Goal: Task Accomplishment & Management: Use online tool/utility

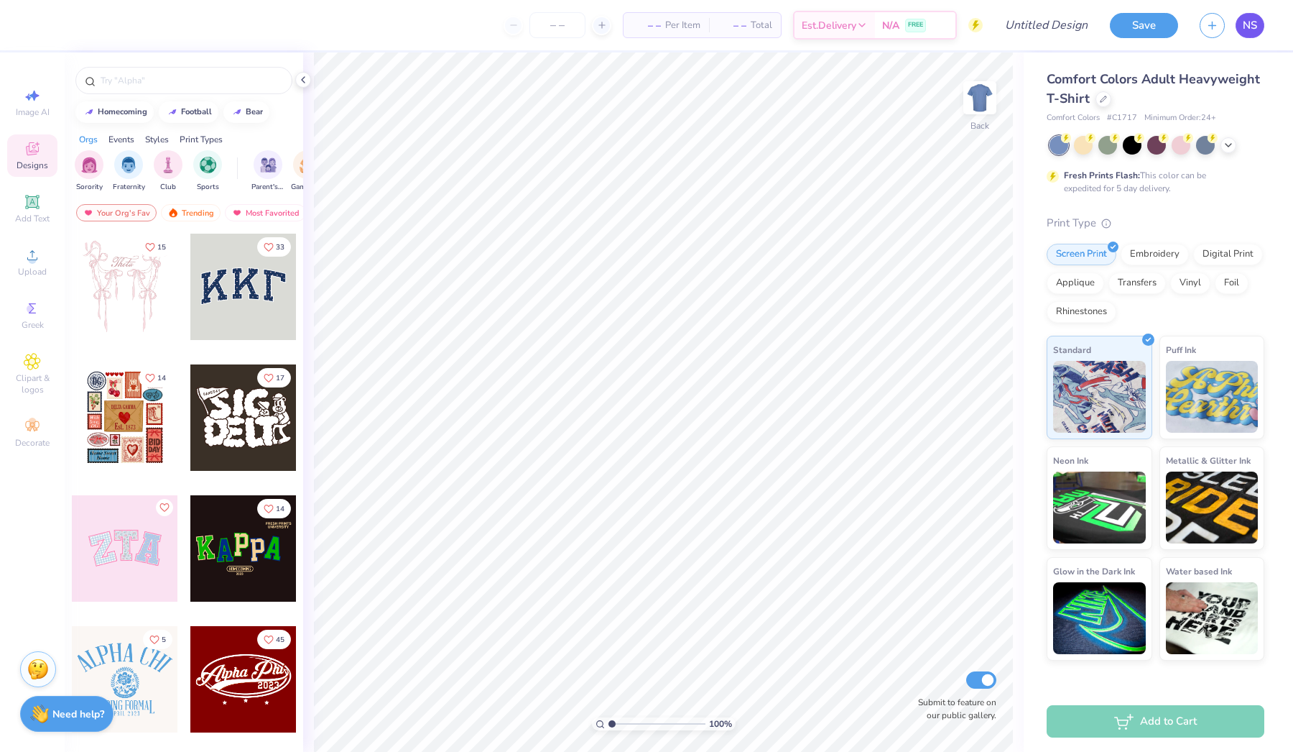
click at [1257, 23] on span "NS" at bounding box center [1250, 25] width 14 height 17
click at [1245, 18] on span "NS" at bounding box center [1250, 25] width 14 height 17
click at [1102, 146] on div at bounding box center [1108, 143] width 19 height 19
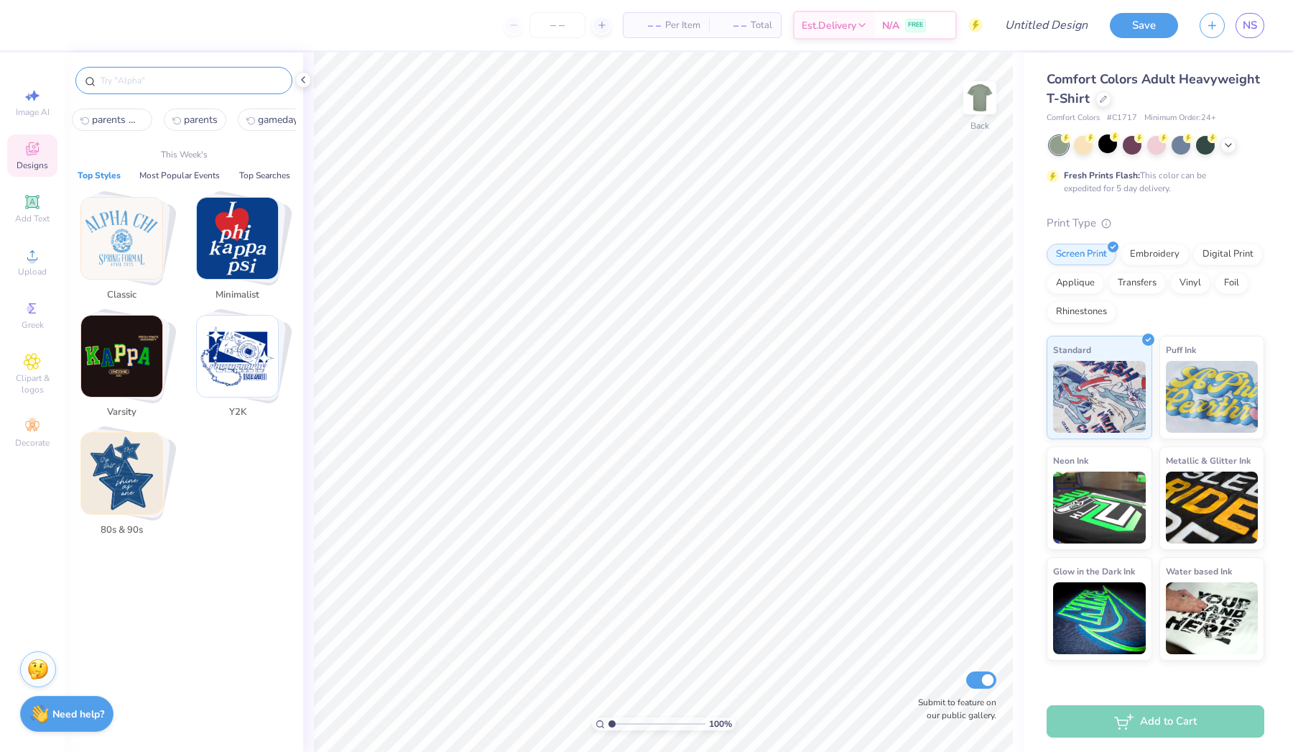
click at [123, 77] on input "text" at bounding box center [191, 80] width 184 height 14
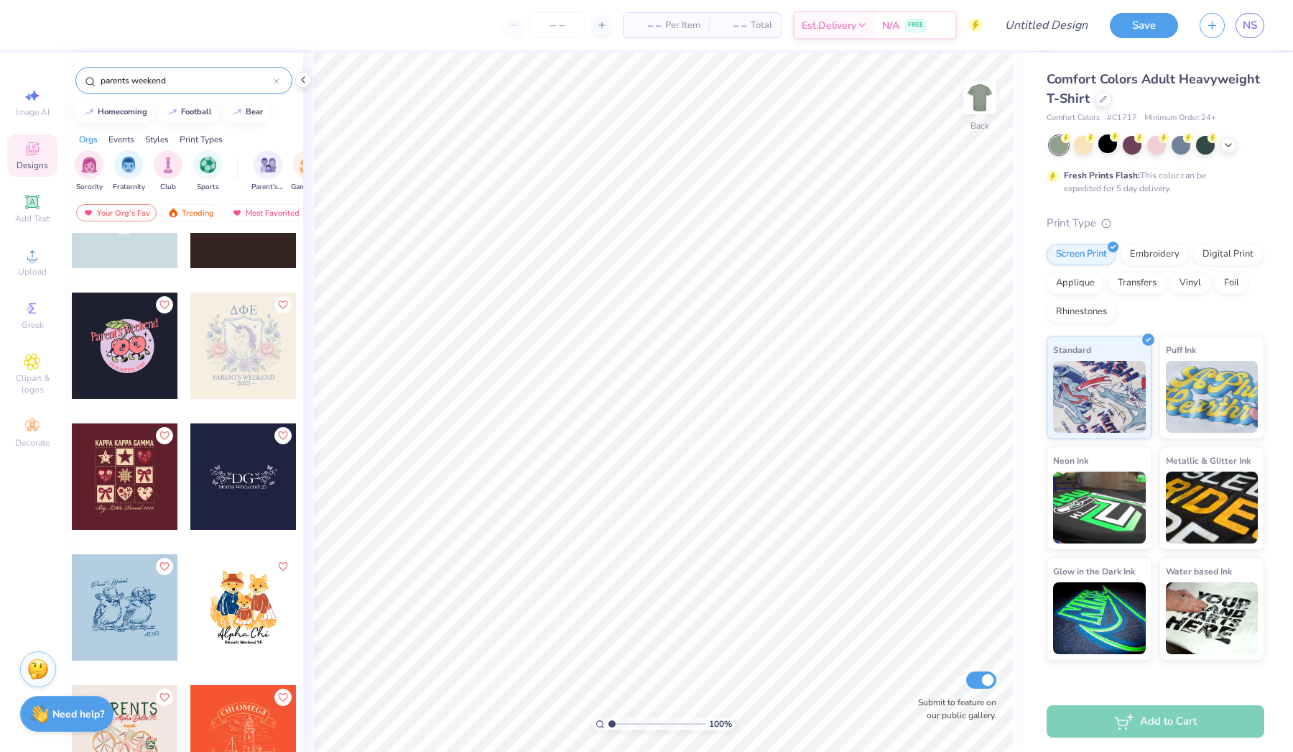
scroll to position [3082, 0]
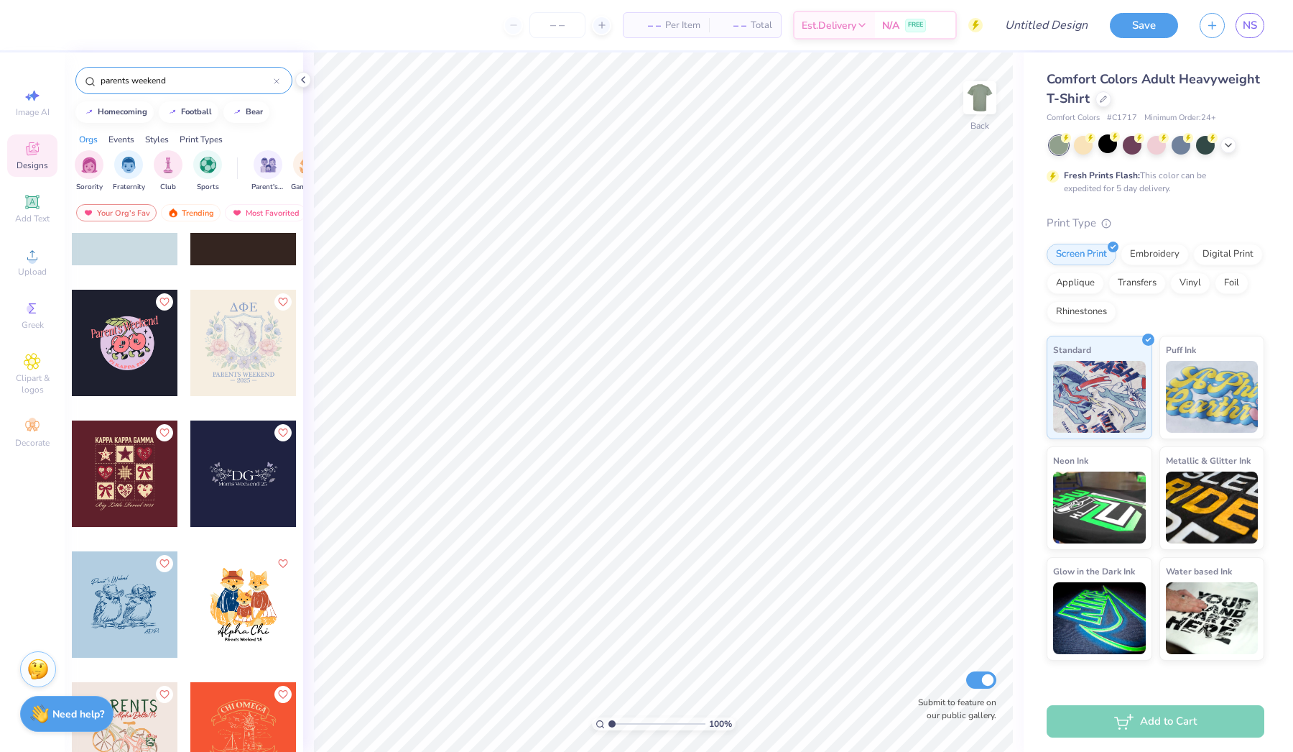
click at [118, 76] on input "parents weekend" at bounding box center [186, 80] width 175 height 14
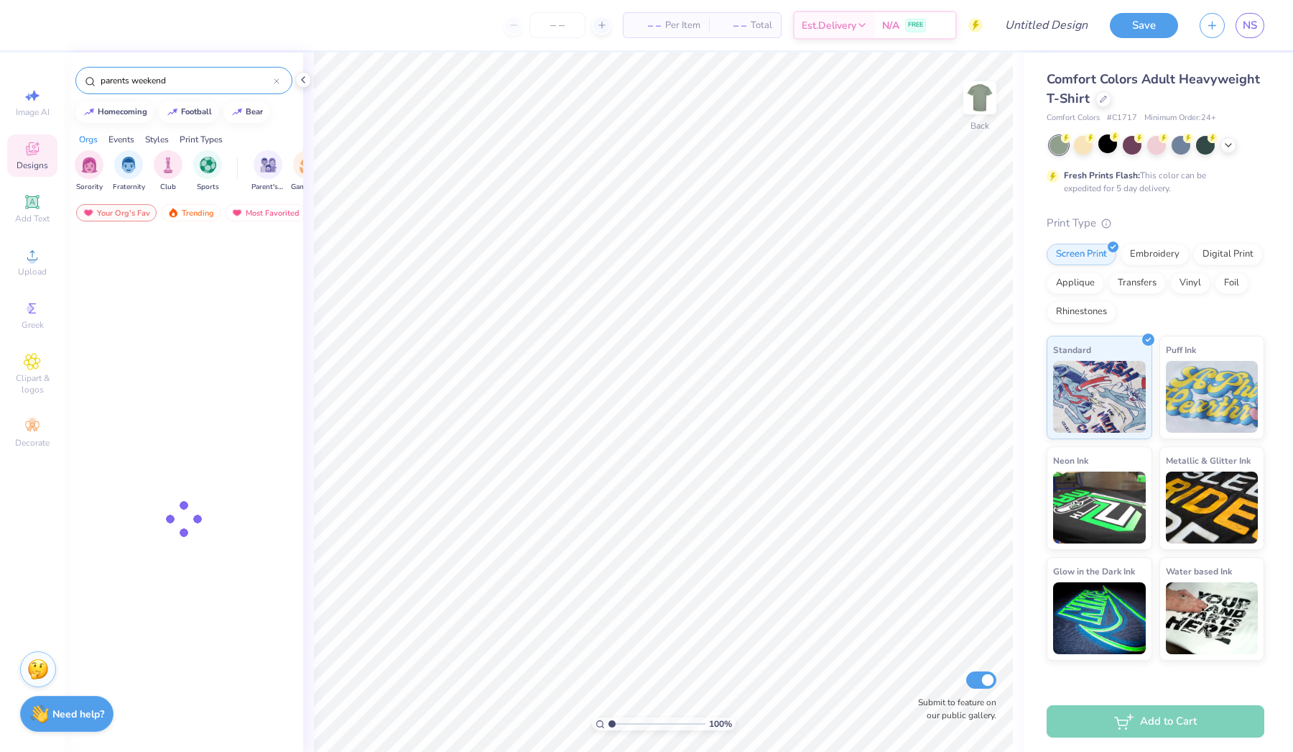
click at [118, 76] on input "parents weekend" at bounding box center [186, 80] width 175 height 14
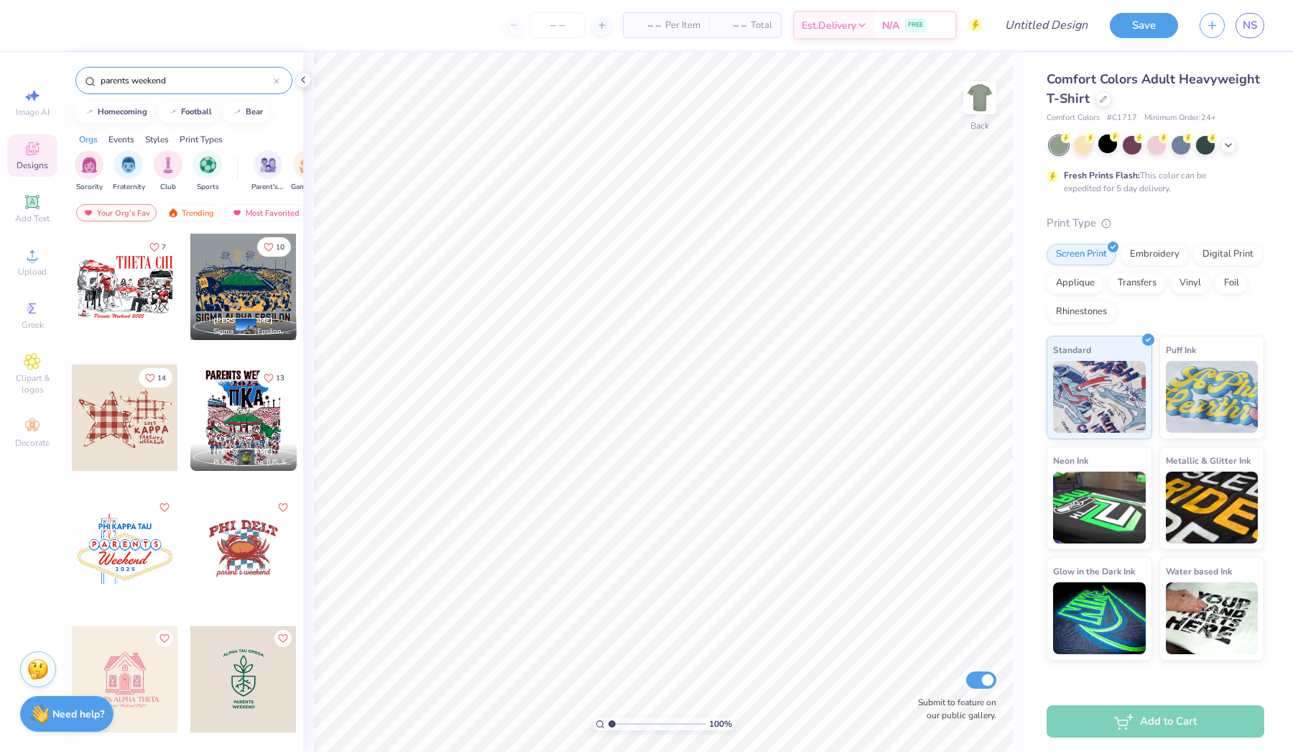
click at [118, 76] on input "parents weekend" at bounding box center [186, 80] width 175 height 14
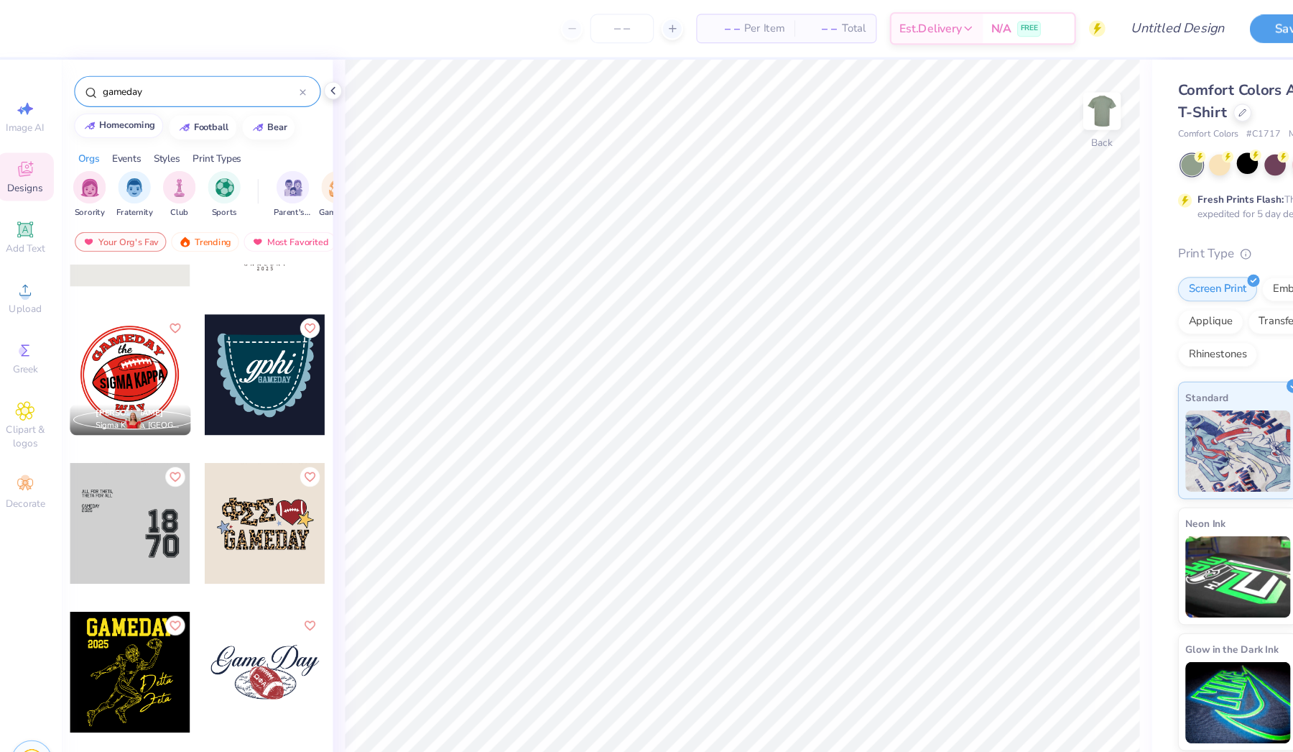
scroll to position [1128, 0]
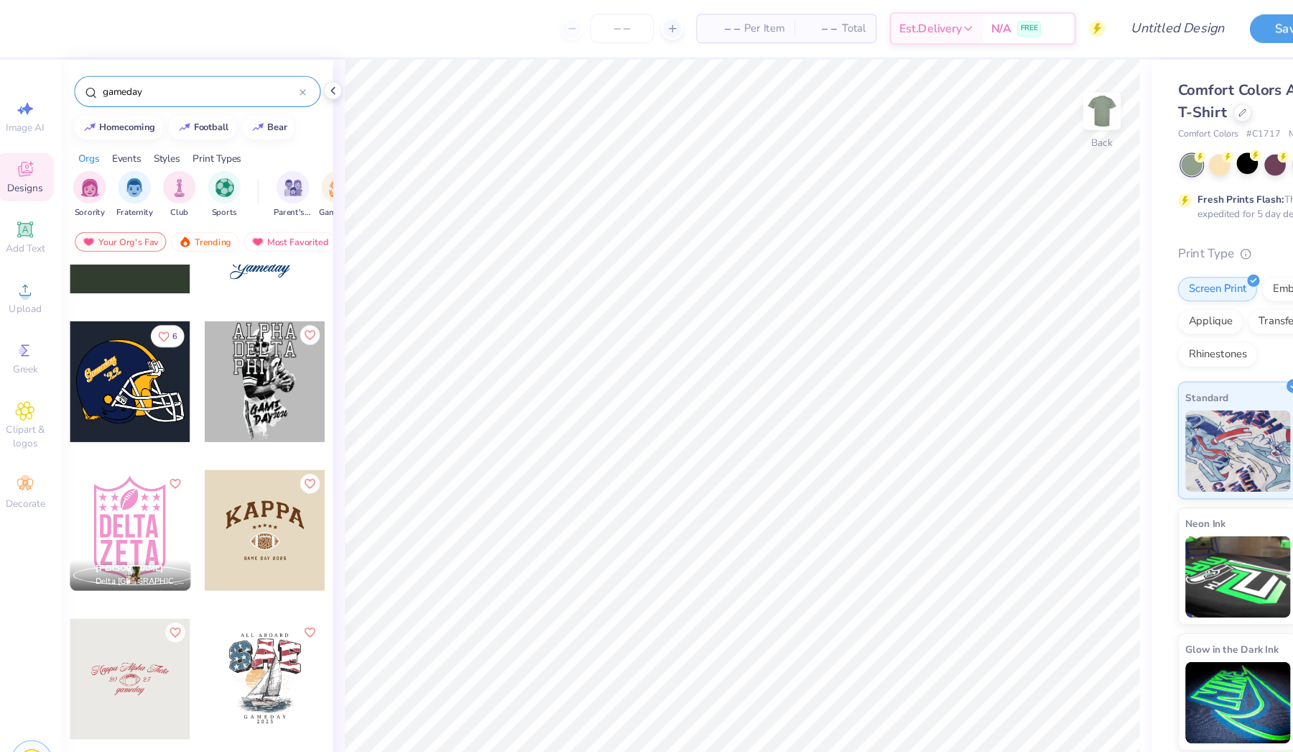
click at [134, 74] on input "gameday" at bounding box center [186, 80] width 175 height 14
type input "parents"
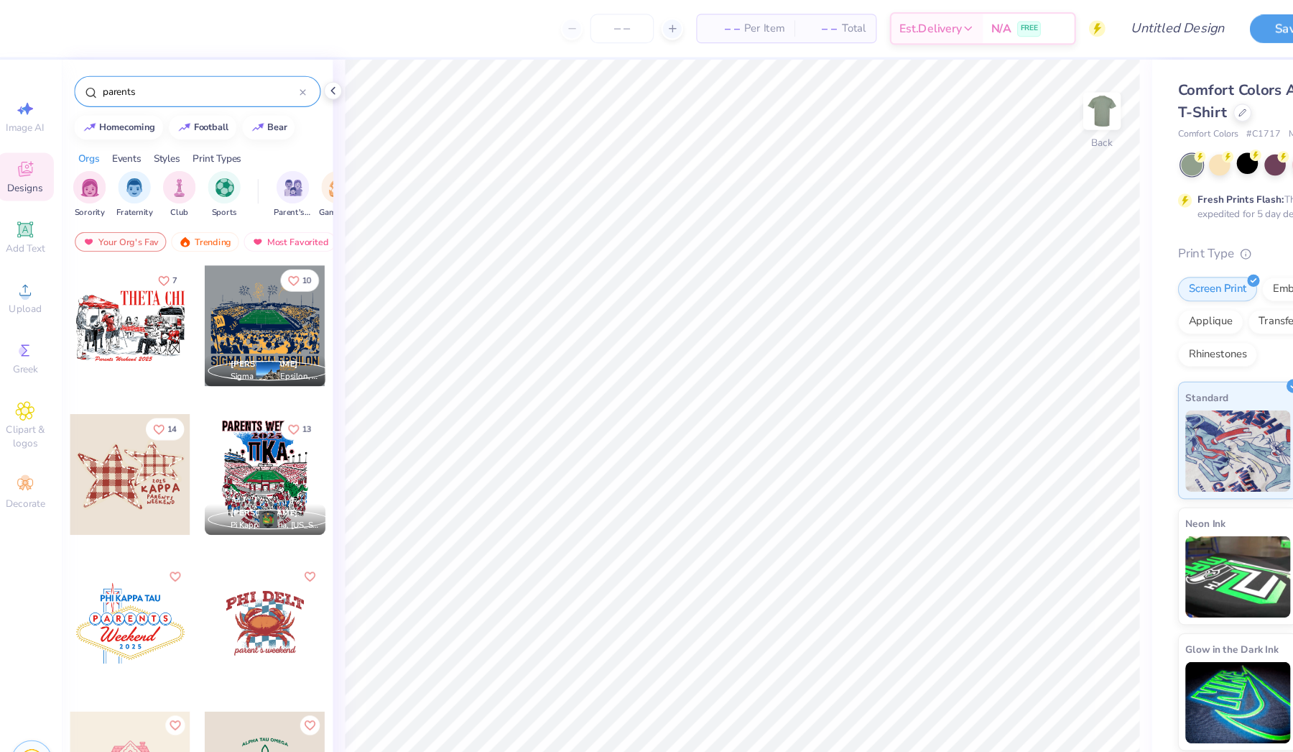
scroll to position [11, 0]
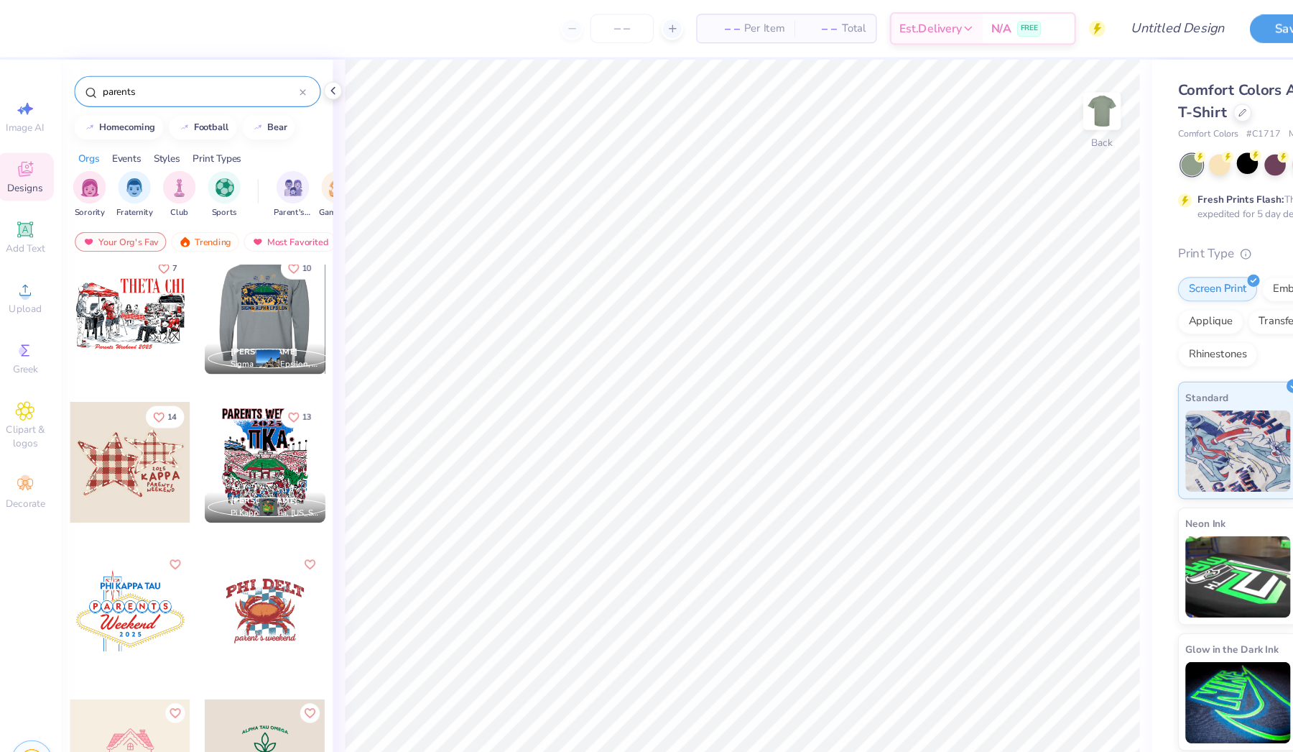
click at [256, 280] on div at bounding box center [243, 276] width 319 height 106
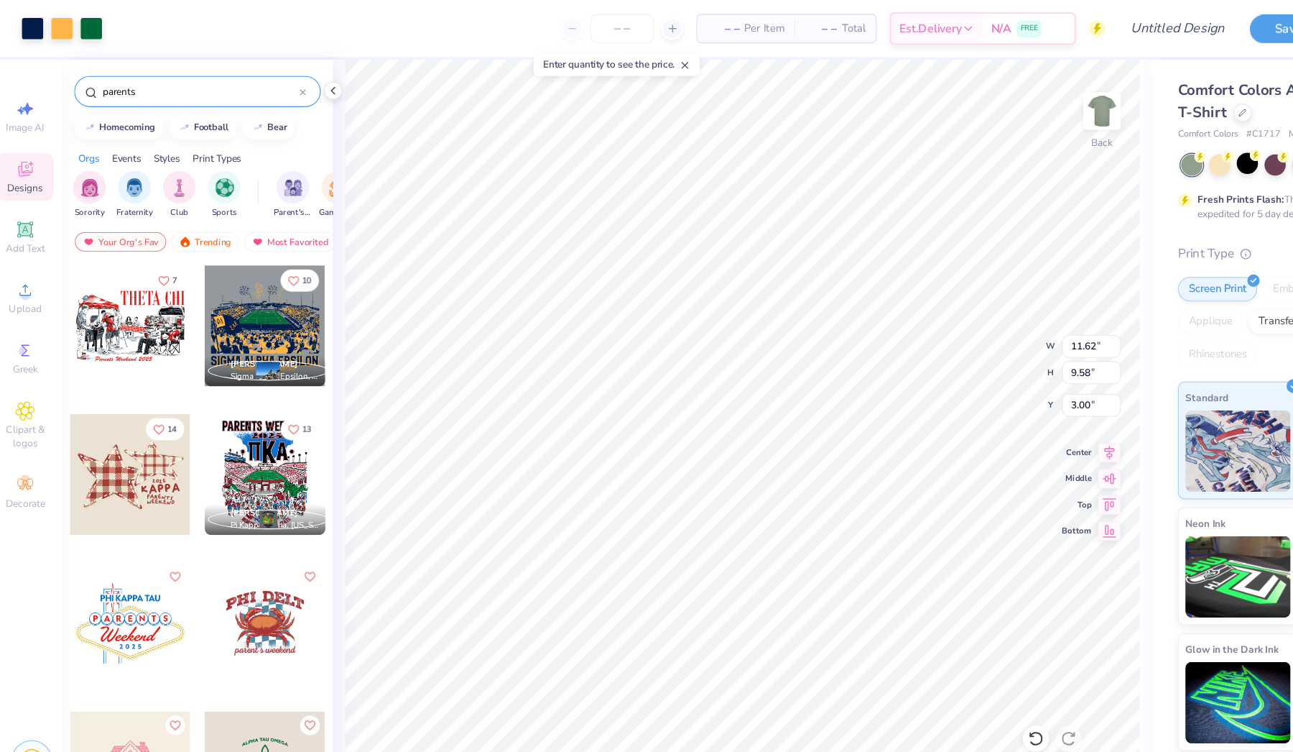
scroll to position [0, 0]
click at [34, 26] on div at bounding box center [39, 24] width 20 height 20
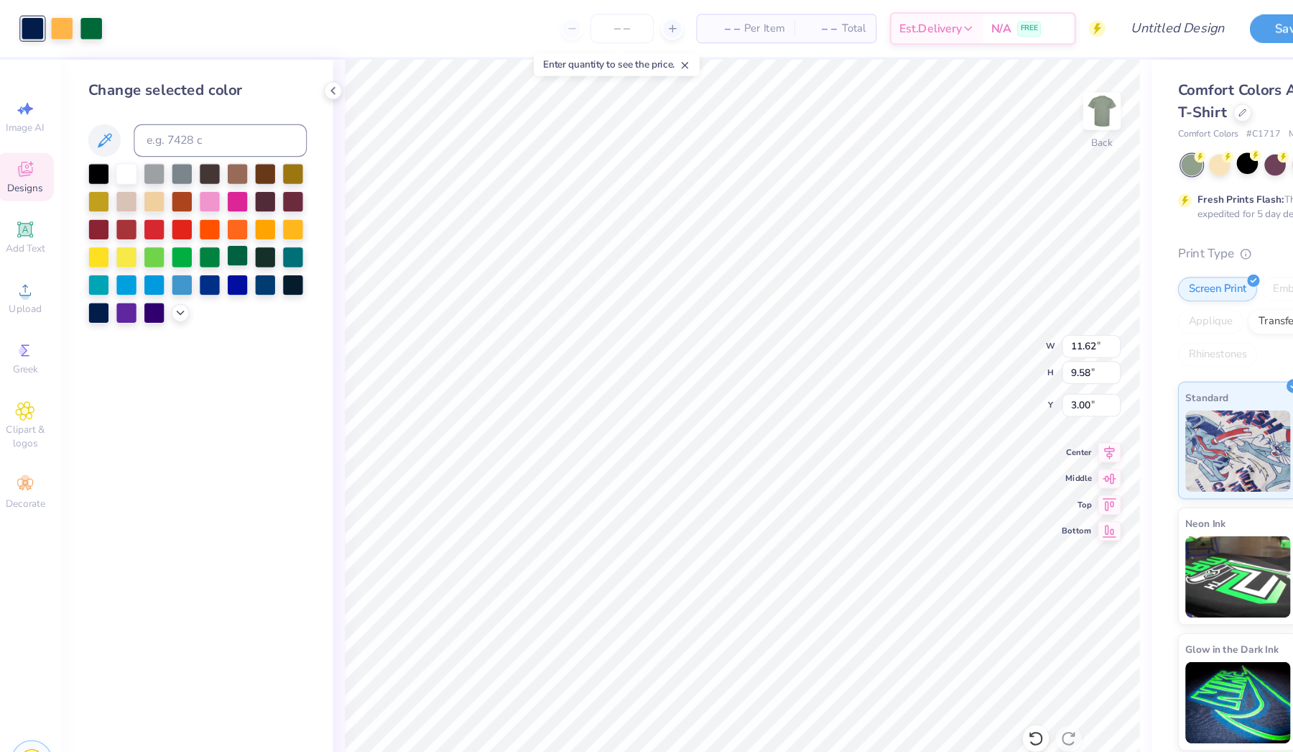
click at [210, 227] on div at bounding box center [219, 225] width 19 height 19
click at [61, 32] on div at bounding box center [65, 24] width 20 height 20
click at [234, 152] on div at bounding box center [243, 151] width 19 height 19
click at [96, 150] on div at bounding box center [97, 151] width 19 height 19
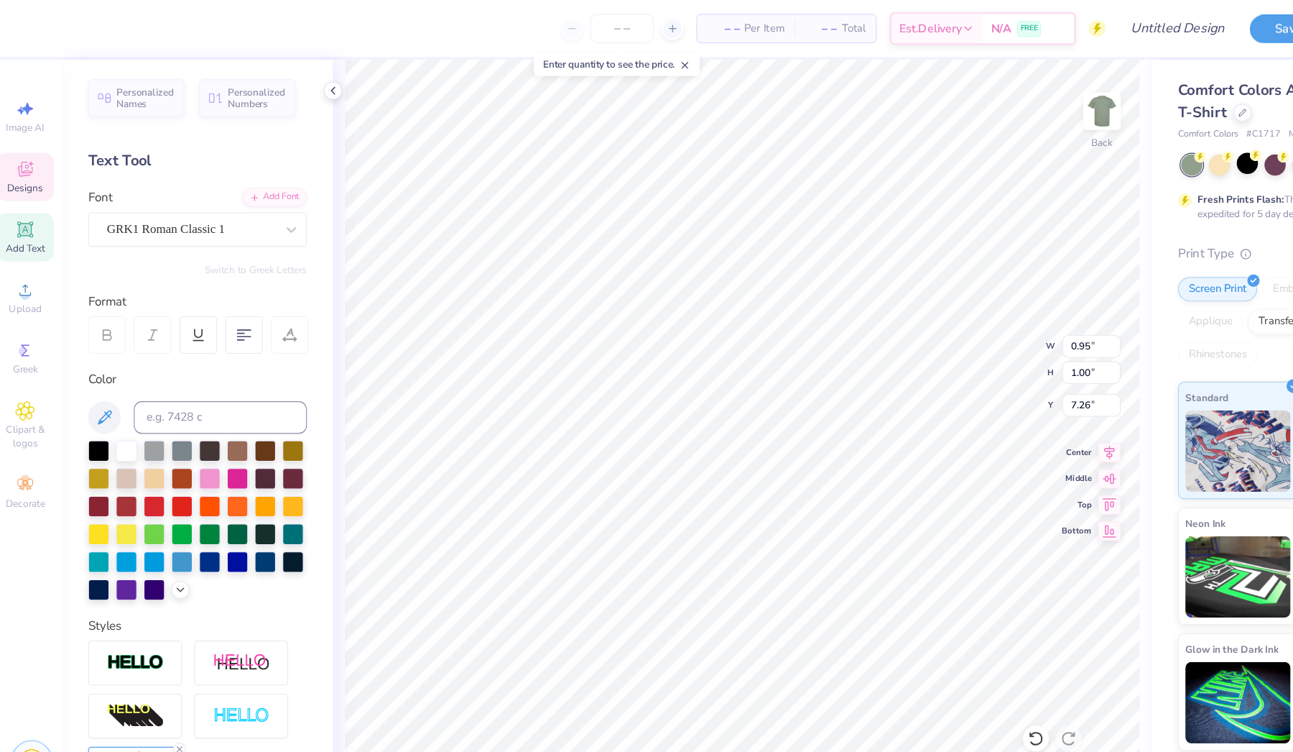
type textarea "LxA"
type input "11.62"
type input "6.68"
type input "4.07"
type input "0.71"
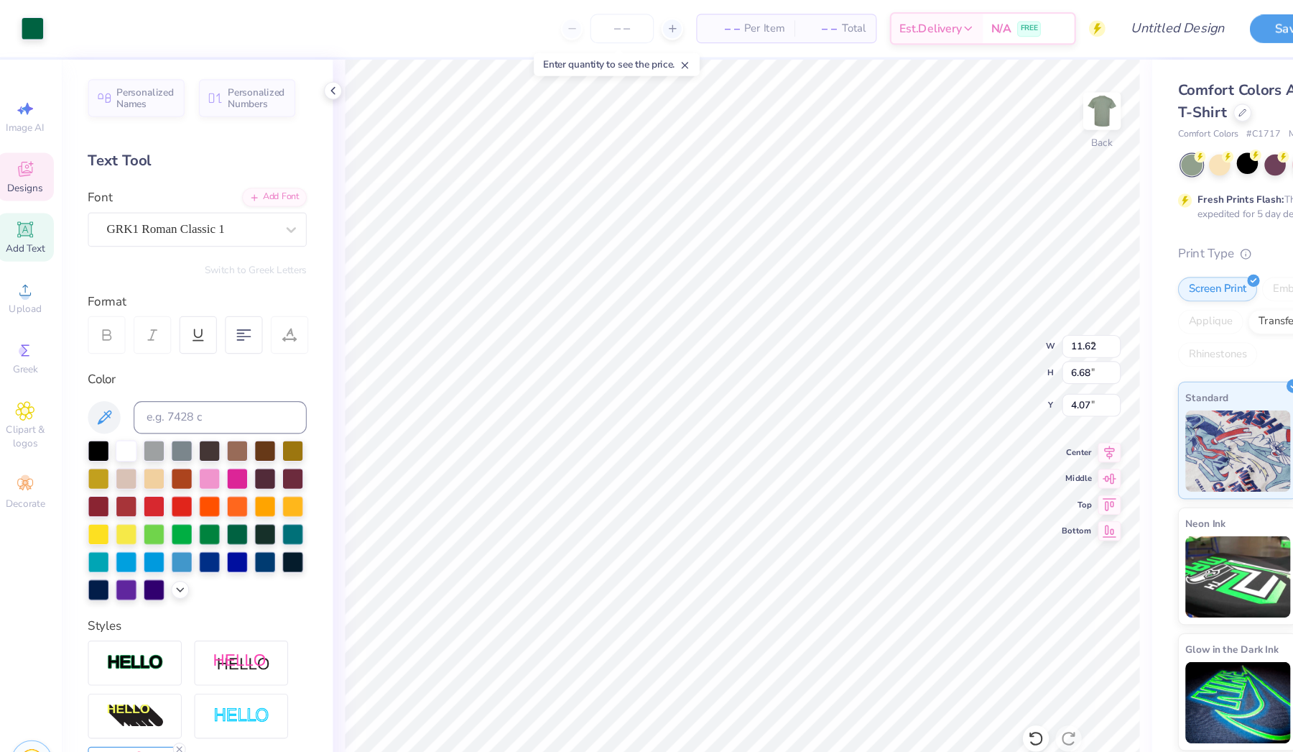
type input "0.73"
type input "6.91"
type textarea "D"
type textarea "DP"
type input "11.59"
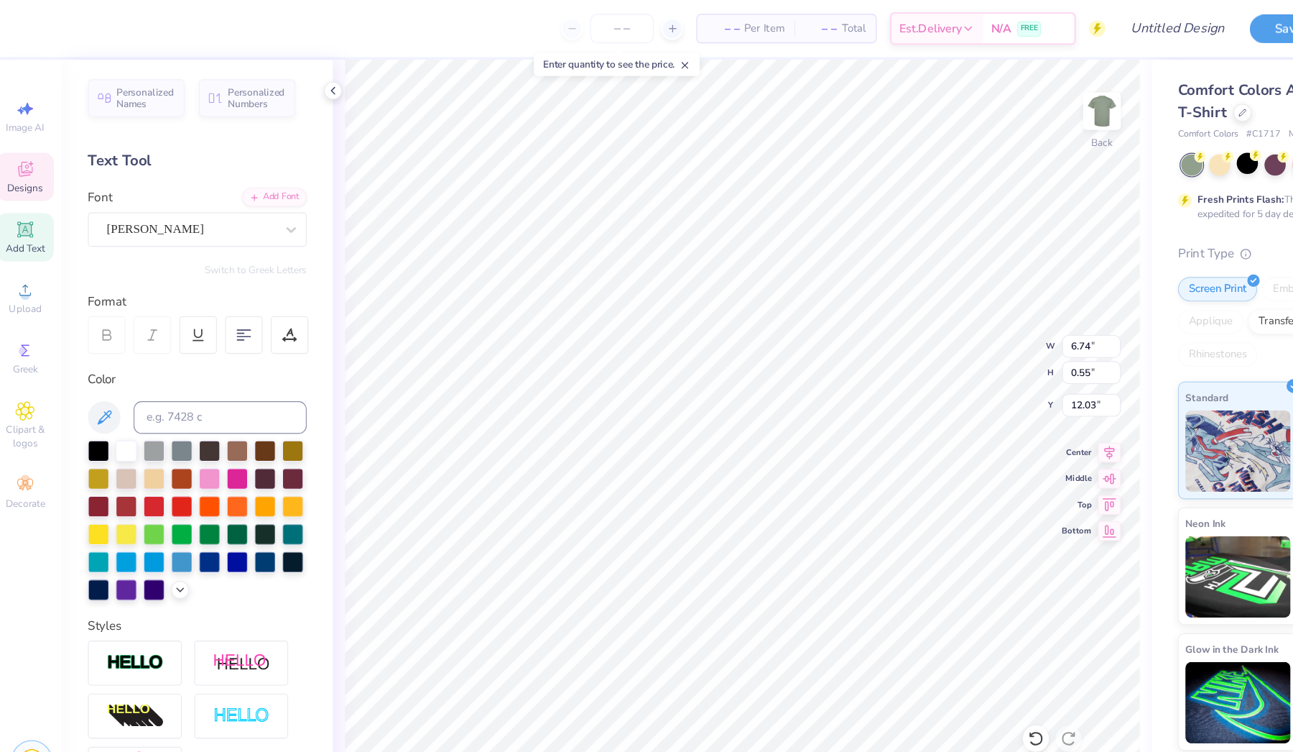
type input "1.04"
type input "11.03"
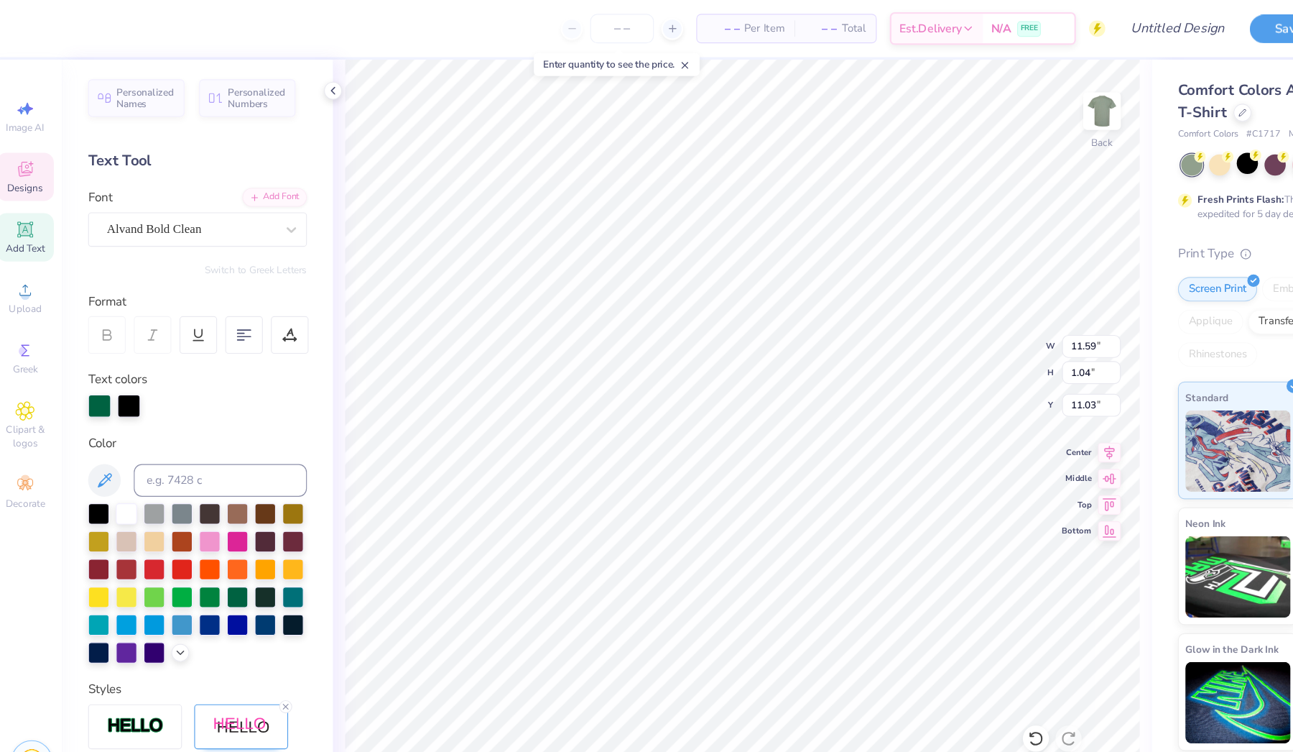
scroll to position [0, 1]
type textarea "LAMBDA CHI ALPHA"
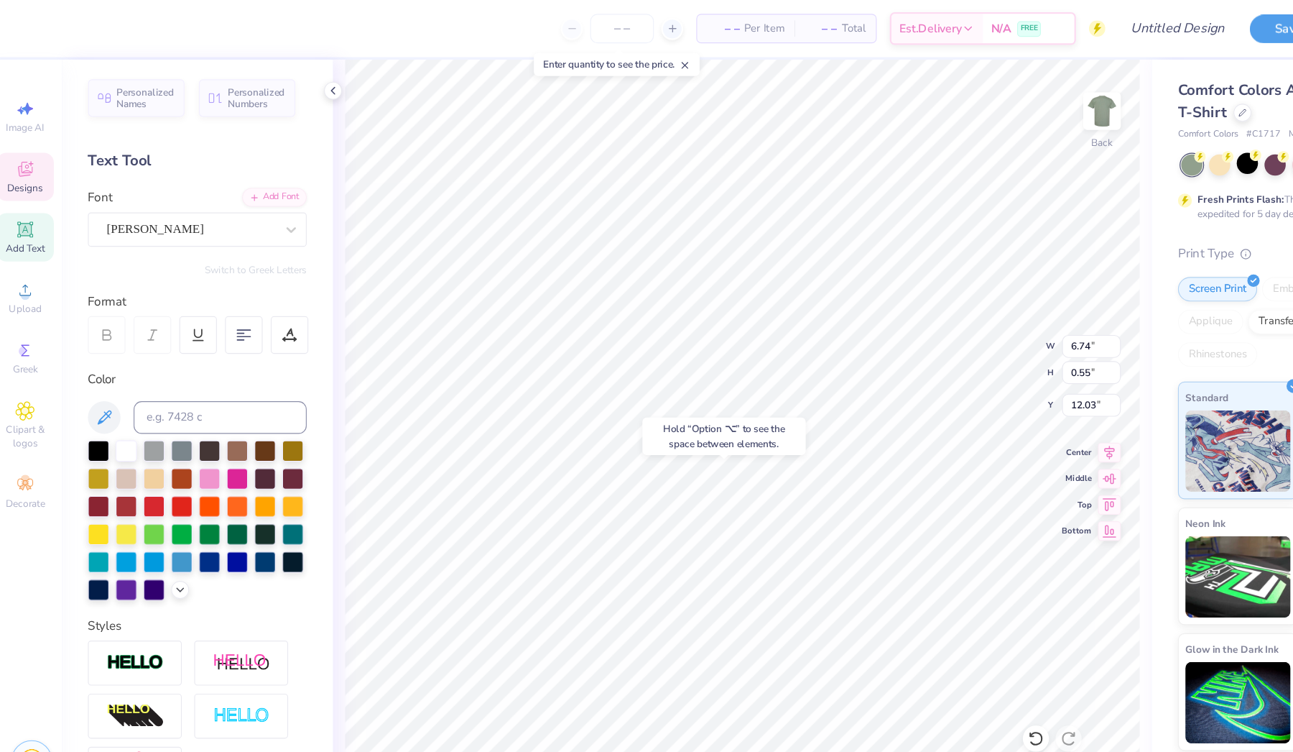
type input "12.22"
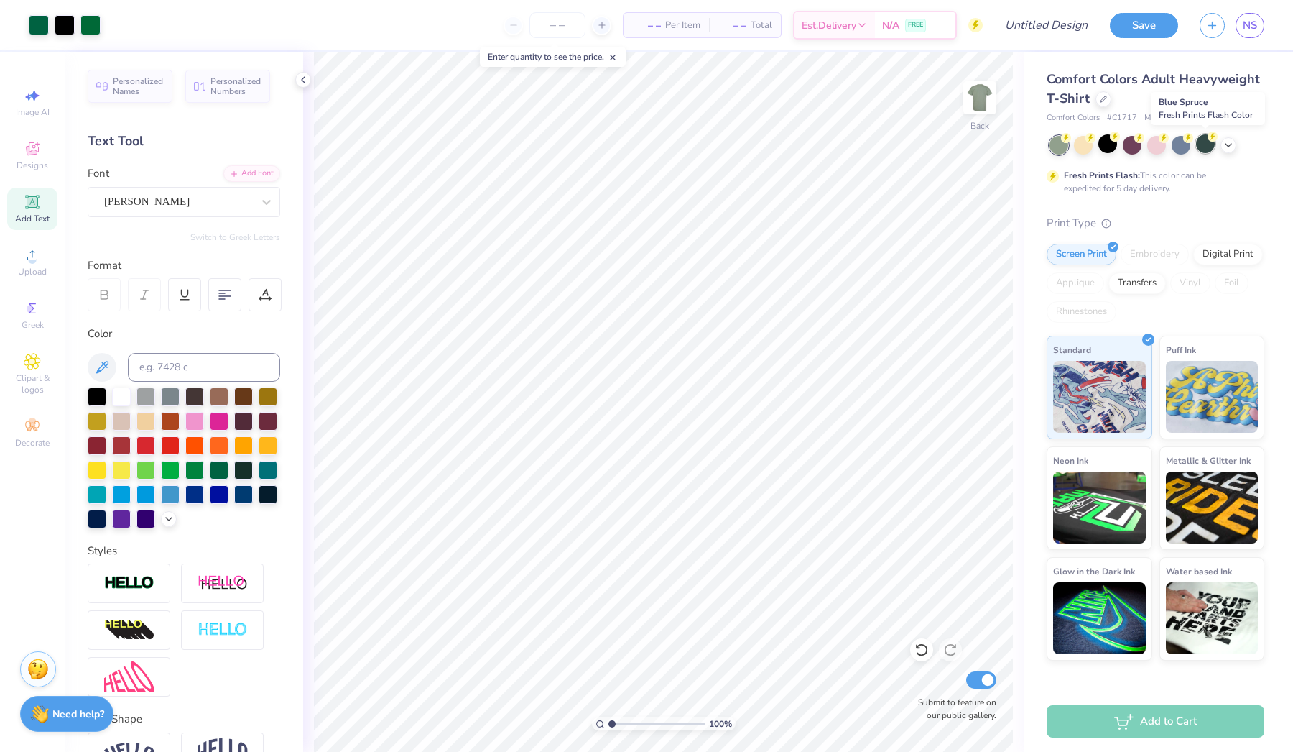
click at [1209, 142] on div at bounding box center [1205, 143] width 19 height 19
click at [1231, 141] on icon at bounding box center [1228, 143] width 11 height 11
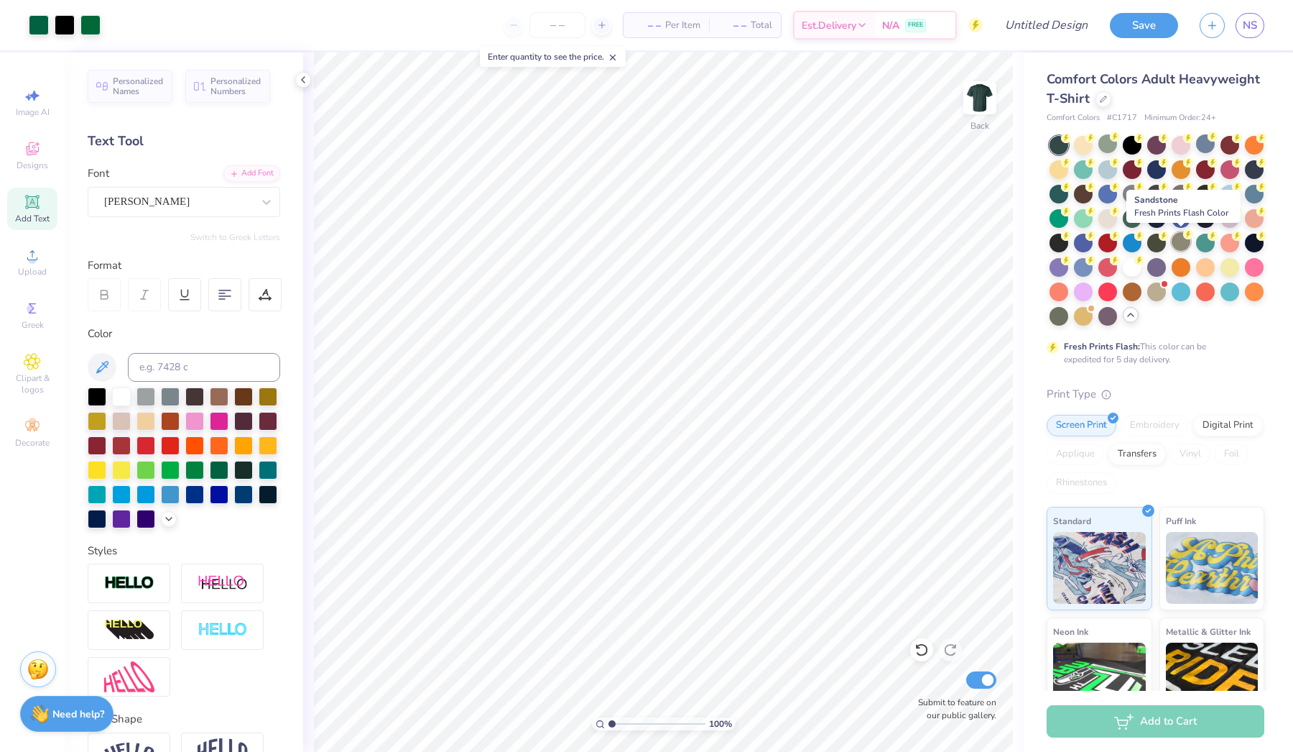
click at [1176, 244] on div at bounding box center [1181, 241] width 19 height 19
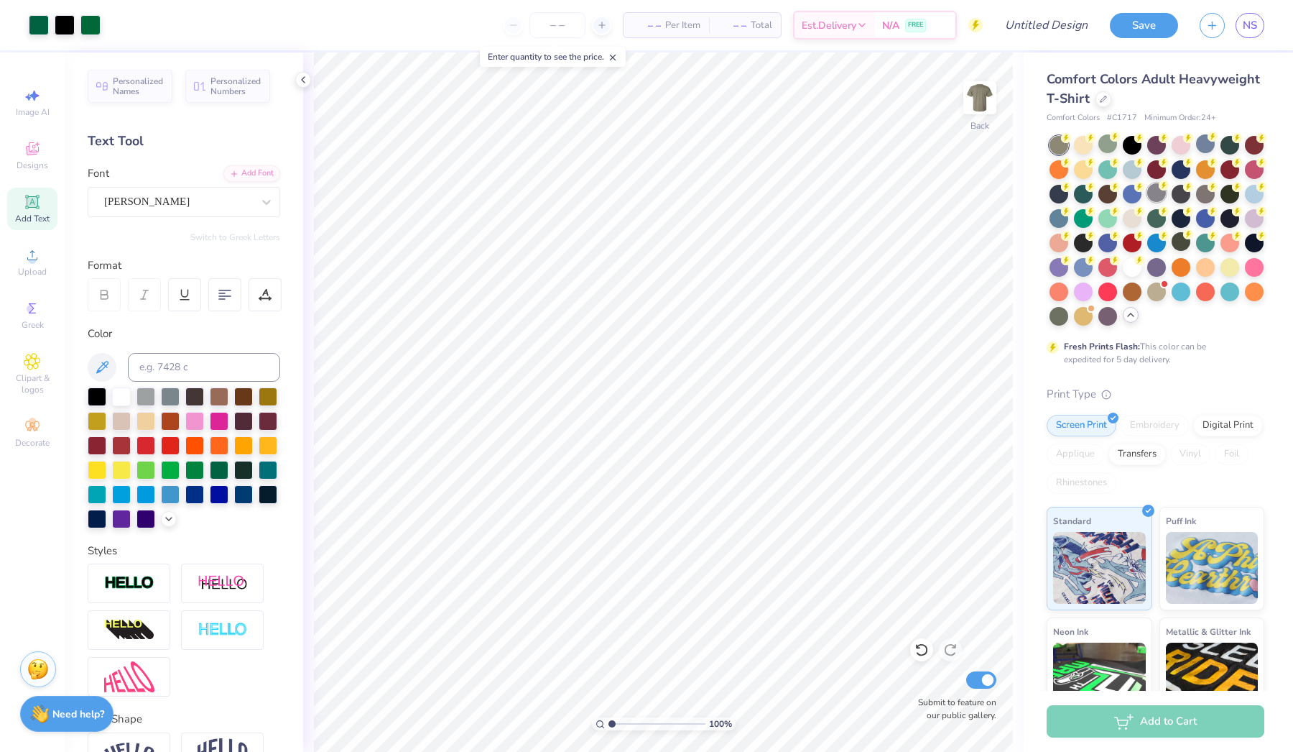
click at [1155, 190] on div at bounding box center [1156, 192] width 19 height 19
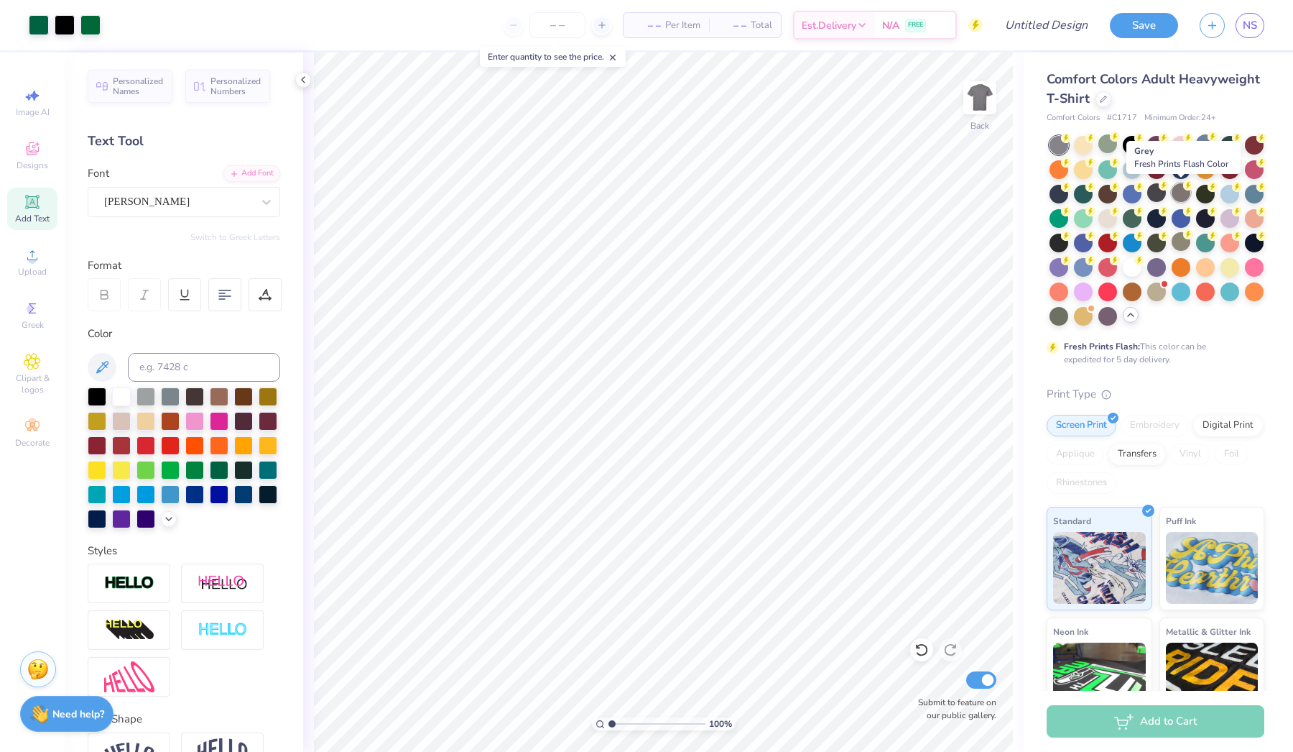
click at [1186, 190] on div at bounding box center [1181, 192] width 19 height 19
click at [34, 20] on div at bounding box center [39, 24] width 20 height 20
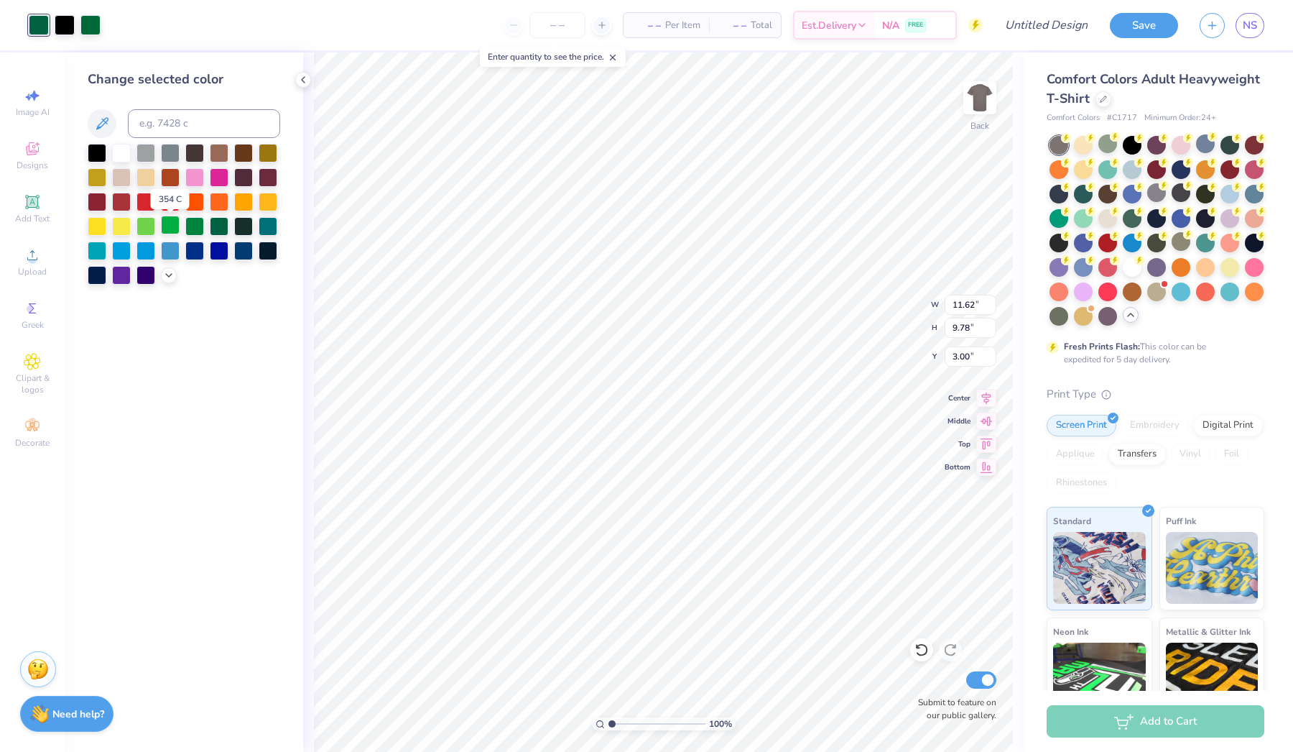
click at [172, 226] on div at bounding box center [170, 225] width 19 height 19
click at [218, 228] on div at bounding box center [219, 225] width 19 height 19
click at [94, 27] on div at bounding box center [90, 24] width 20 height 20
click at [216, 160] on div at bounding box center [219, 151] width 19 height 19
click at [150, 228] on div at bounding box center [146, 225] width 19 height 19
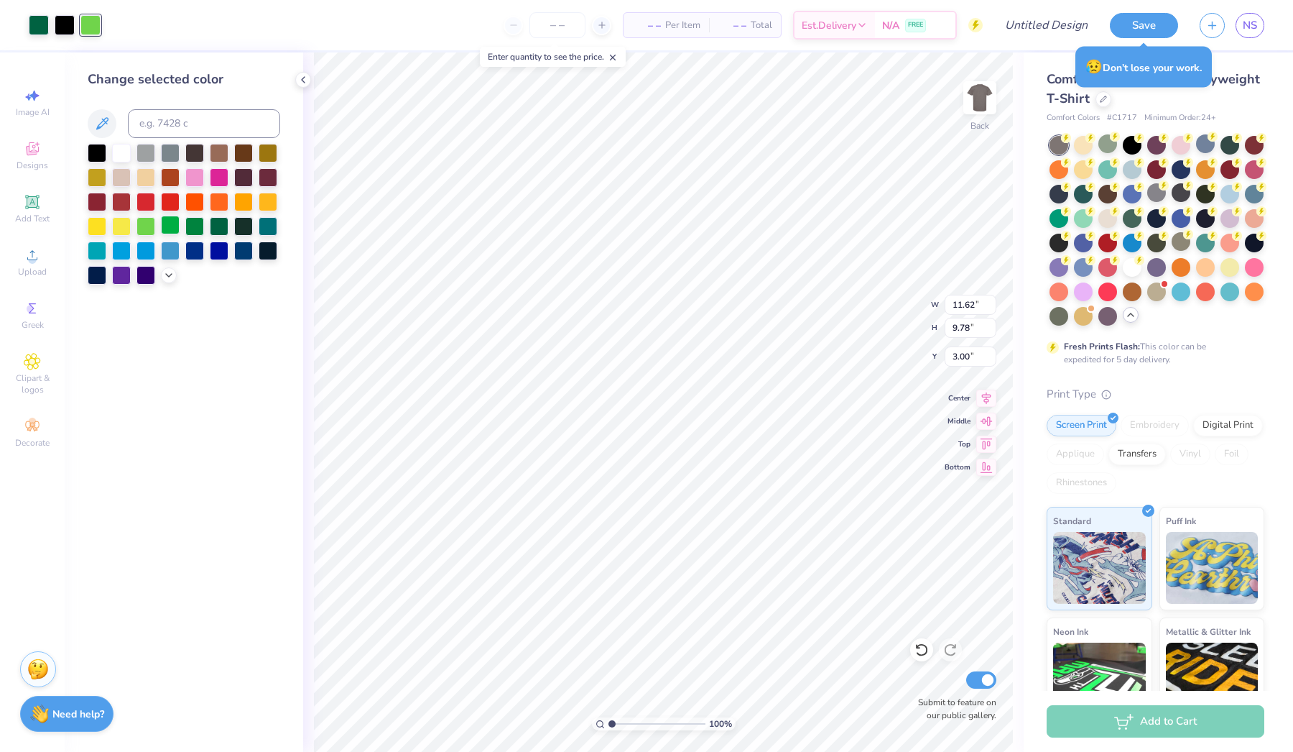
click at [165, 234] on div at bounding box center [170, 225] width 19 height 19
click at [191, 226] on div at bounding box center [194, 225] width 19 height 19
click at [34, 20] on div at bounding box center [39, 24] width 20 height 20
click at [240, 229] on div at bounding box center [243, 225] width 19 height 19
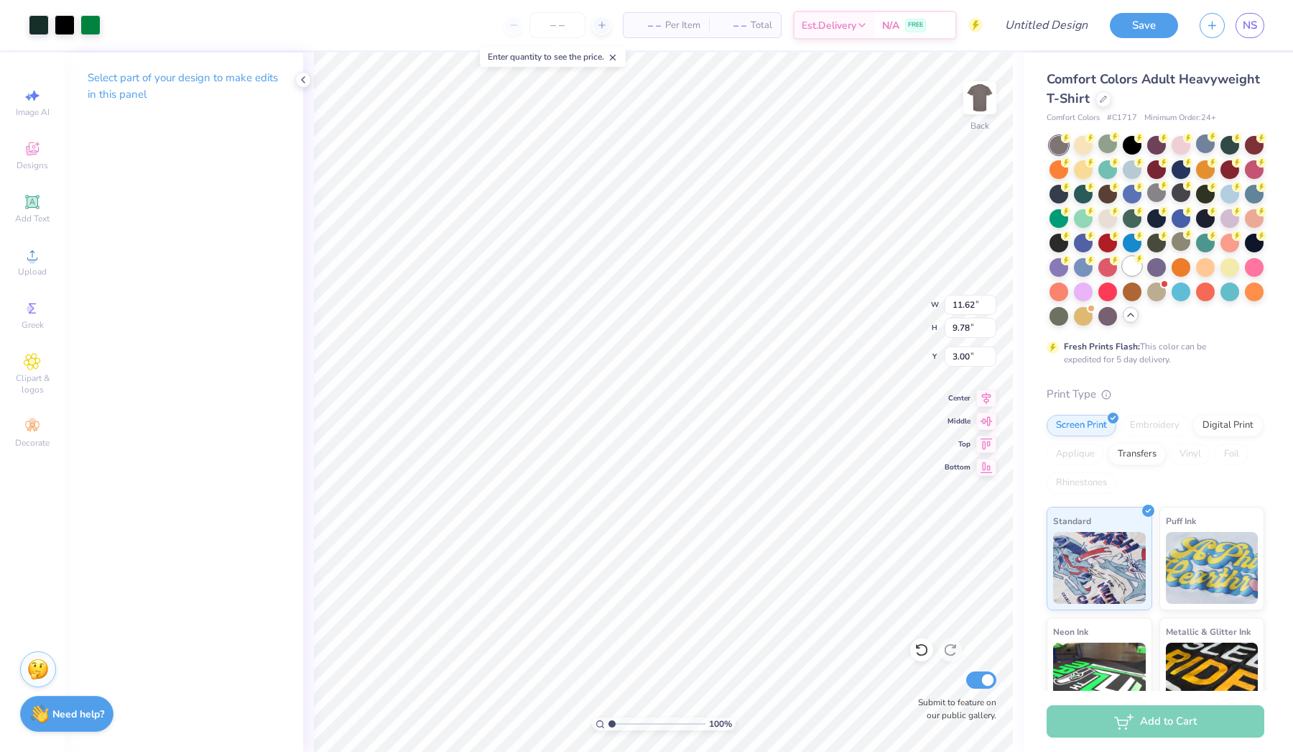
click at [1132, 273] on div at bounding box center [1132, 266] width 19 height 19
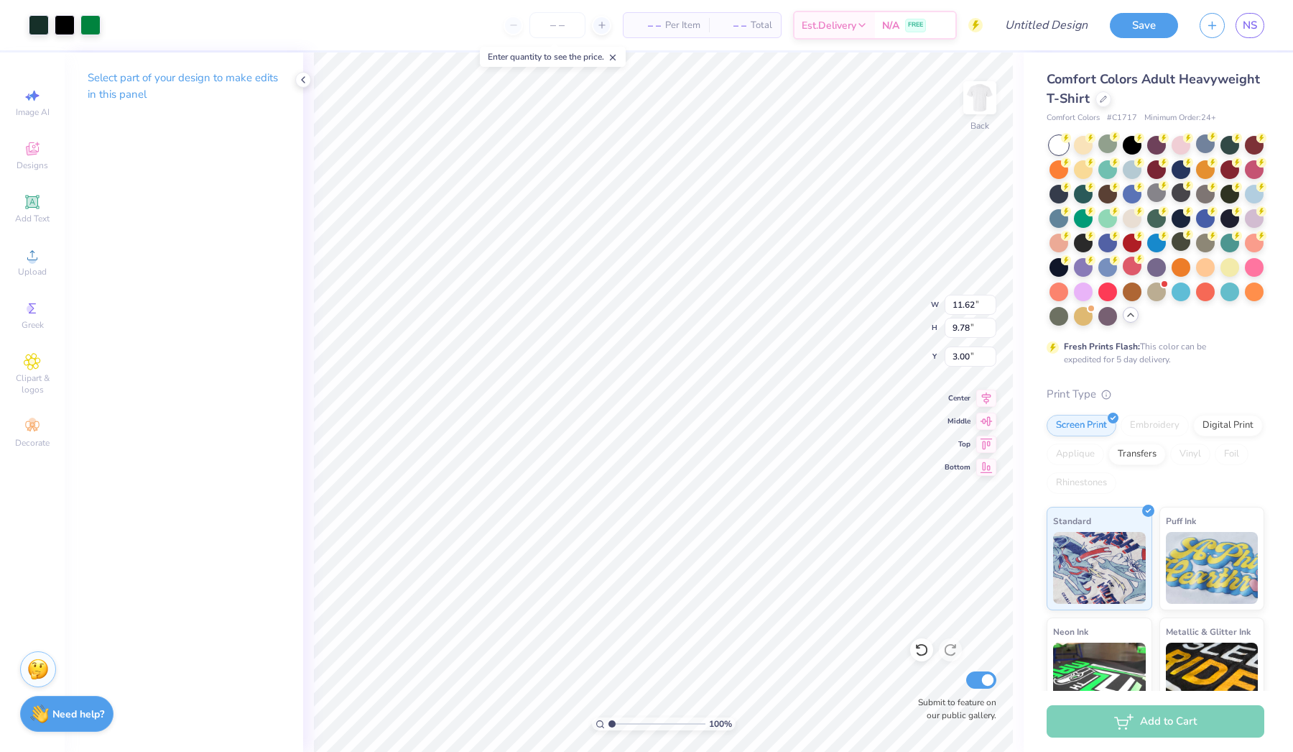
type input "3.50"
click at [39, 155] on icon at bounding box center [32, 148] width 17 height 17
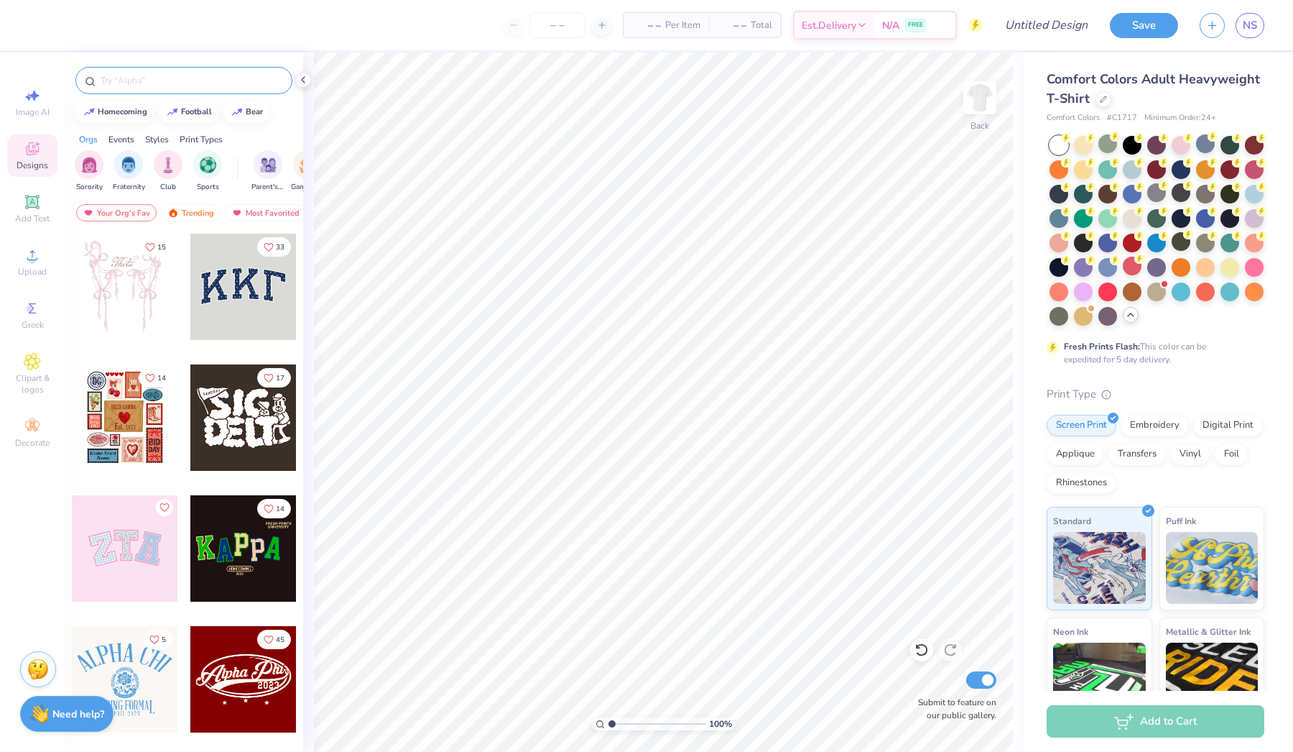
click at [142, 78] on input "text" at bounding box center [191, 80] width 184 height 14
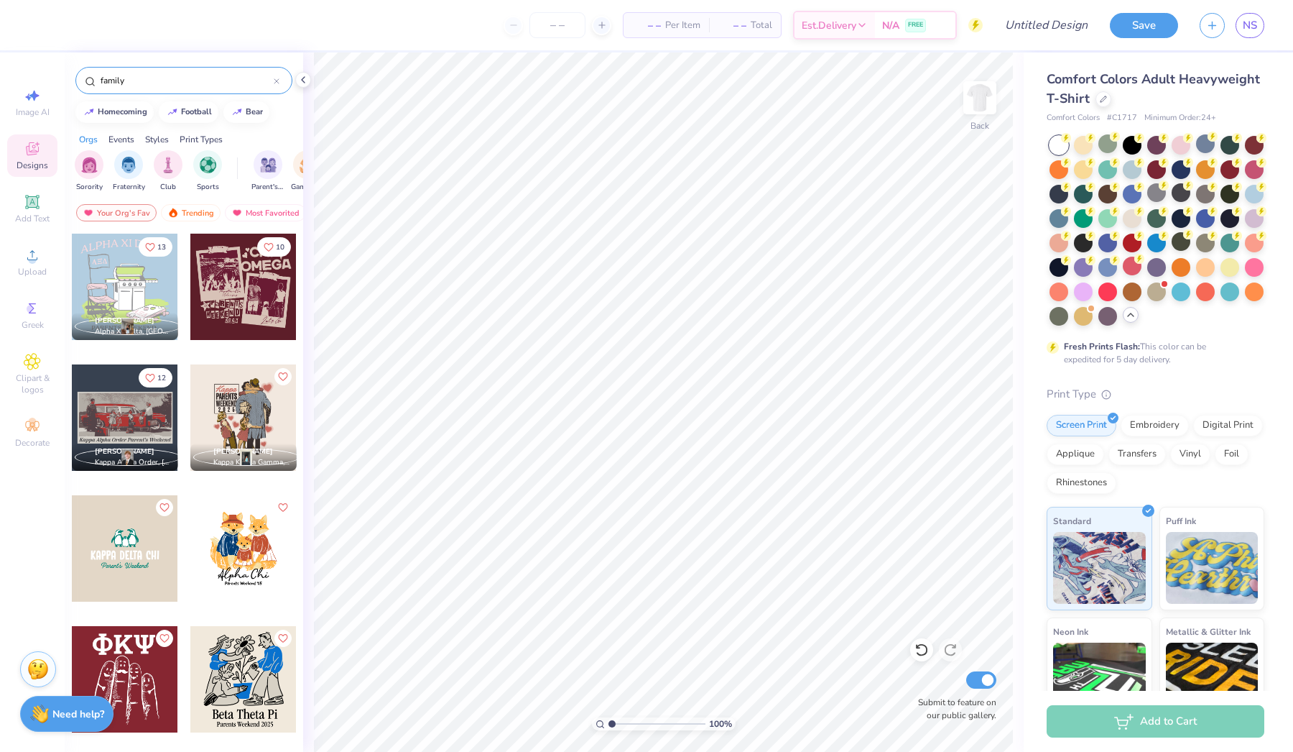
type input "family"
click at [123, 415] on div at bounding box center [125, 417] width 106 height 106
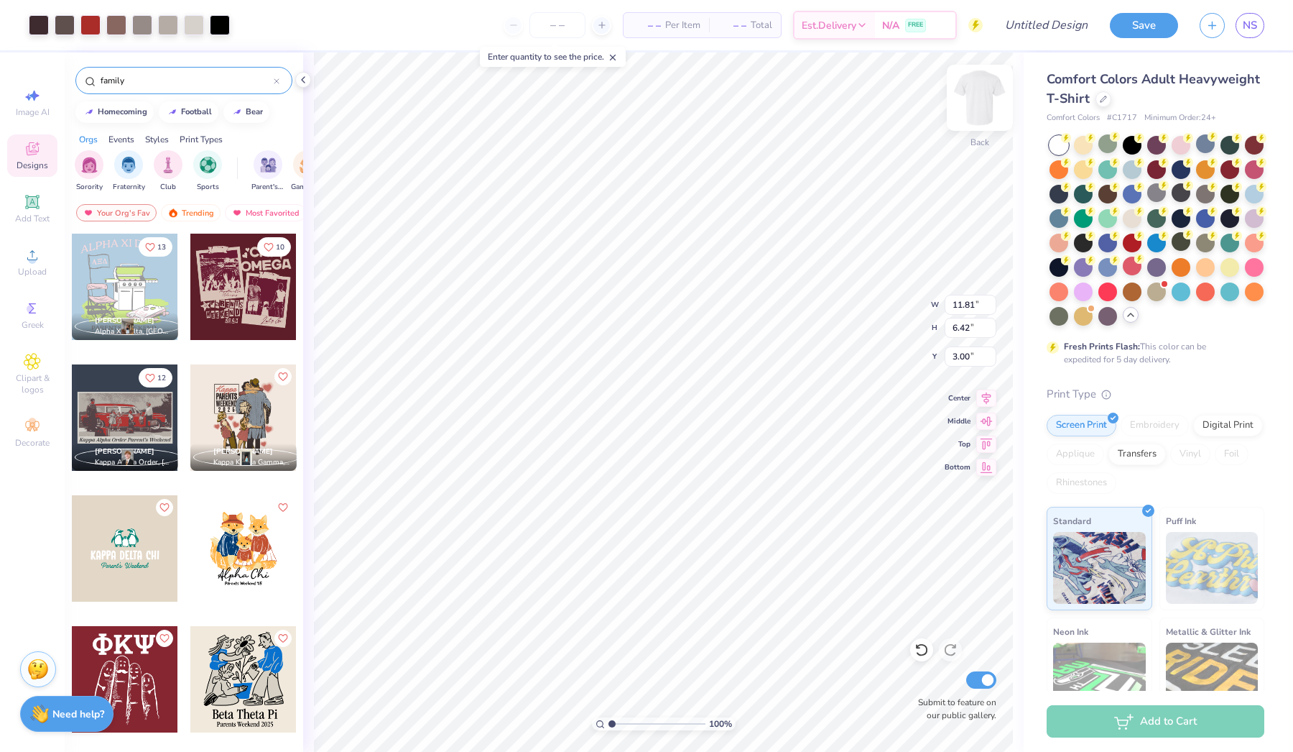
click at [975, 91] on img at bounding box center [979, 97] width 57 height 57
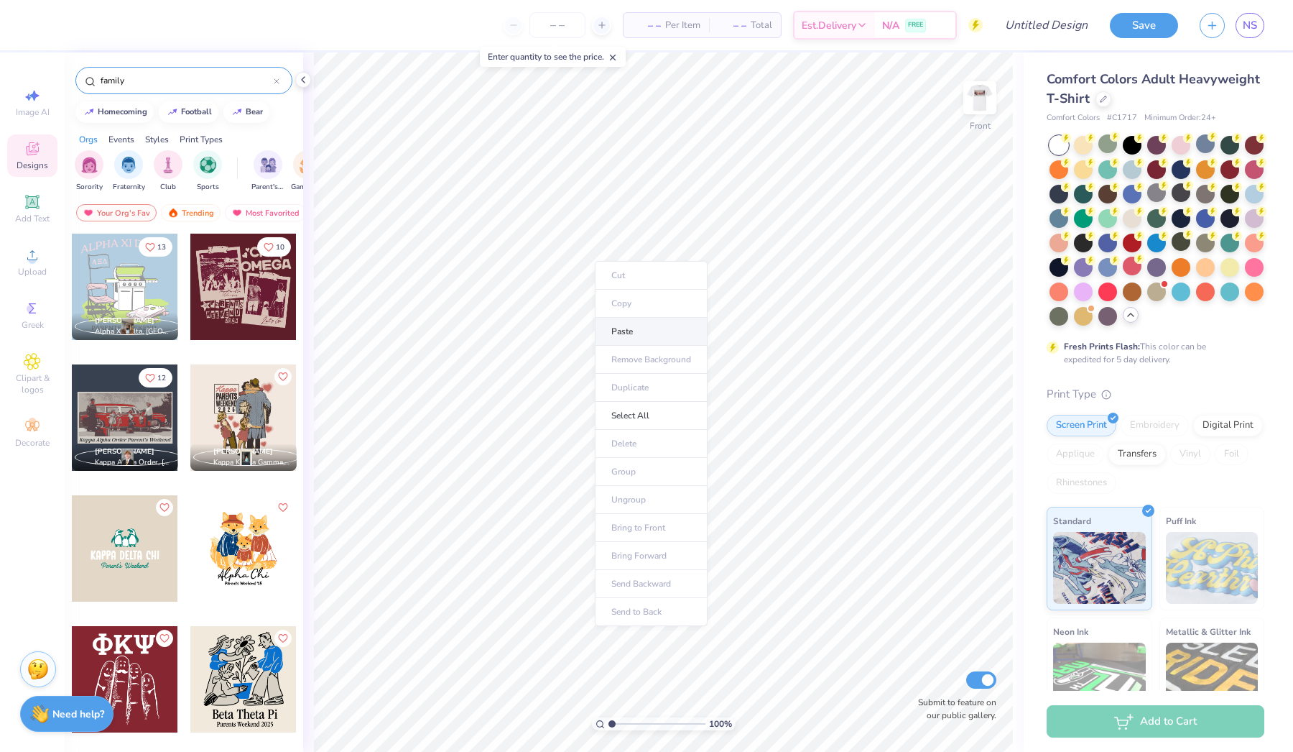
click at [627, 340] on li "Paste" at bounding box center [651, 332] width 113 height 28
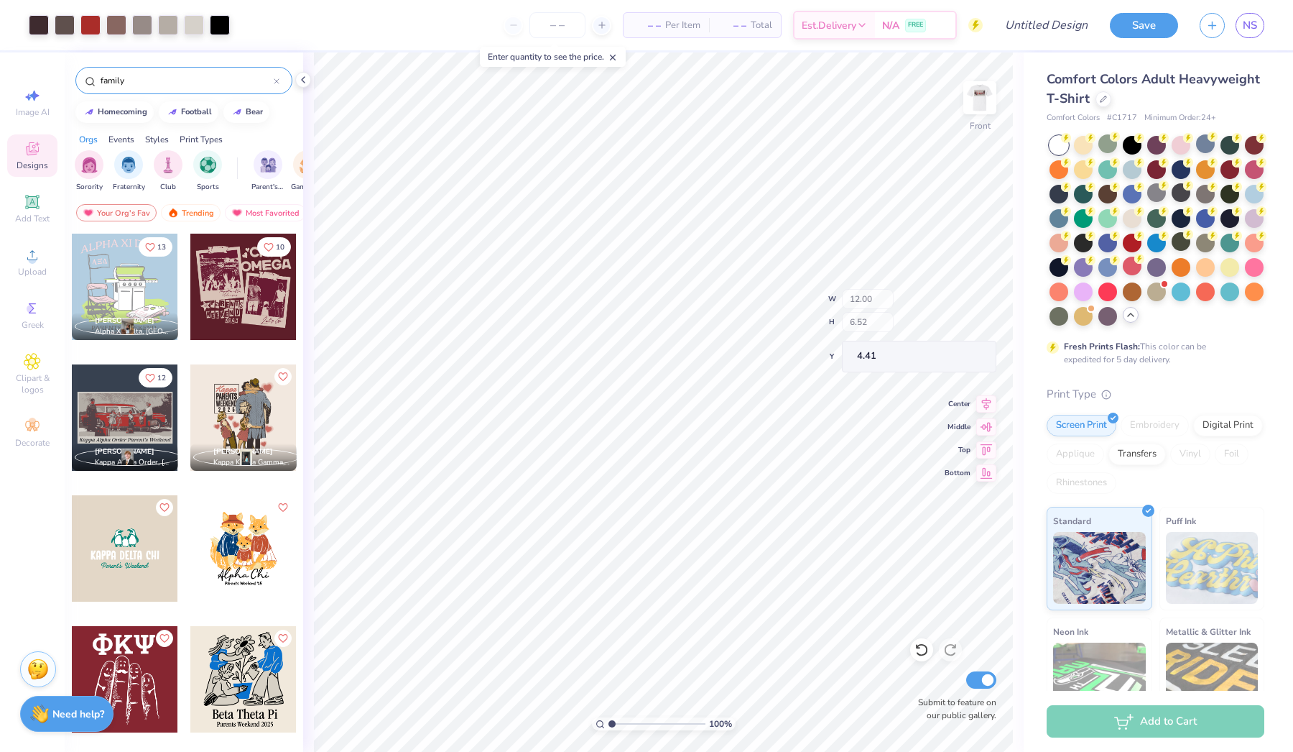
type input "11.55"
type input "0.63"
type input "10.19"
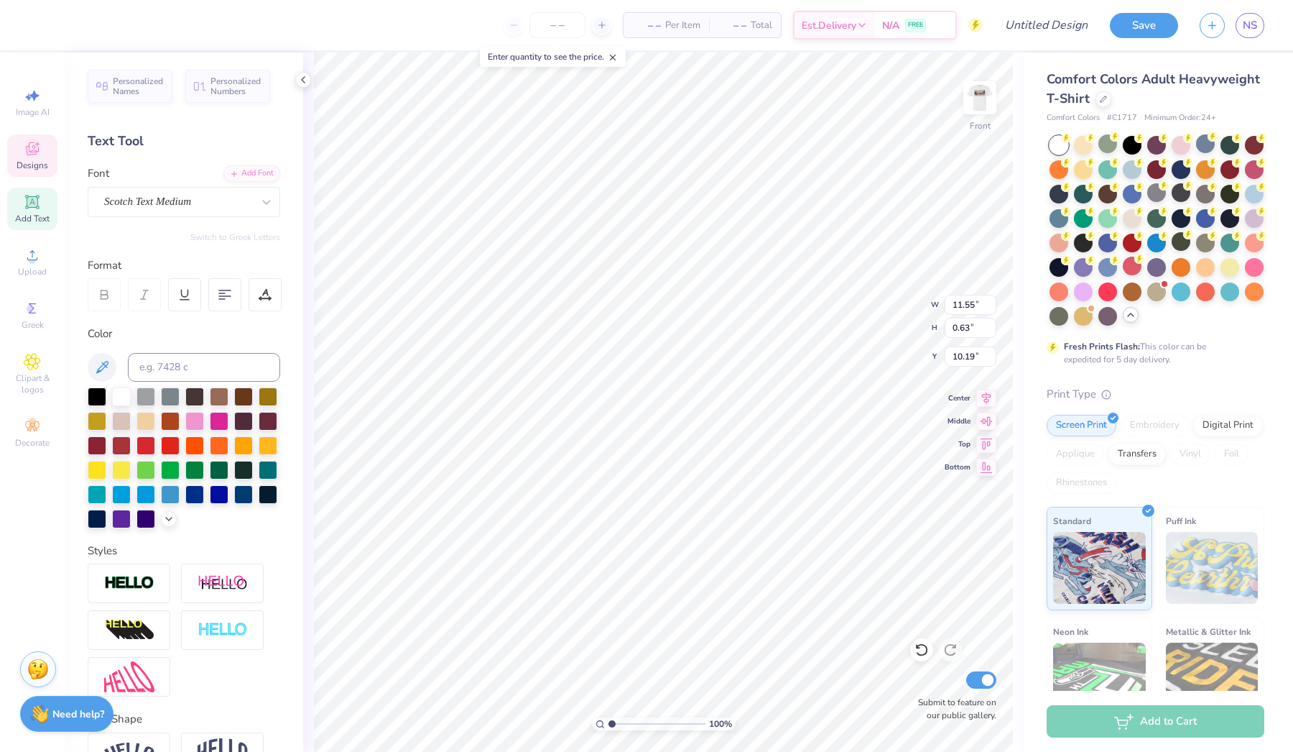
scroll to position [0, 1]
type textarea "Lambda Chi Alpha Parent's Weekend"
type input "4.60"
type input "3.87"
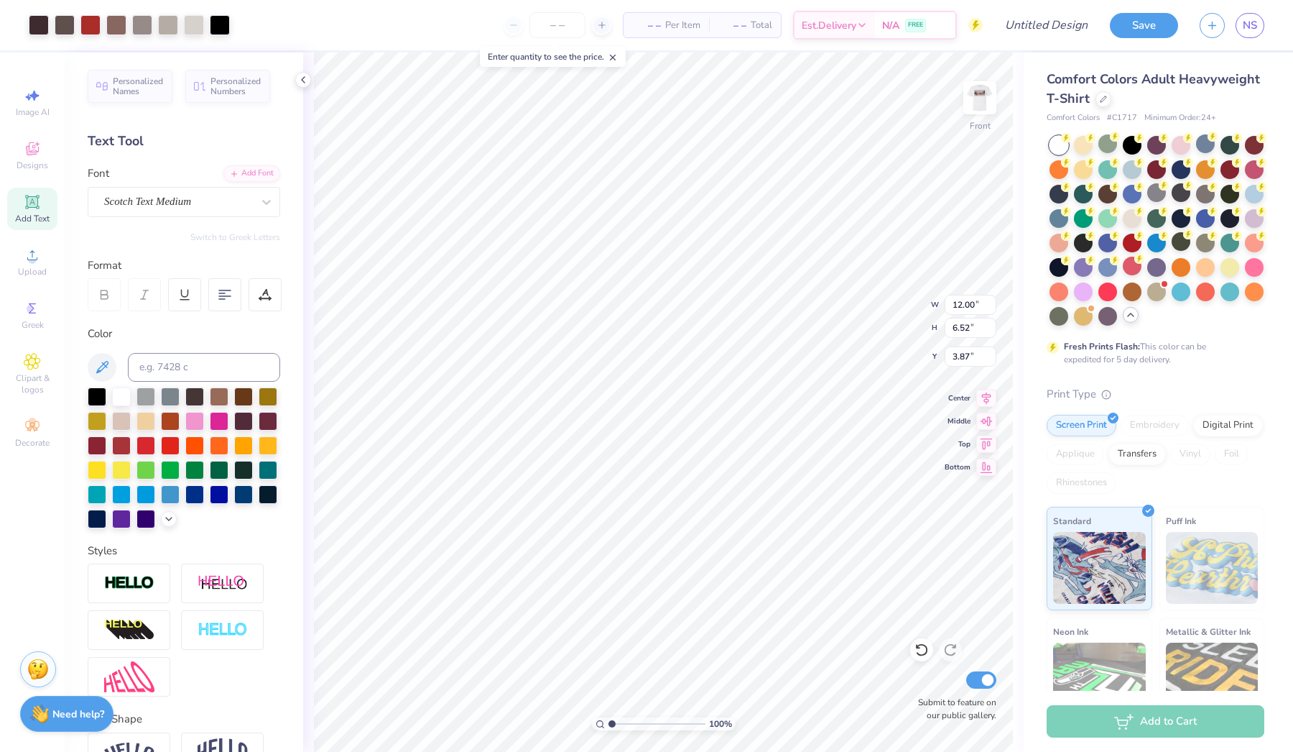
type input "3.00"
type input "5.26"
click at [981, 101] on img at bounding box center [979, 97] width 57 height 57
click at [979, 98] on img at bounding box center [979, 97] width 57 height 57
type input "10.92"
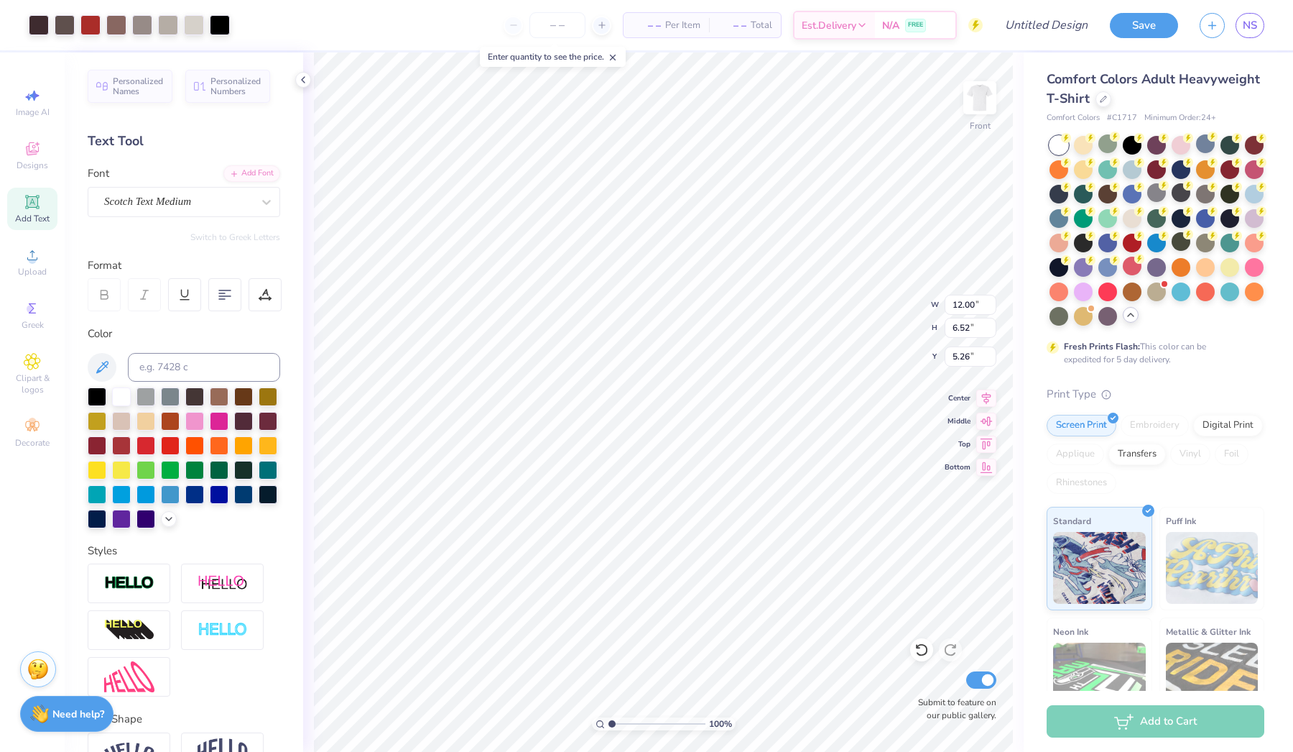
type input "5.93"
type input "4.65"
click at [982, 100] on img at bounding box center [979, 97] width 57 height 57
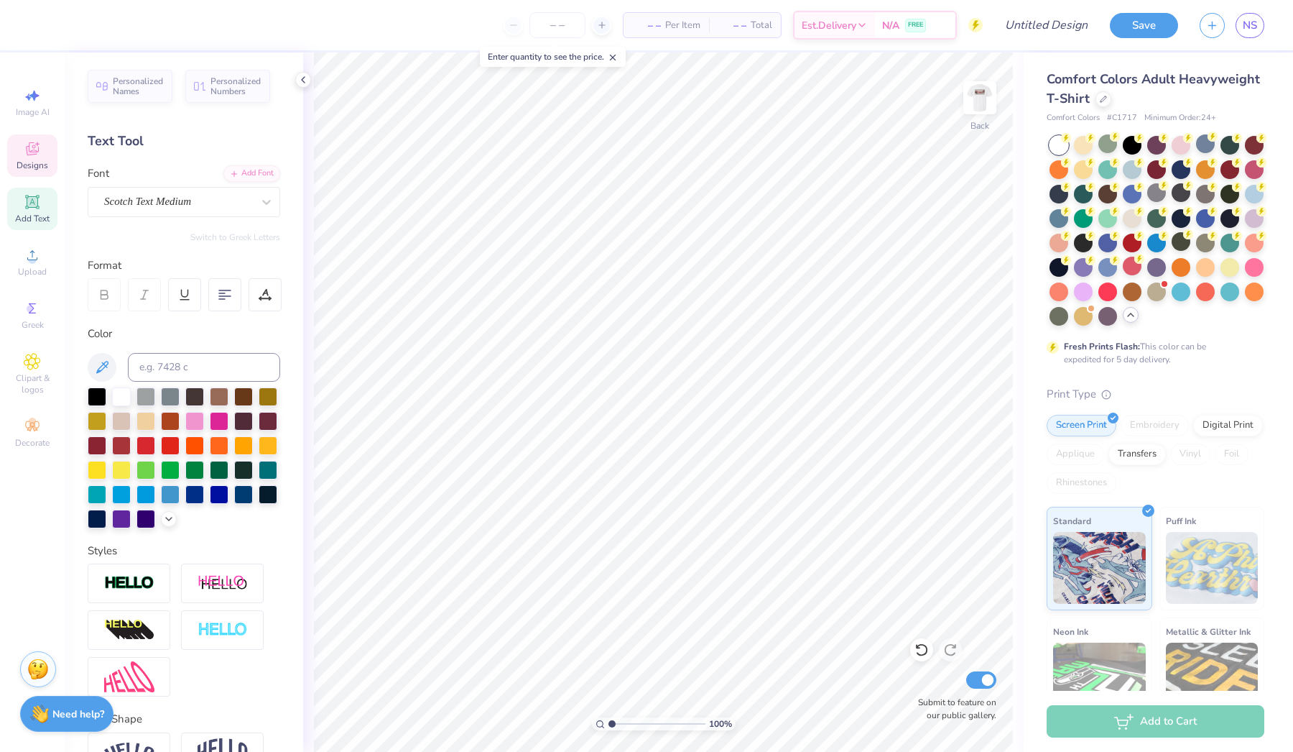
click at [22, 162] on span "Designs" at bounding box center [33, 165] width 32 height 11
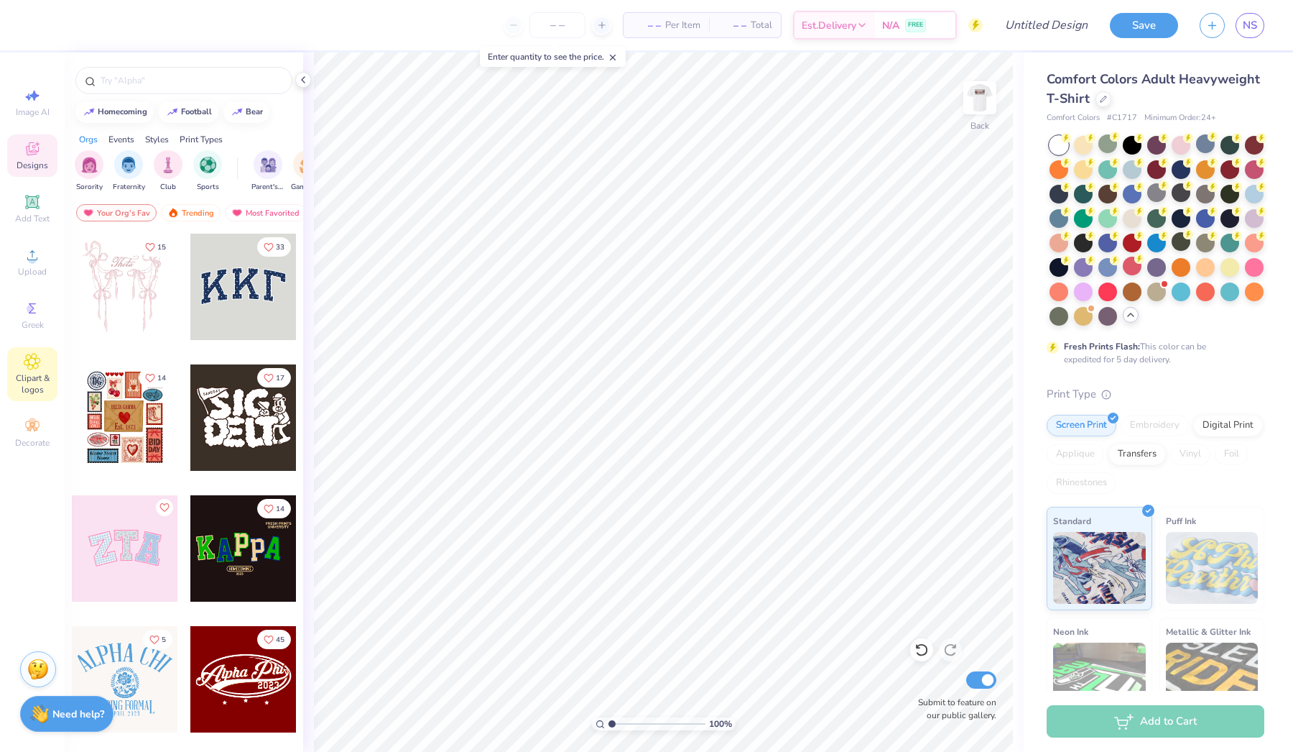
click at [42, 364] on div "Clipart & logos" at bounding box center [32, 374] width 50 height 54
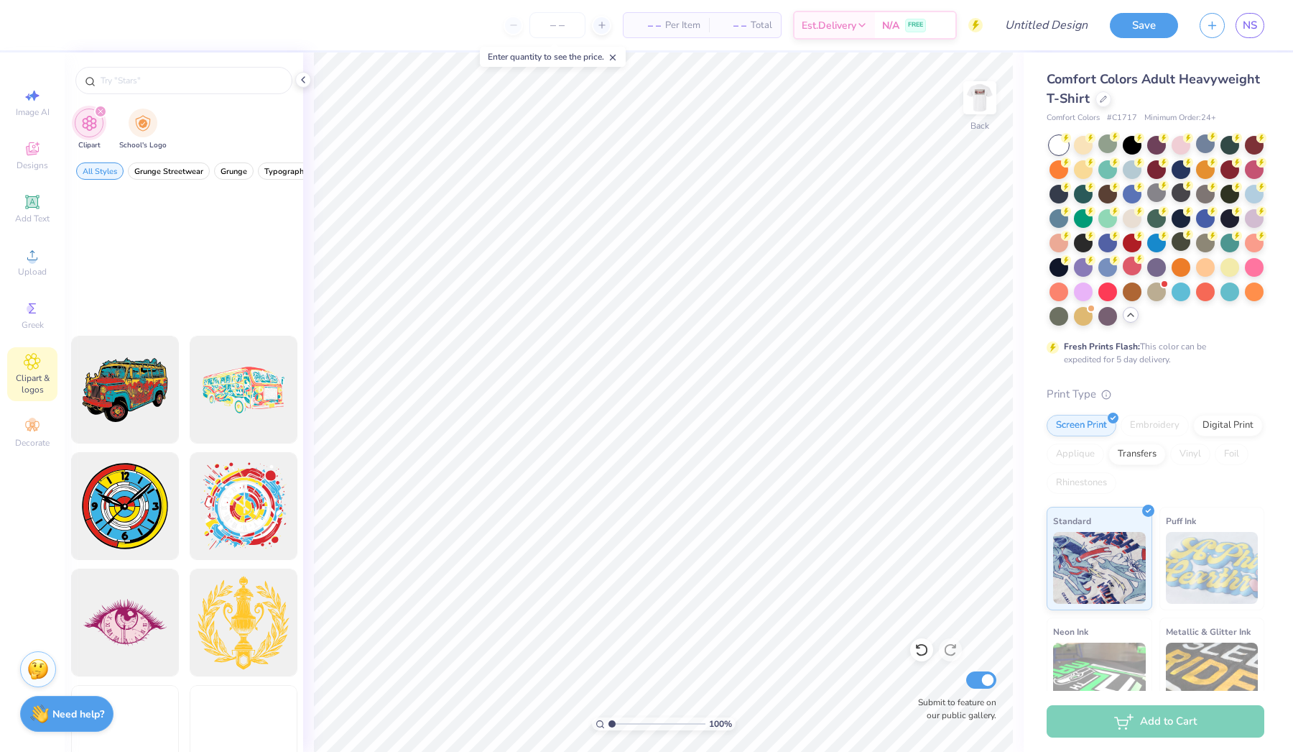
scroll to position [1301, 0]
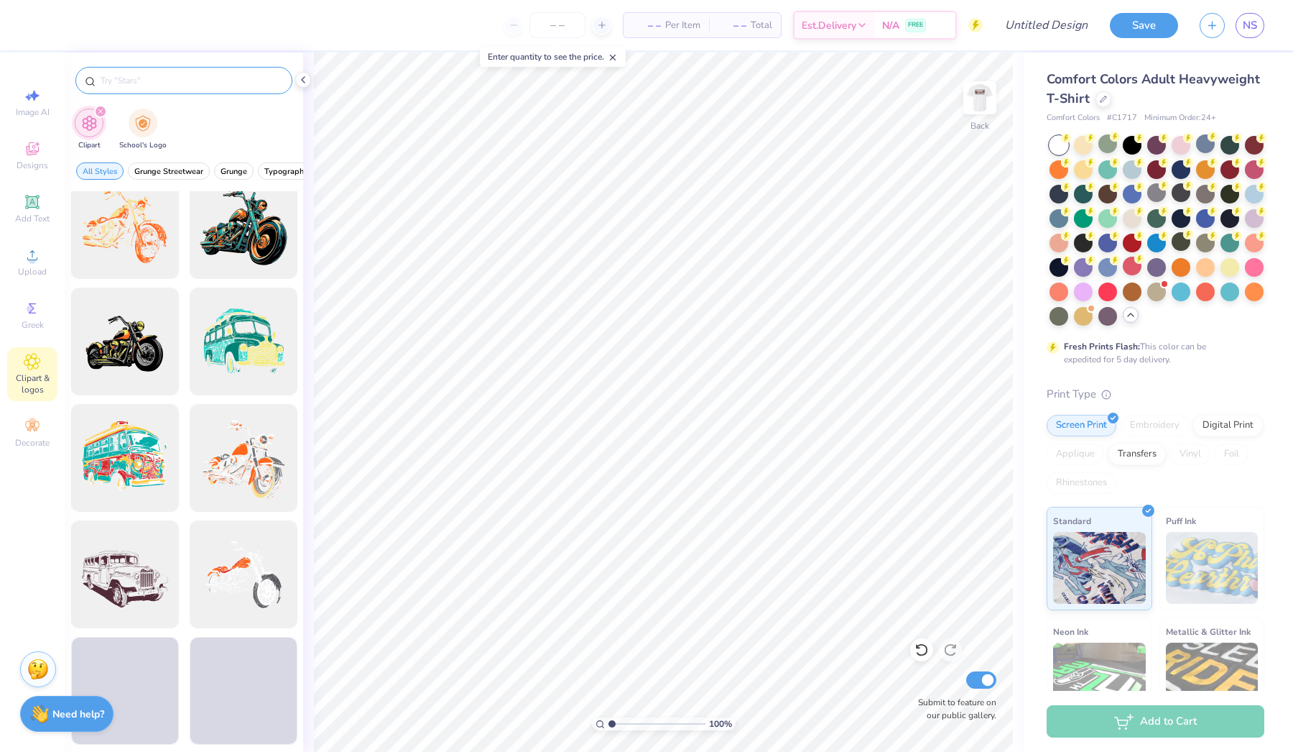
type input "A"
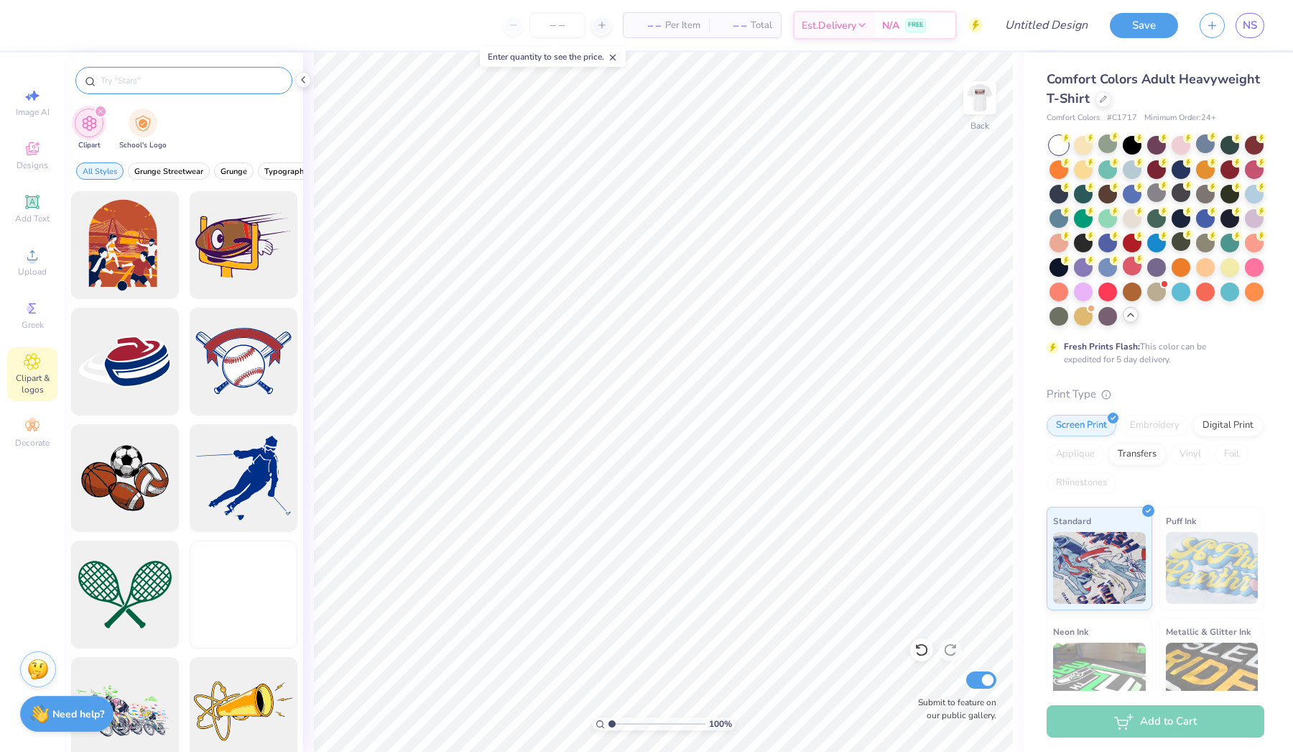
type input "L"
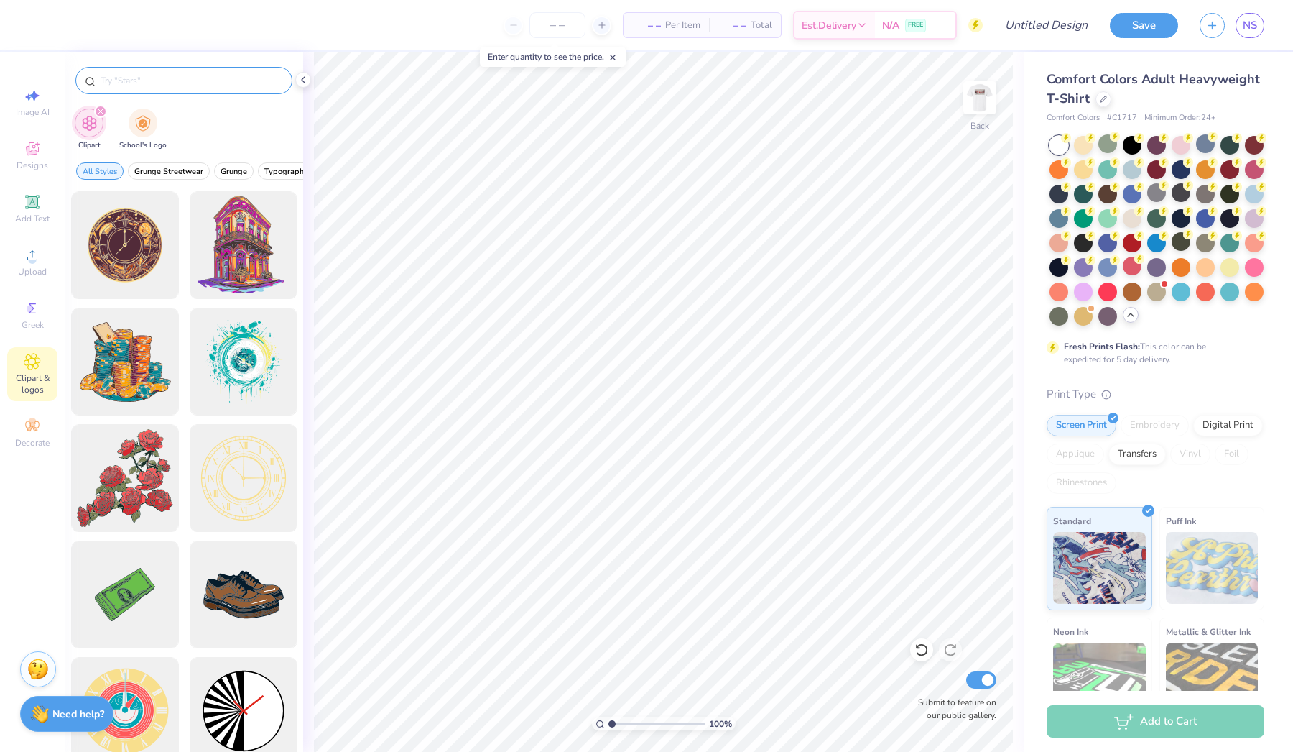
type input "L"
click at [41, 152] on div "Designs" at bounding box center [32, 155] width 50 height 42
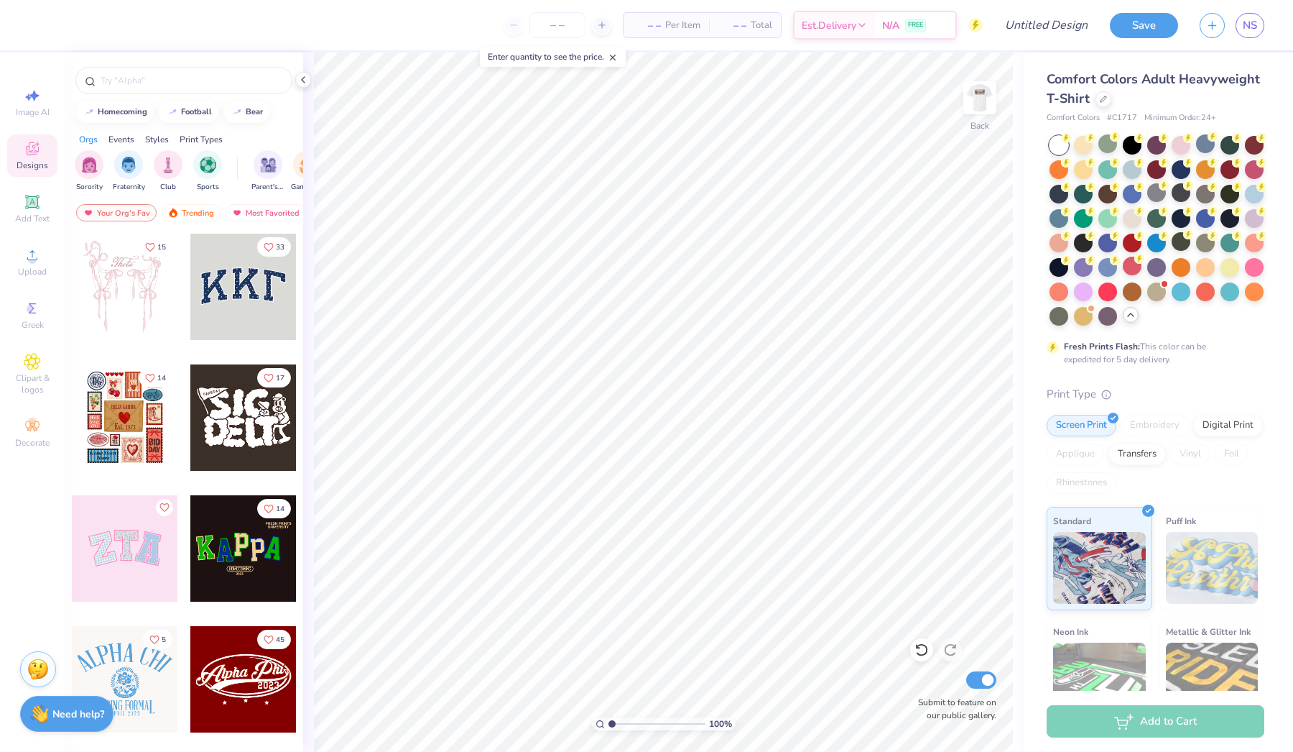
click at [203, 137] on div "Print Types" at bounding box center [201, 139] width 43 height 13
click at [152, 137] on div "Styles" at bounding box center [157, 139] width 24 height 13
click at [205, 131] on div "Orgs Events Styles Print Types" at bounding box center [184, 136] width 239 height 20
click at [205, 141] on div "Print Types" at bounding box center [201, 139] width 43 height 13
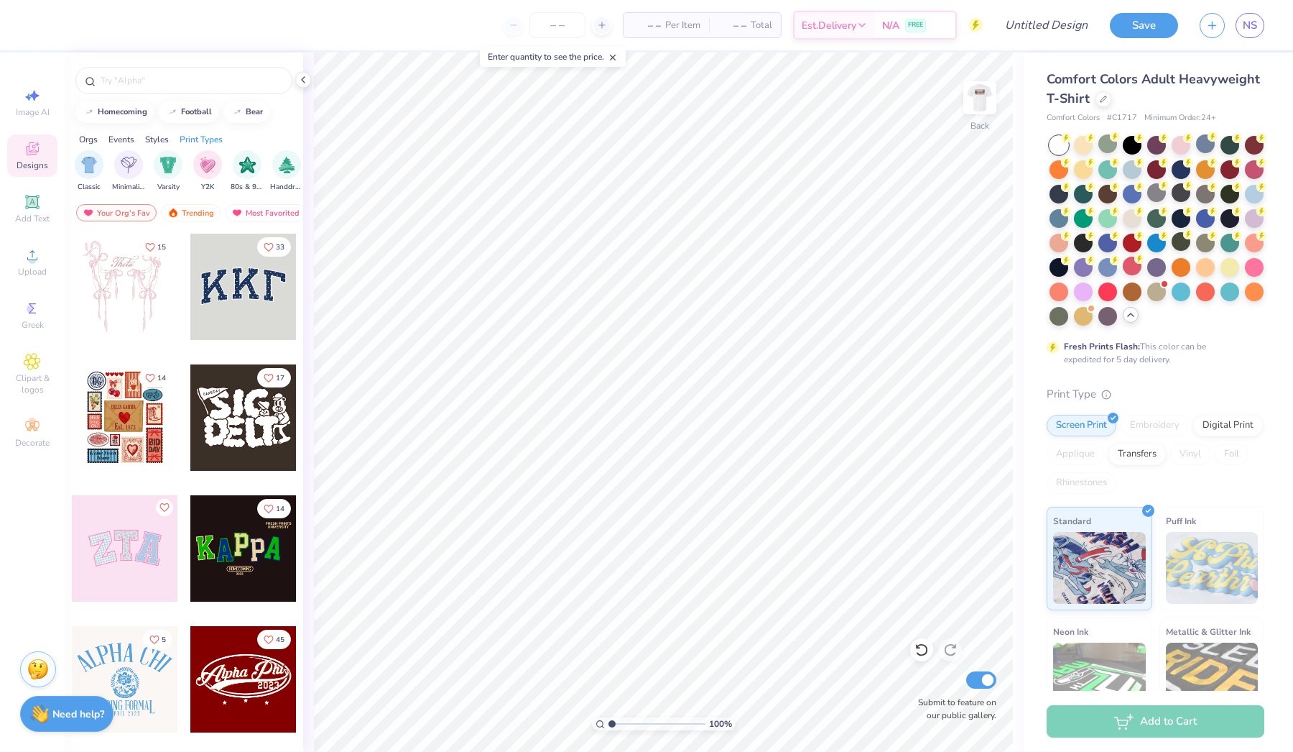
scroll to position [0, 1169]
click at [119, 144] on div "Events" at bounding box center [121, 139] width 26 height 13
click at [84, 139] on div "Orgs" at bounding box center [88, 139] width 19 height 13
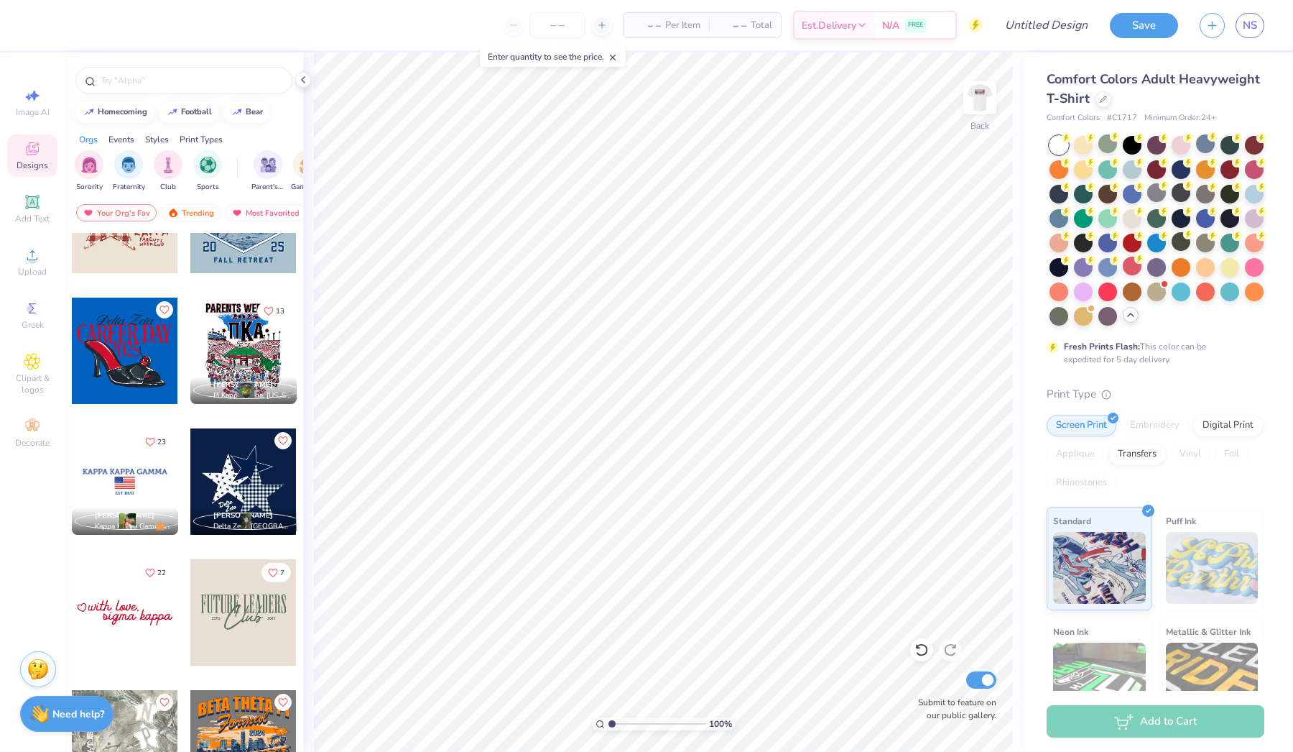
scroll to position [3981, 0]
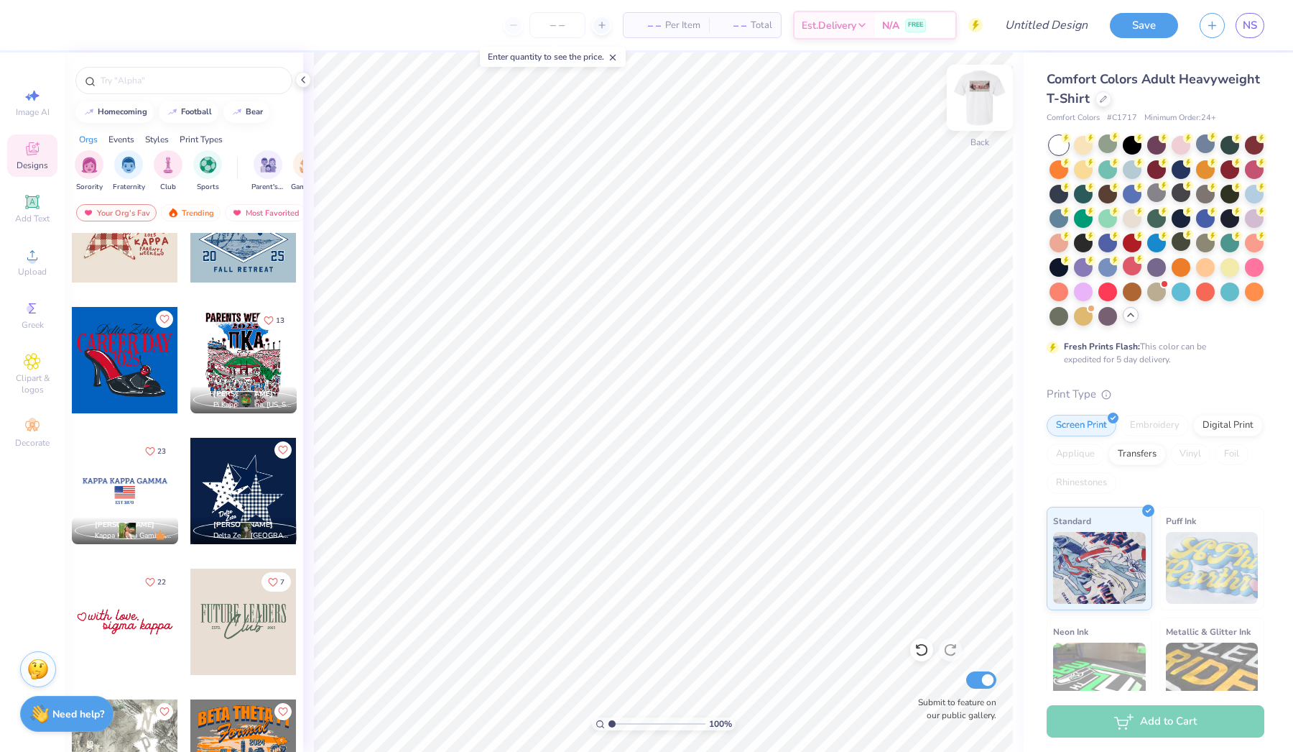
click at [984, 88] on img at bounding box center [979, 97] width 57 height 57
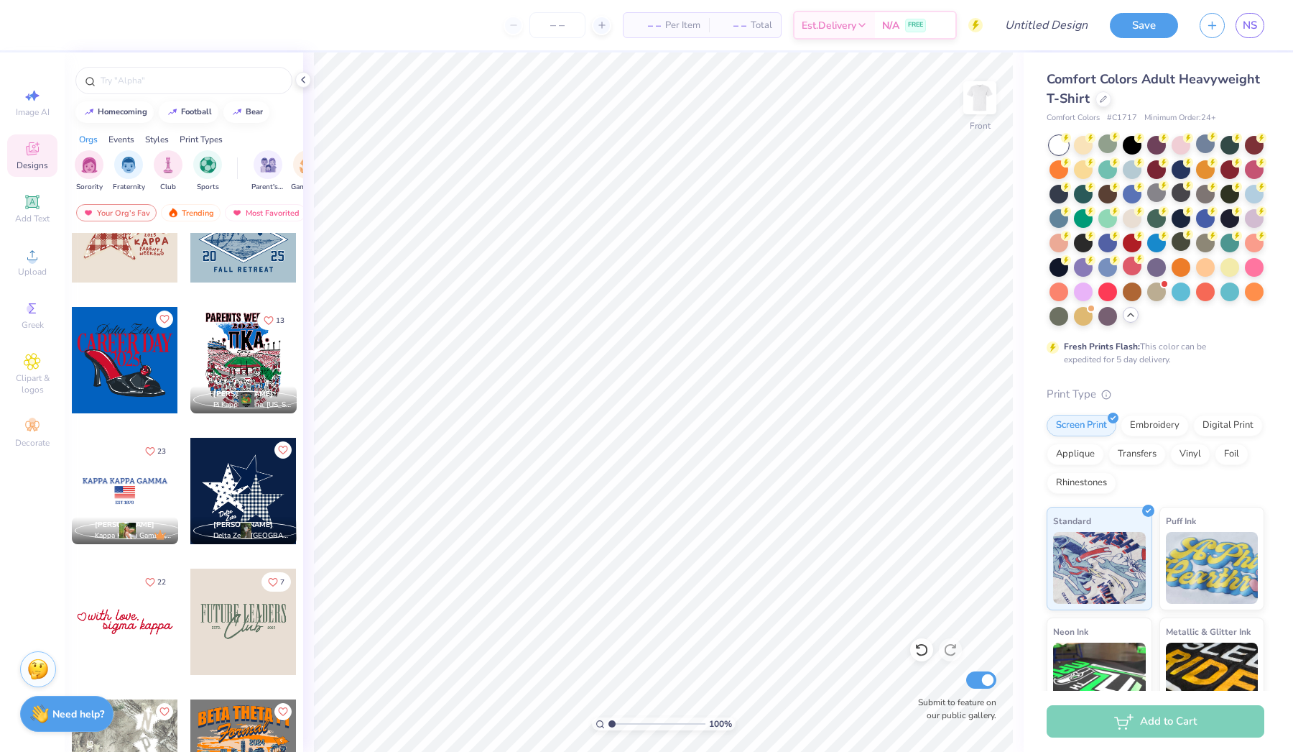
click at [269, 359] on div at bounding box center [243, 360] width 106 height 106
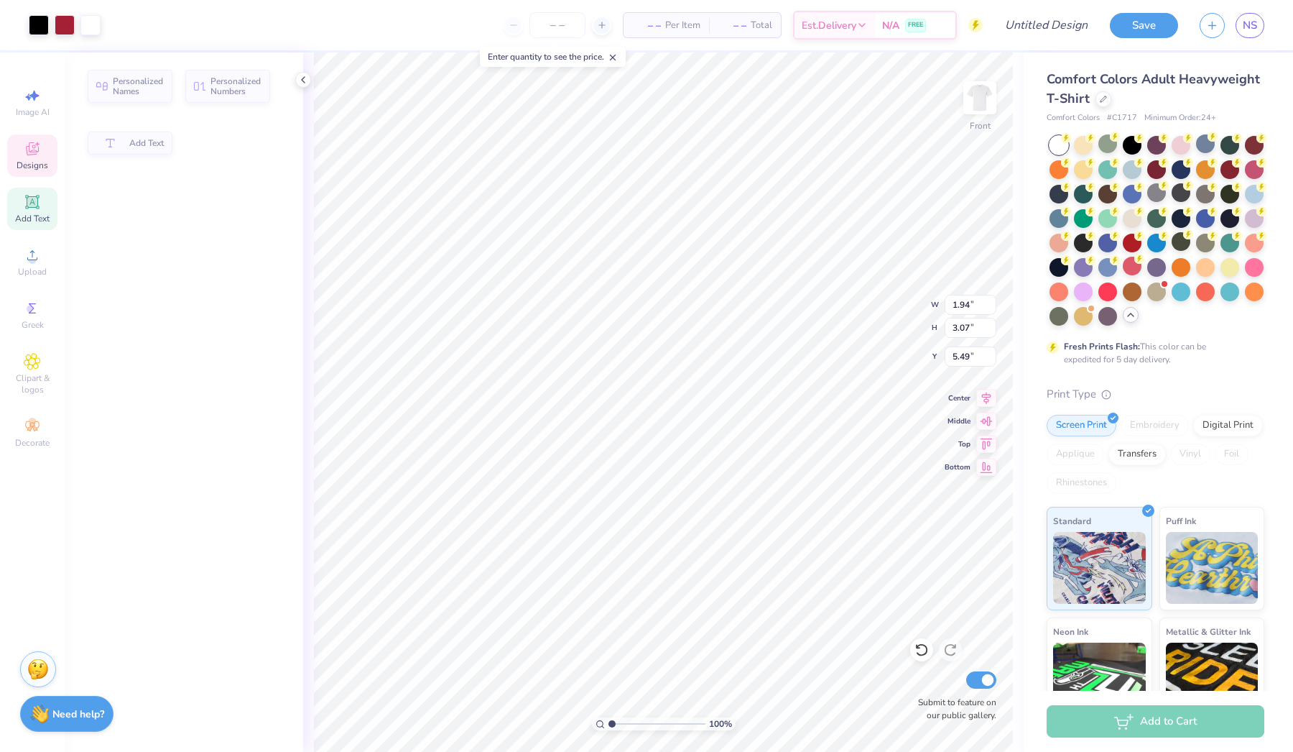
type input "1.94"
type input "3.07"
type input "5.49"
type input "1.67"
type input "2.53"
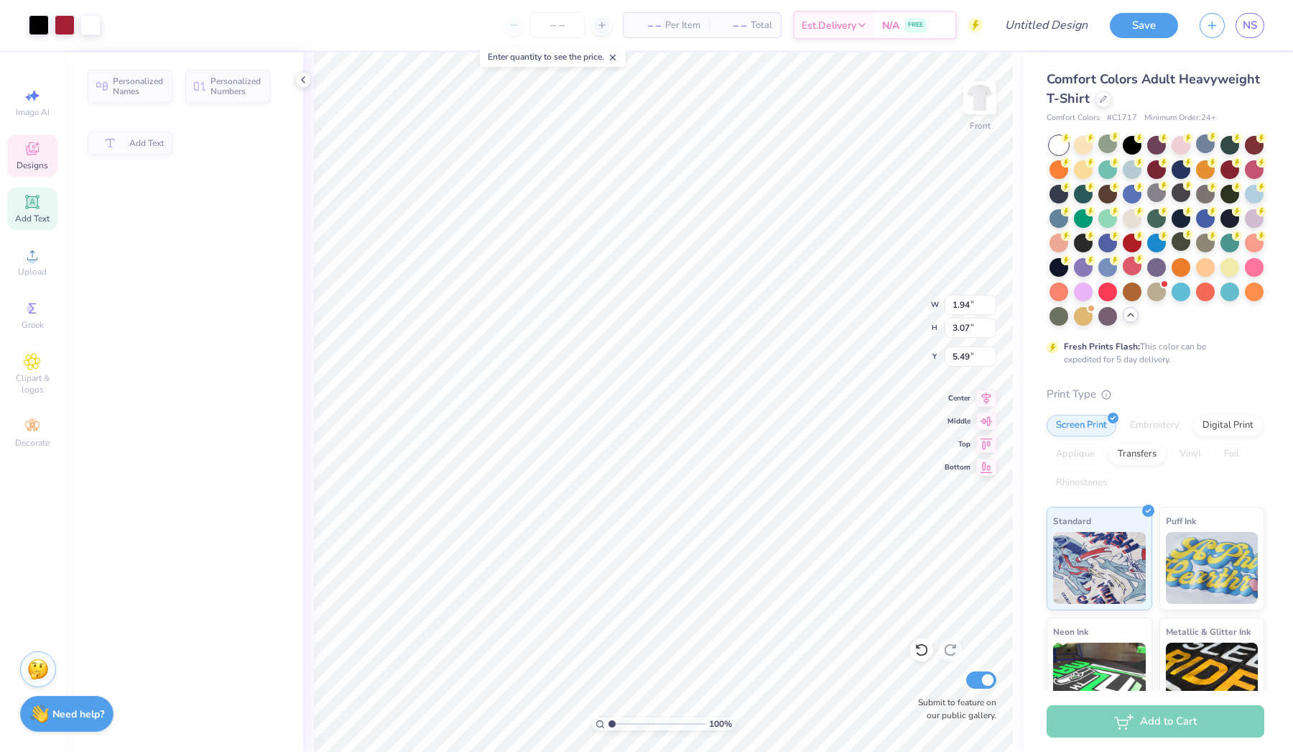
type input "5.68"
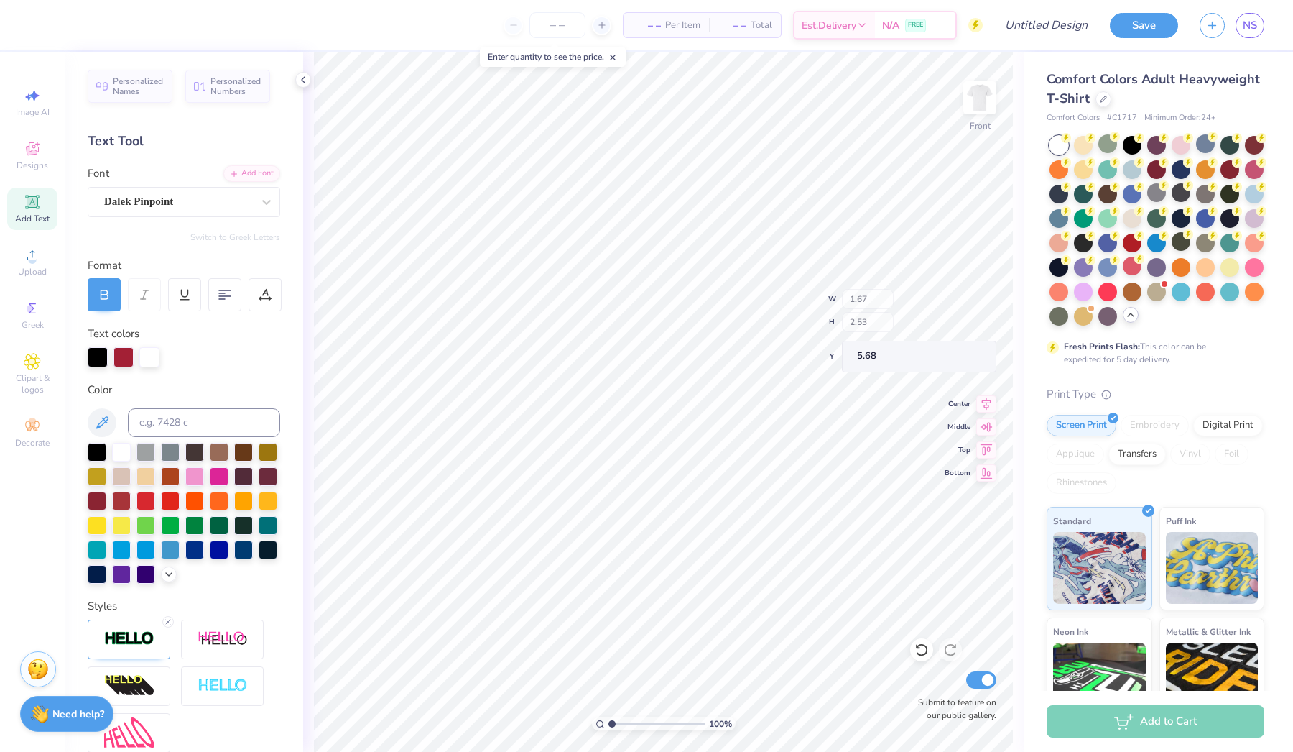
type input "1.67"
type input "2.53"
type input "5.68"
type textarea "L"
type textarea "A"
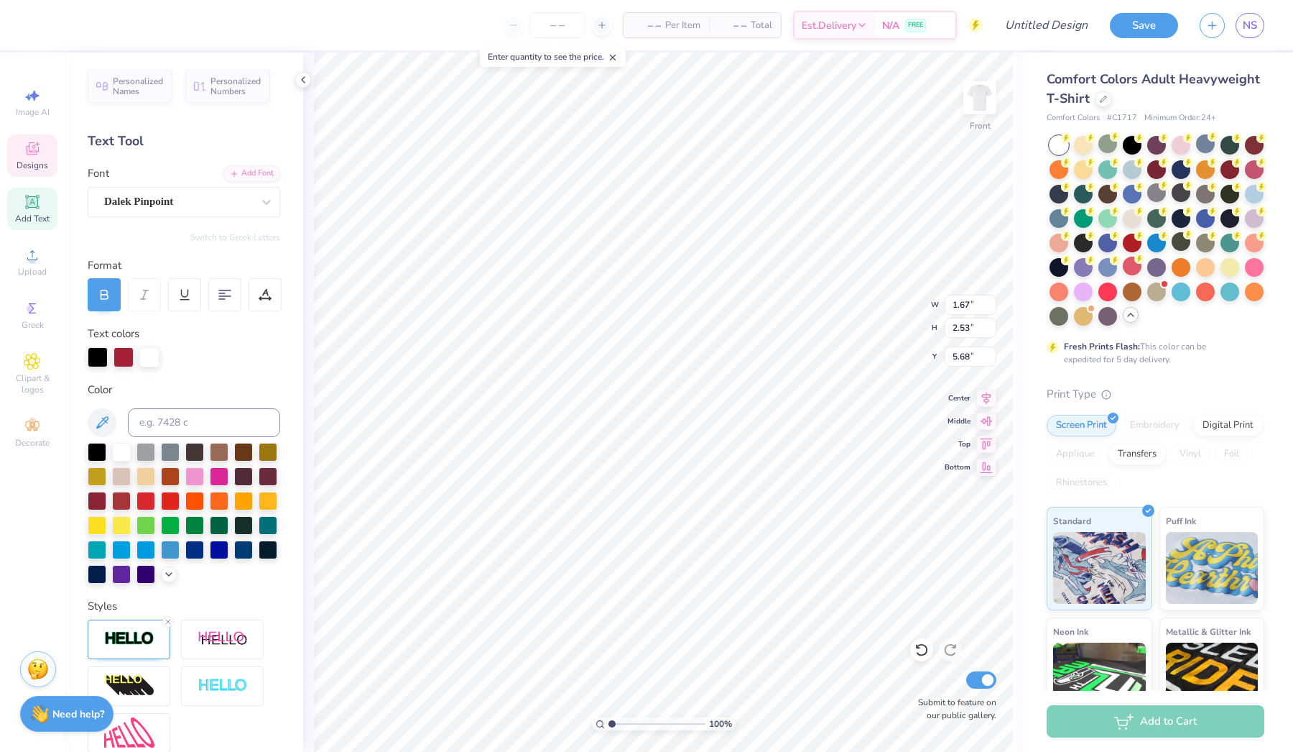
type textarea "L"
type textarea "A"
type input "1.94"
type input "3.07"
type input "5.49"
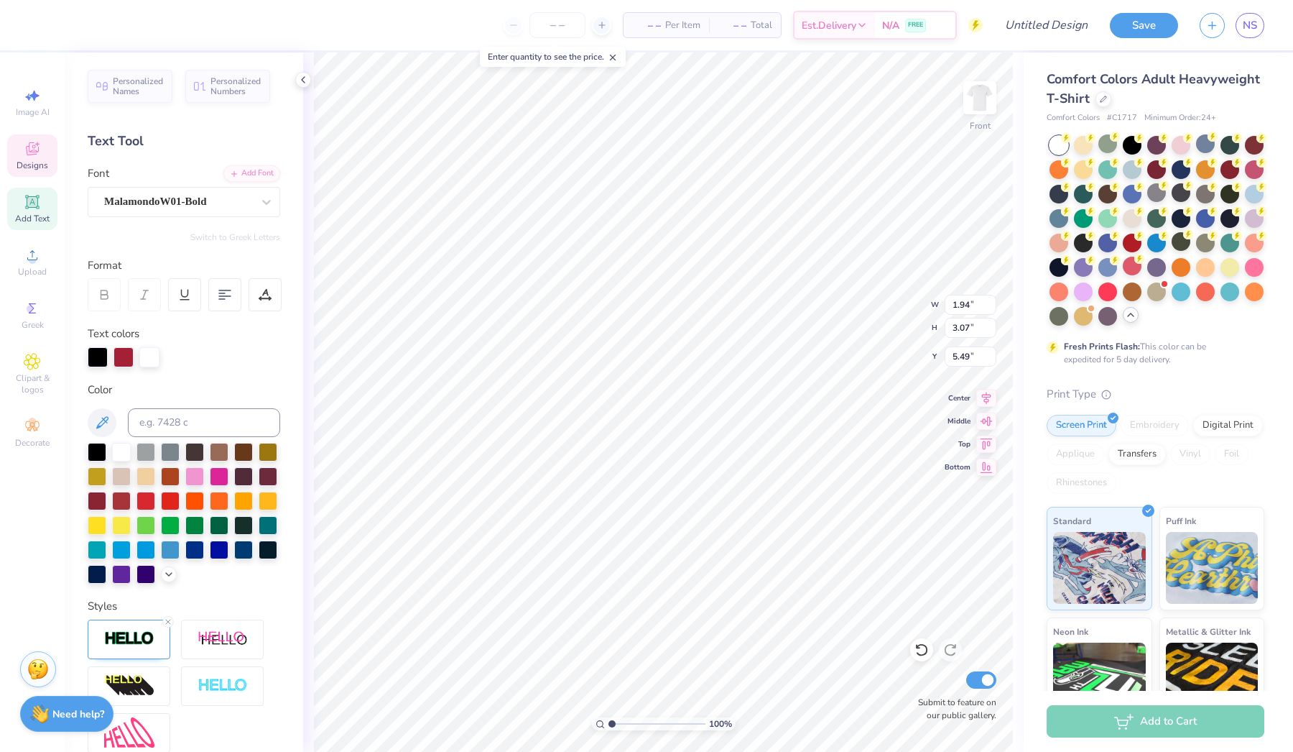
type textarea "X"
type input "0.61"
type input "0.63"
type input "6.67"
type input "5.49"
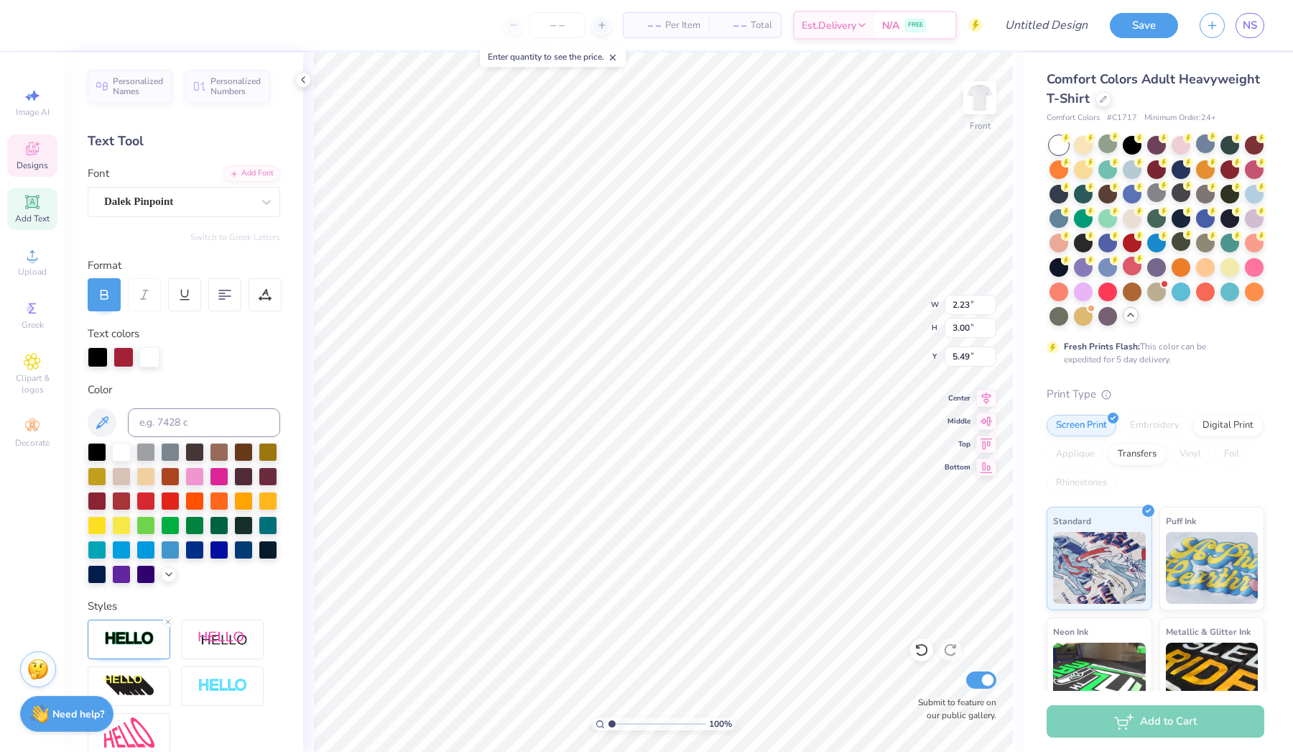
type input "2.07"
type input "3.02"
type input "5.49"
type input "1.64"
type input "2.45"
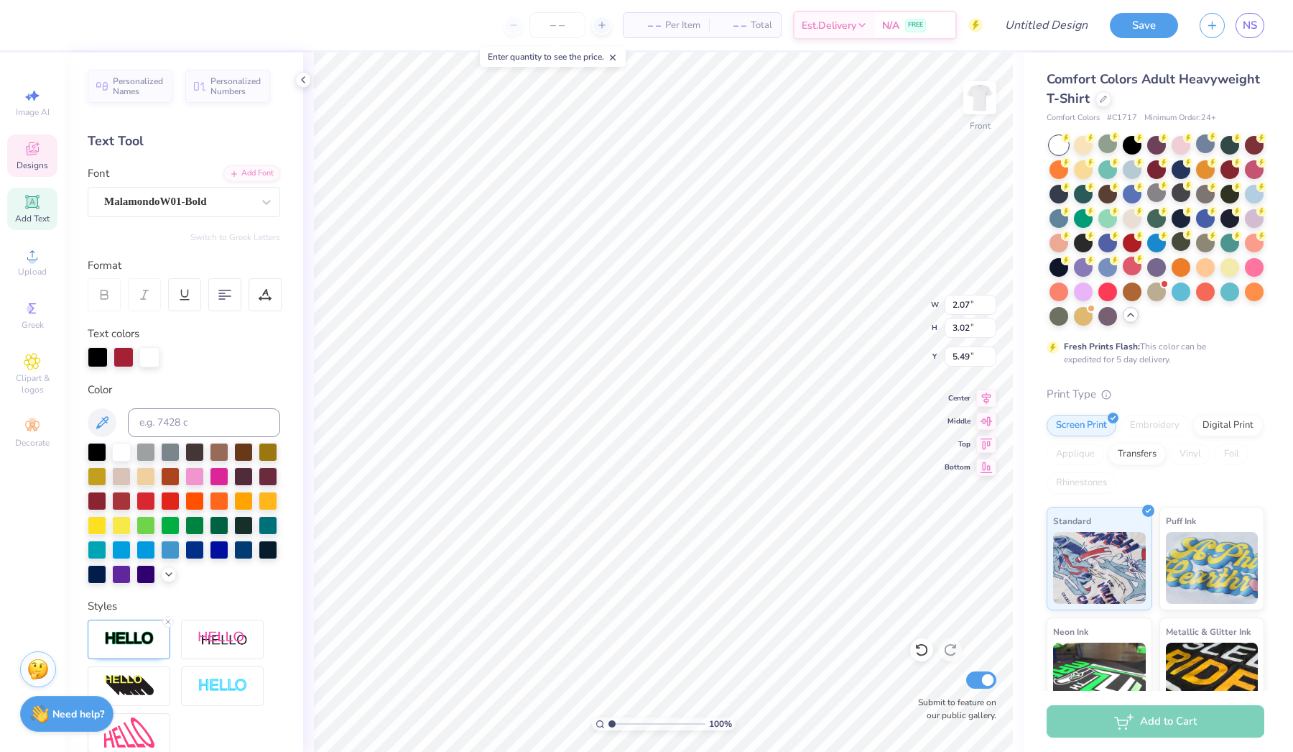
type input "5.73"
click at [636, 303] on li "Copy" at bounding box center [668, 299] width 113 height 28
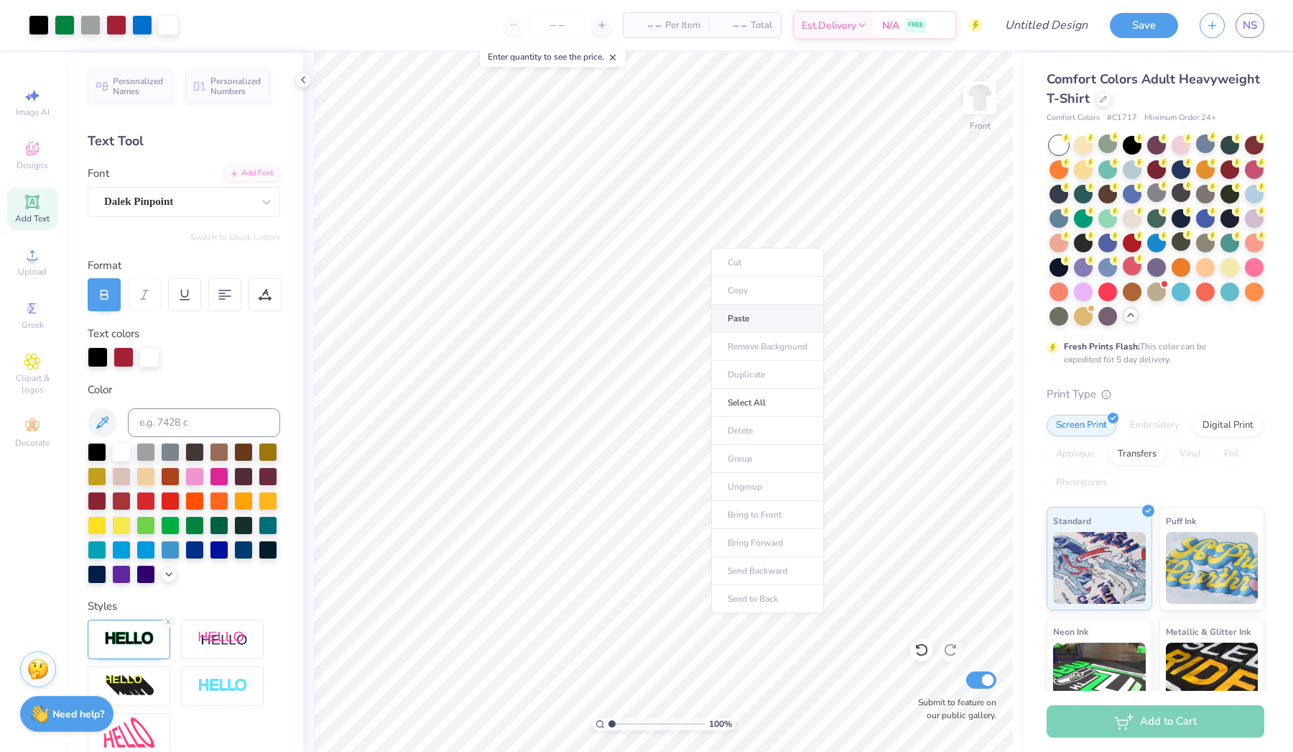
click at [741, 313] on li "Paste" at bounding box center [767, 319] width 113 height 28
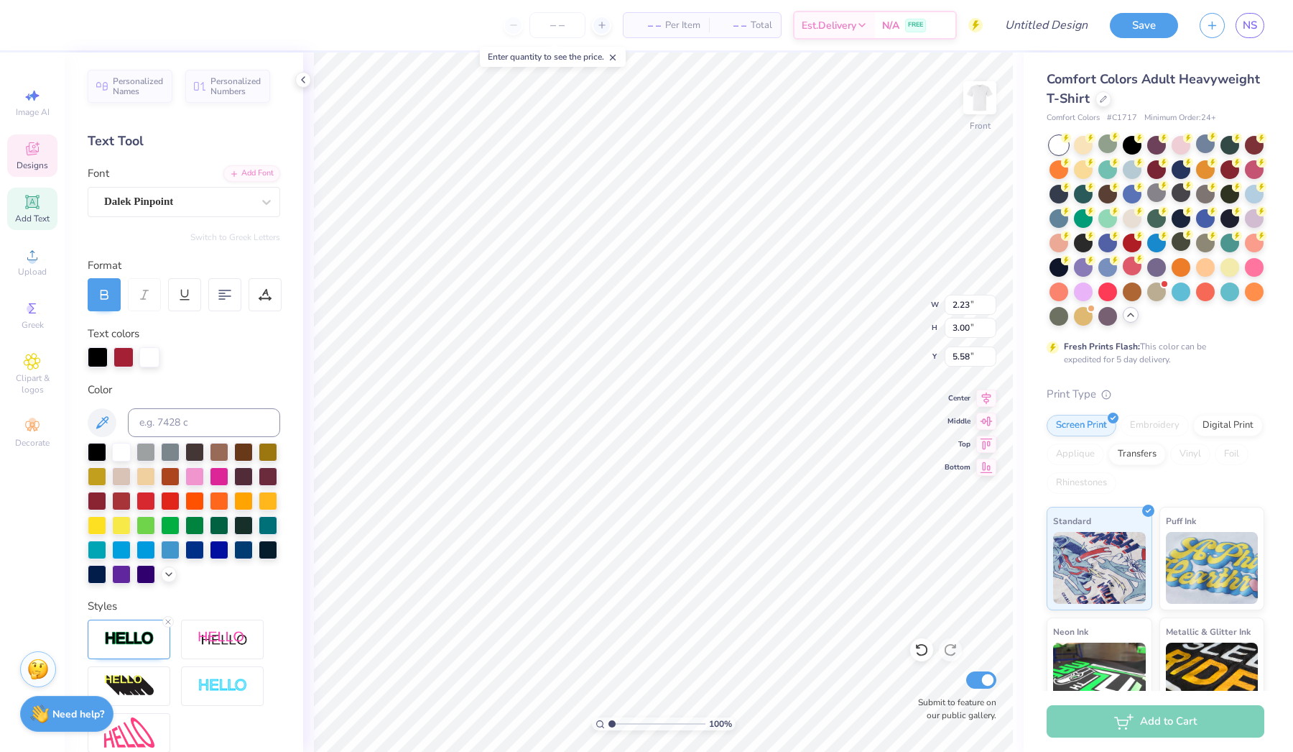
type input "5.49"
type input "2.07"
type input "3.02"
type input "5.49"
type input "2.23"
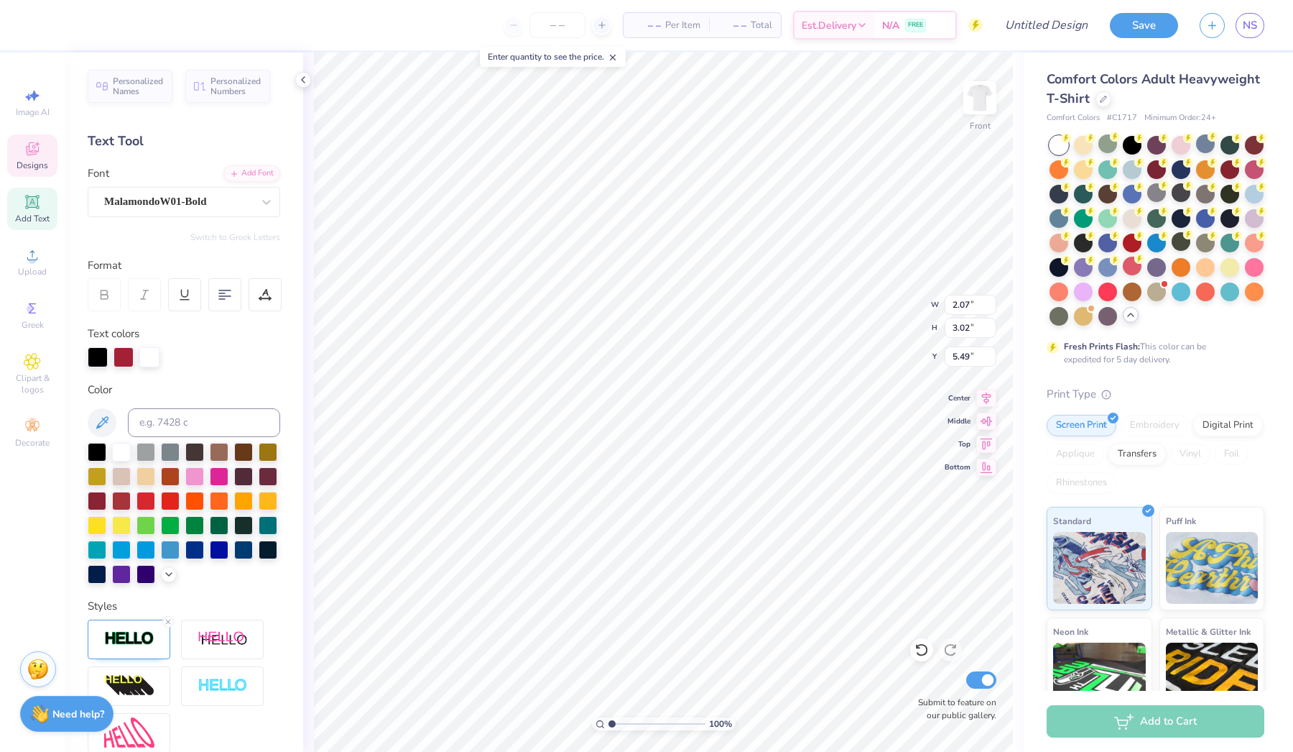
type input "3.00"
type input "5.58"
type input "1.81"
type input "2.43"
type input "2.23"
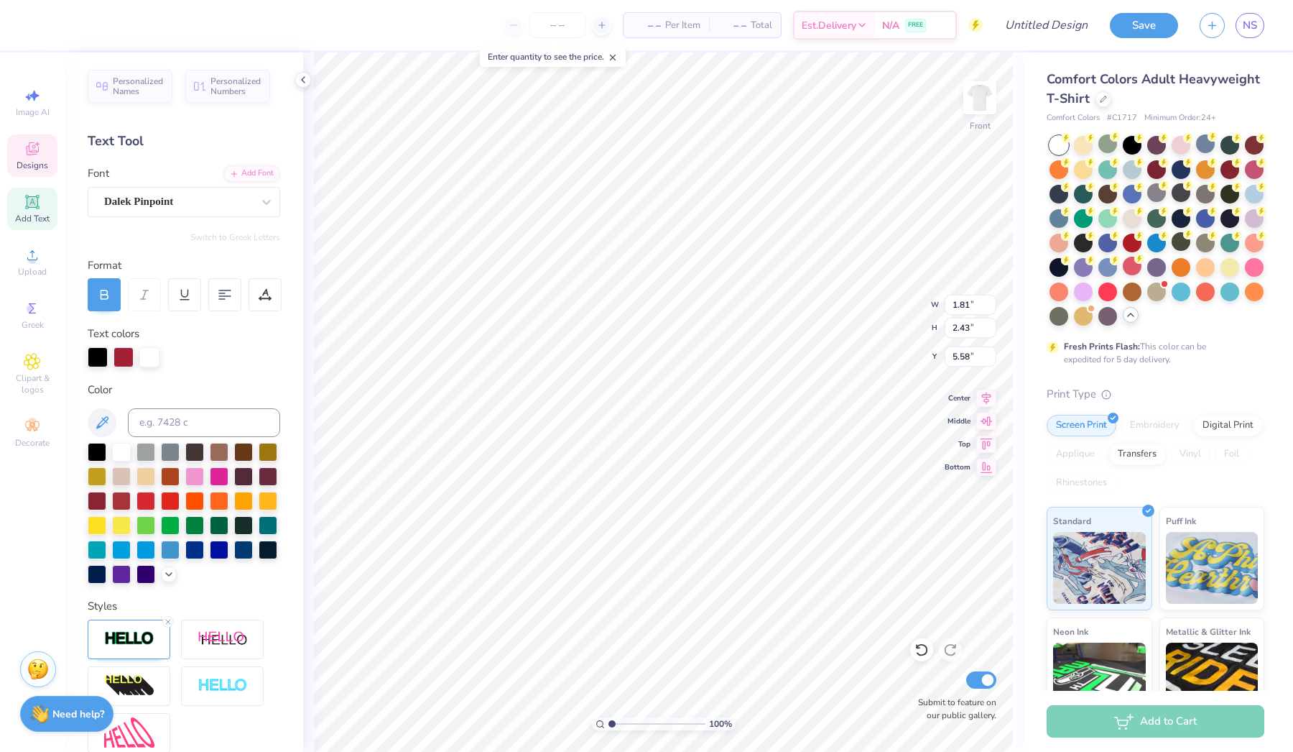
type input "3.00"
type input "1.83"
type input "2.45"
type input "5.60"
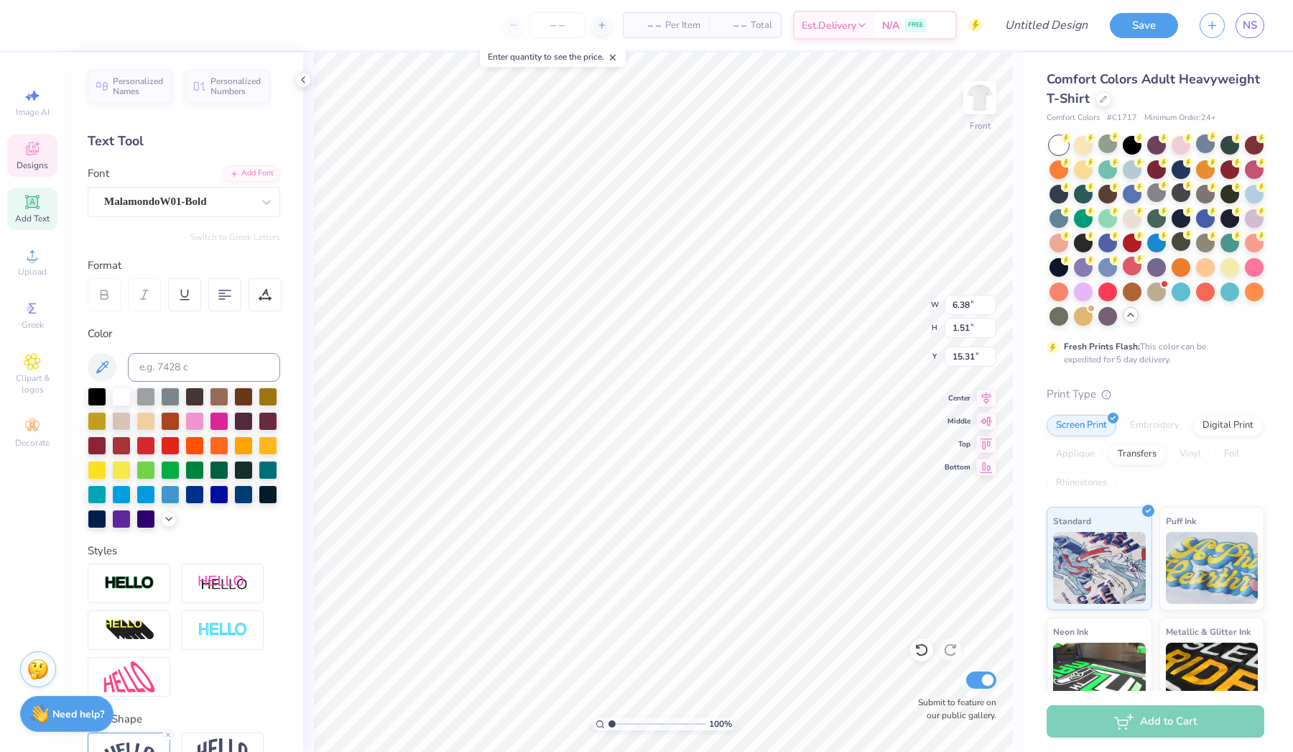
scroll to position [0, 3]
type textarea "[US_STATE] S"
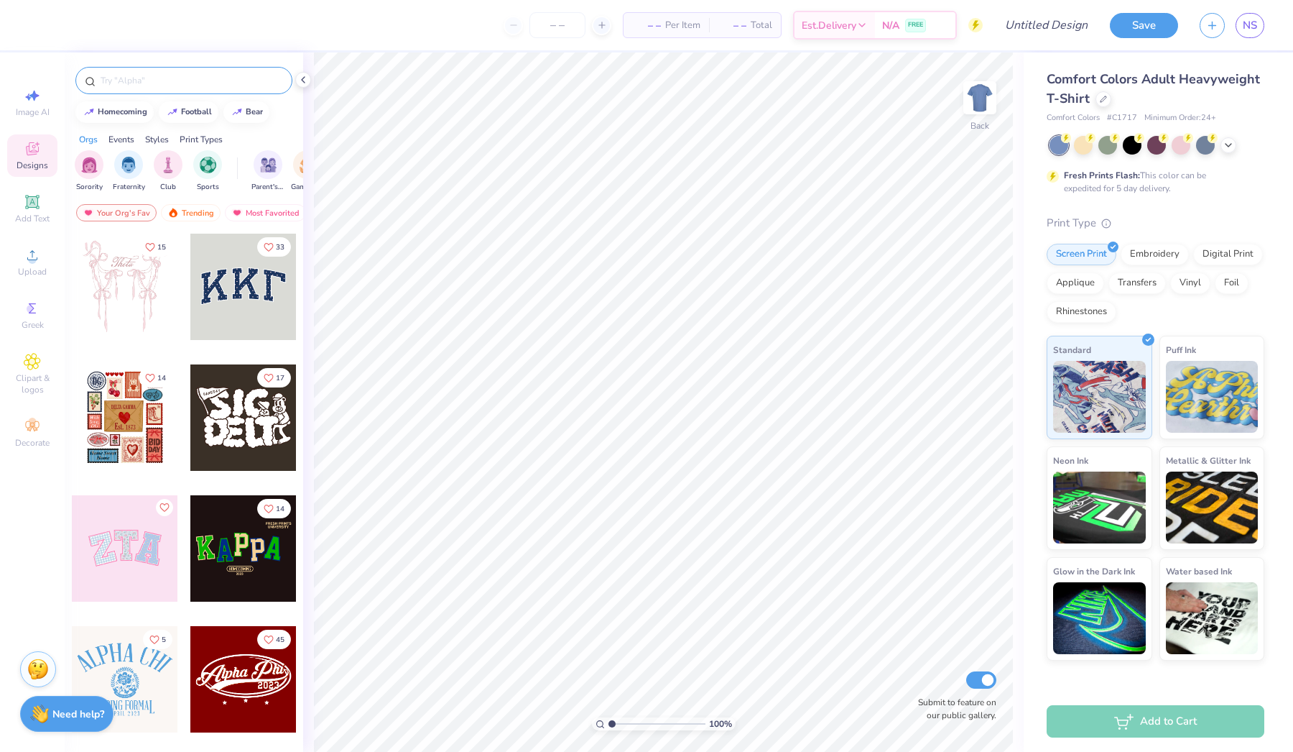
click at [210, 78] on input "text" at bounding box center [191, 80] width 184 height 14
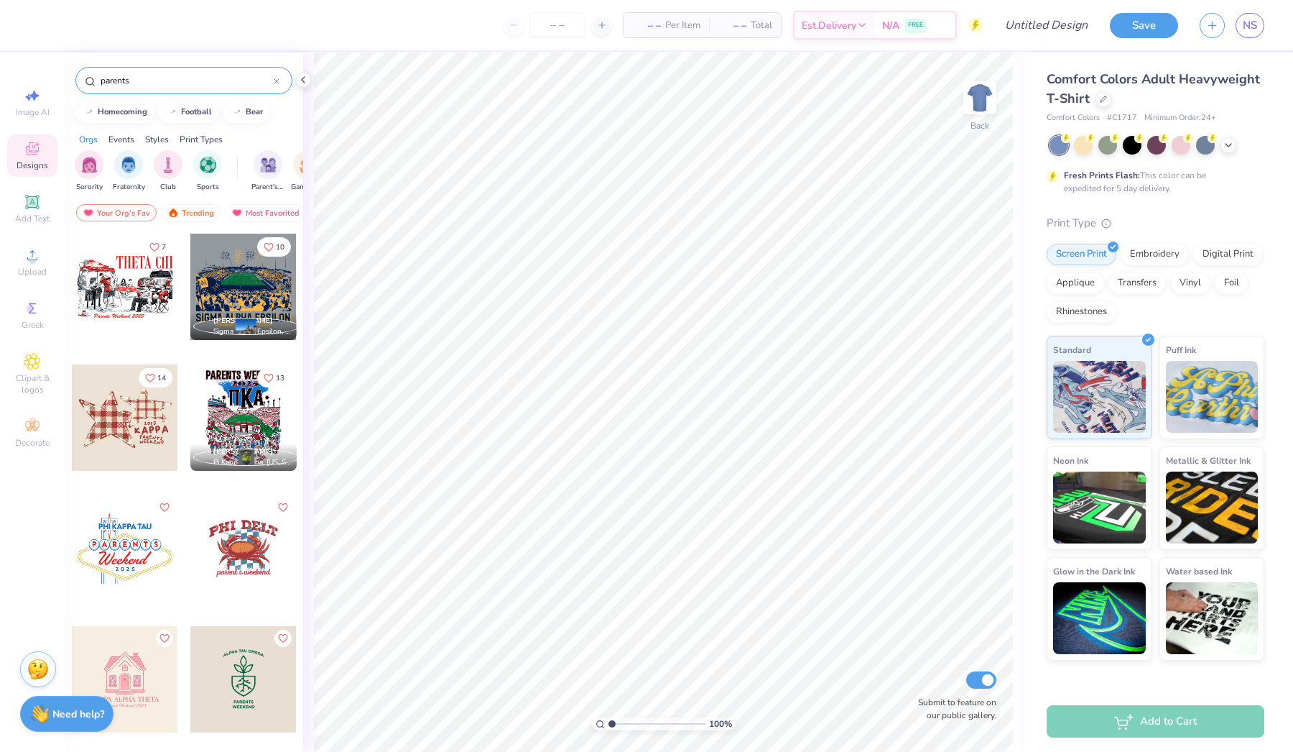
scroll to position [21, 0]
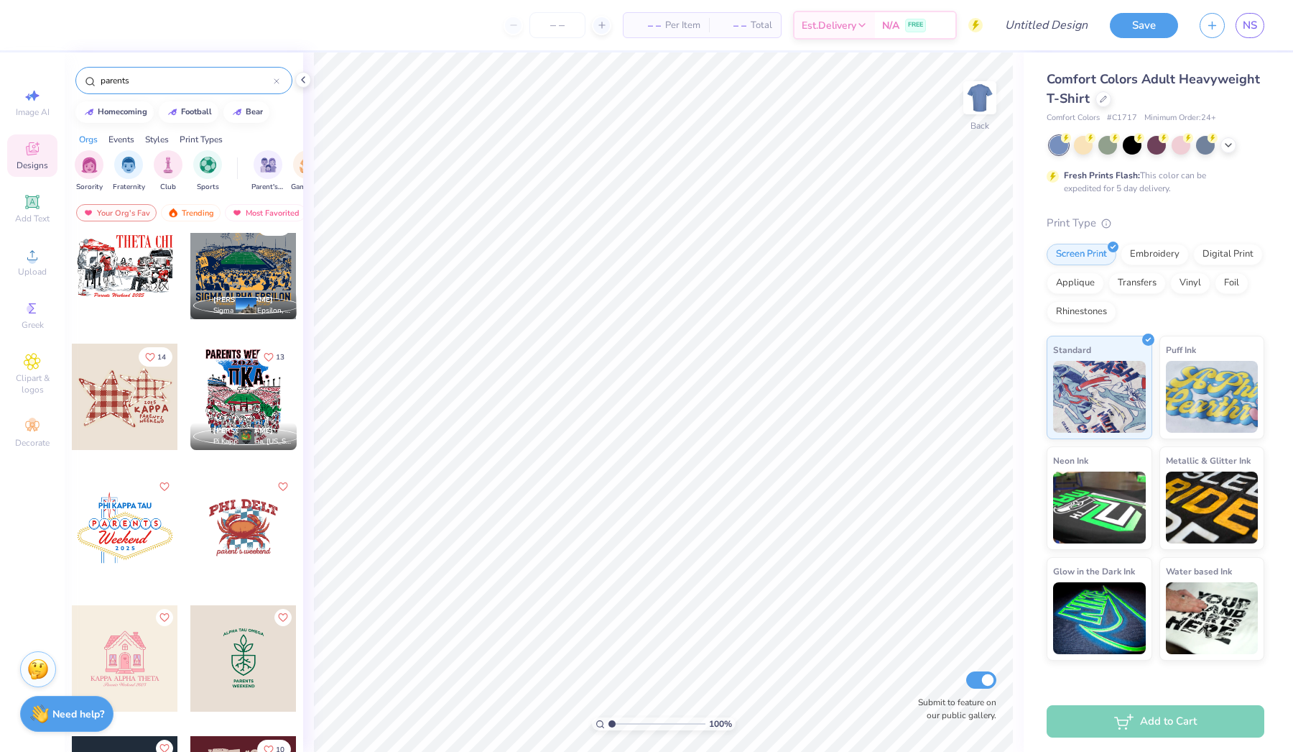
type input "parents"
click at [244, 402] on div at bounding box center [243, 396] width 106 height 106
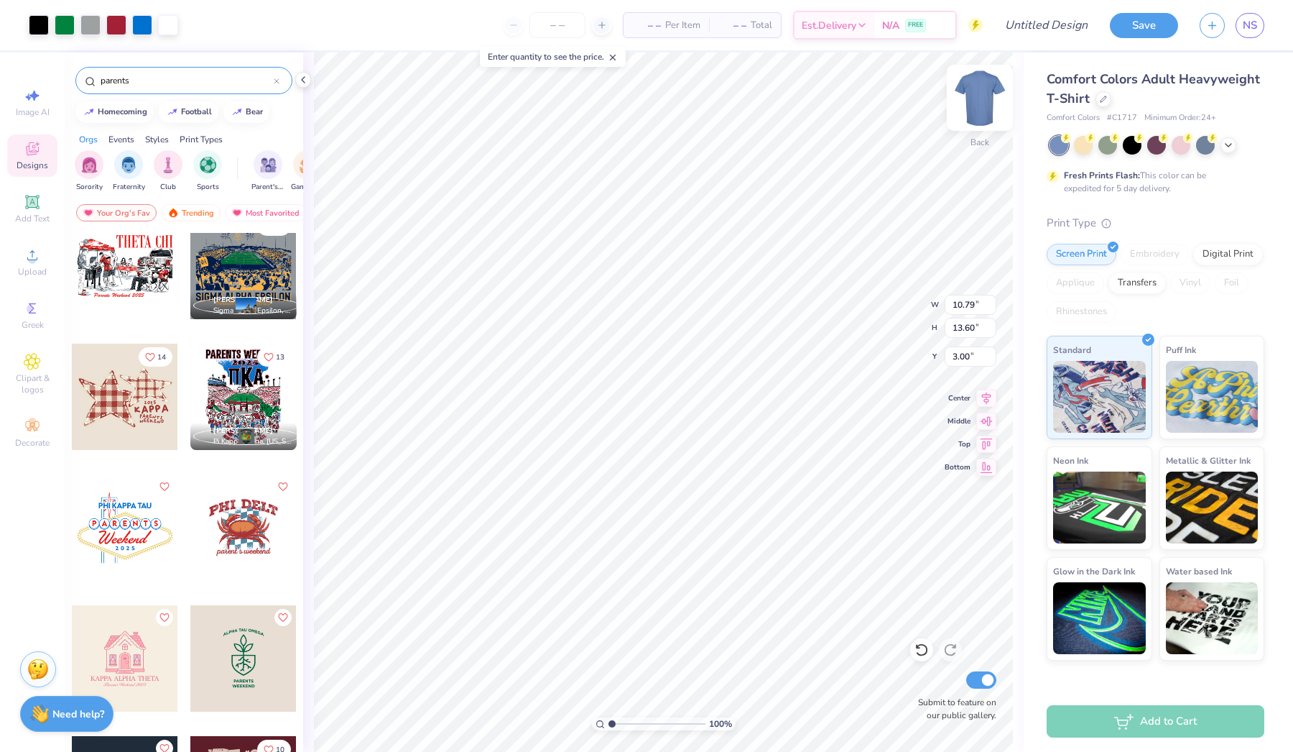
click at [981, 83] on img at bounding box center [979, 97] width 57 height 57
click at [972, 92] on img at bounding box center [979, 97] width 57 height 57
click at [976, 83] on img at bounding box center [979, 97] width 57 height 57
click at [296, 76] on div at bounding box center [303, 80] width 16 height 16
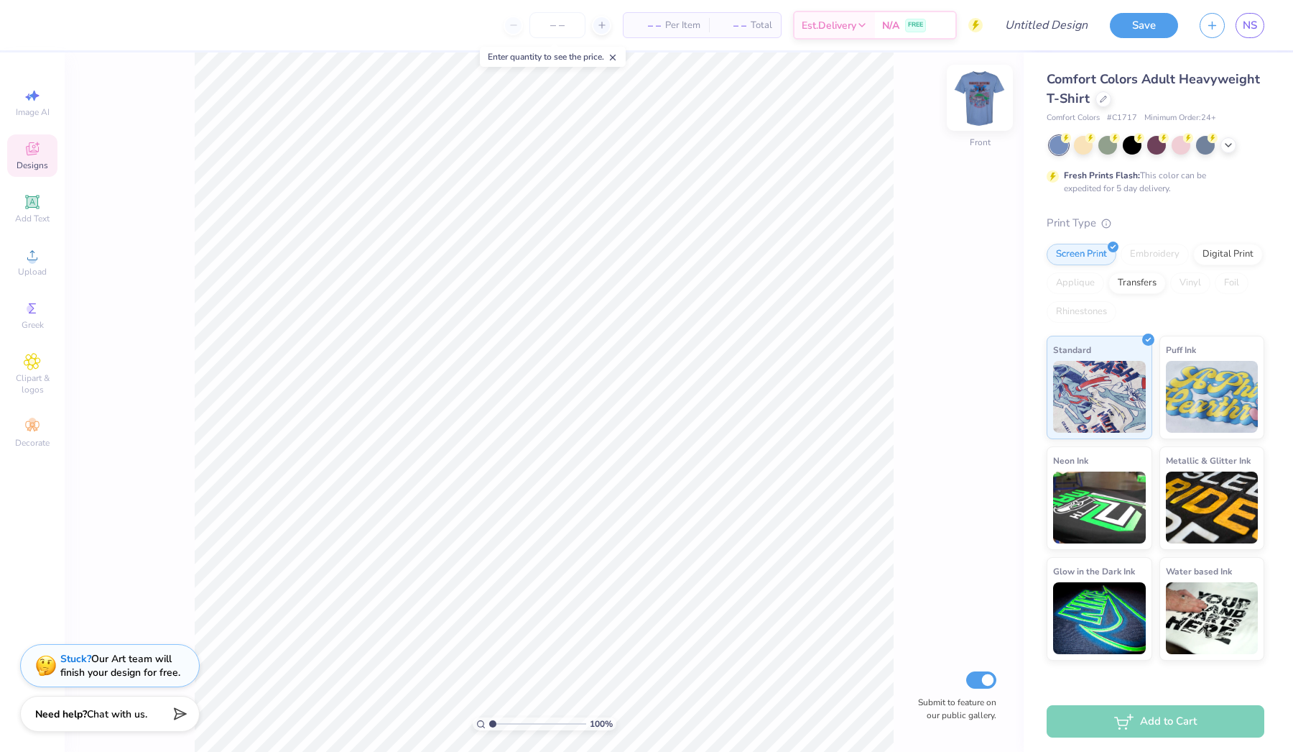
click at [997, 80] on img at bounding box center [979, 97] width 57 height 57
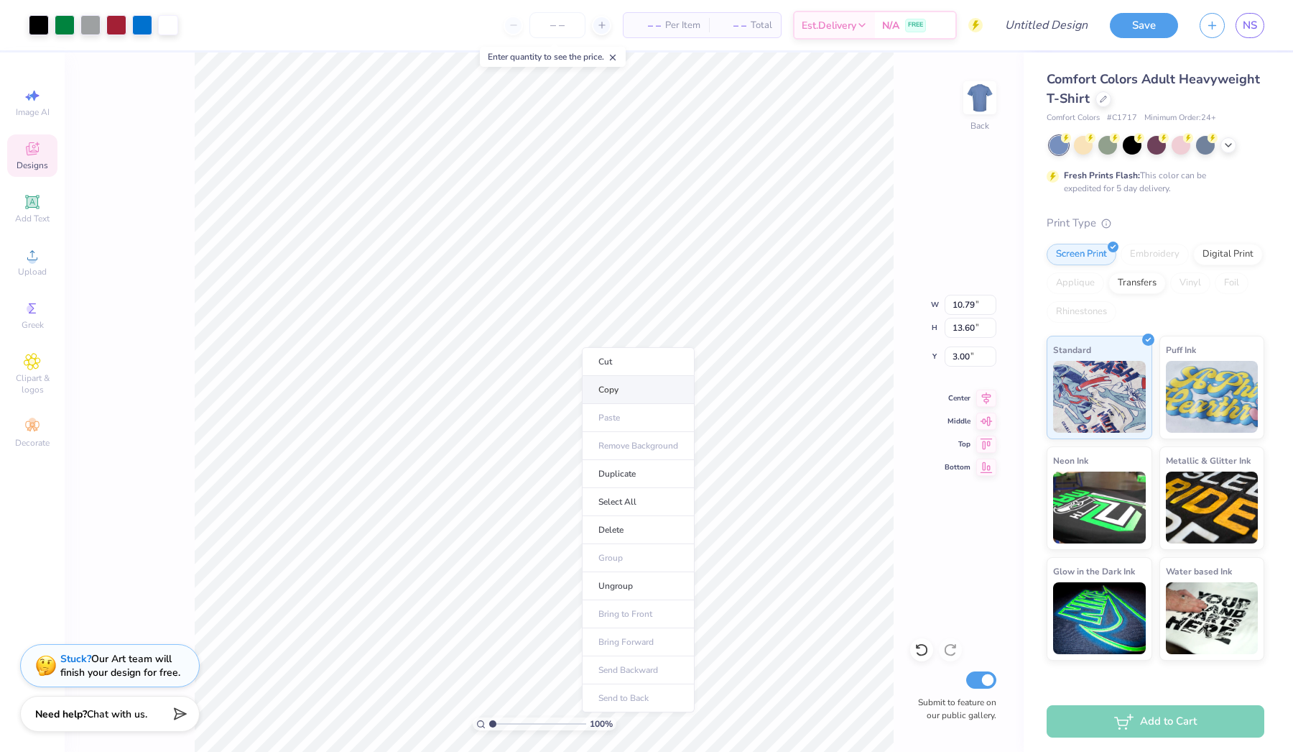
click at [627, 397] on li "Copy" at bounding box center [638, 390] width 113 height 28
click at [986, 101] on img at bounding box center [979, 97] width 57 height 57
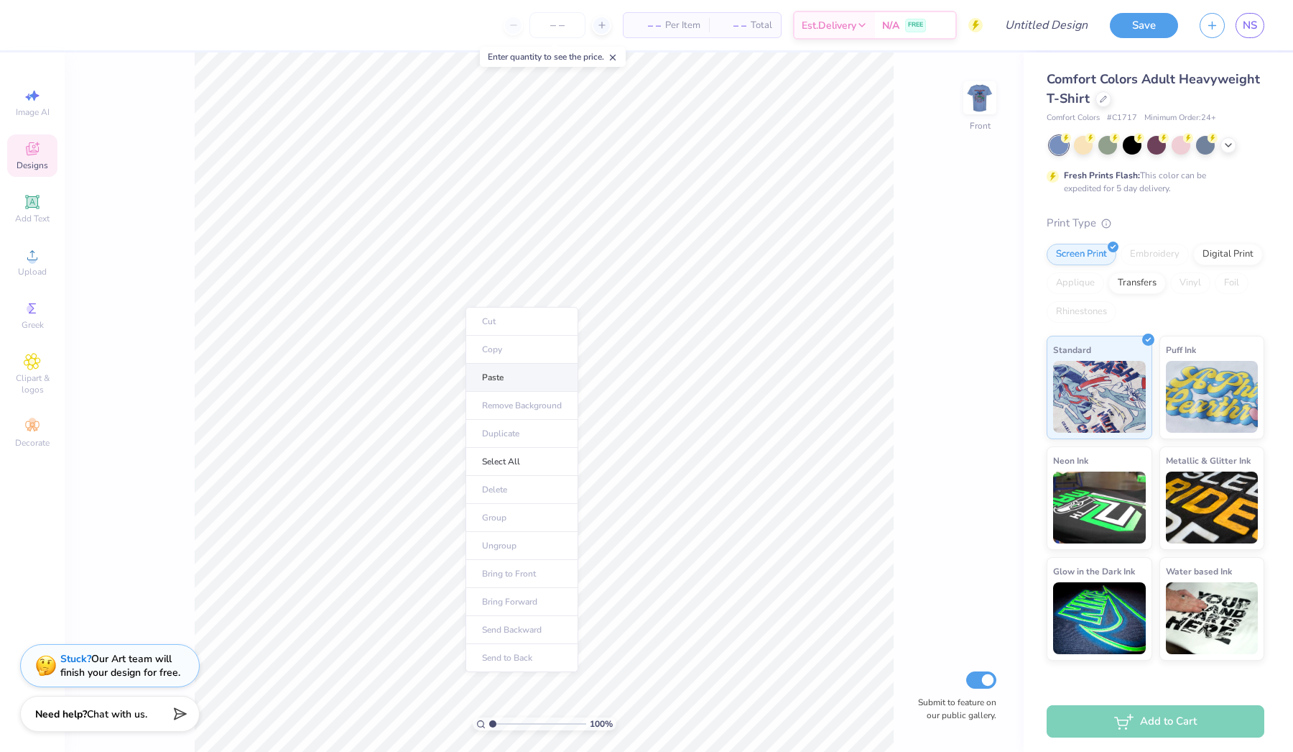
click at [506, 387] on li "Paste" at bounding box center [522, 378] width 113 height 28
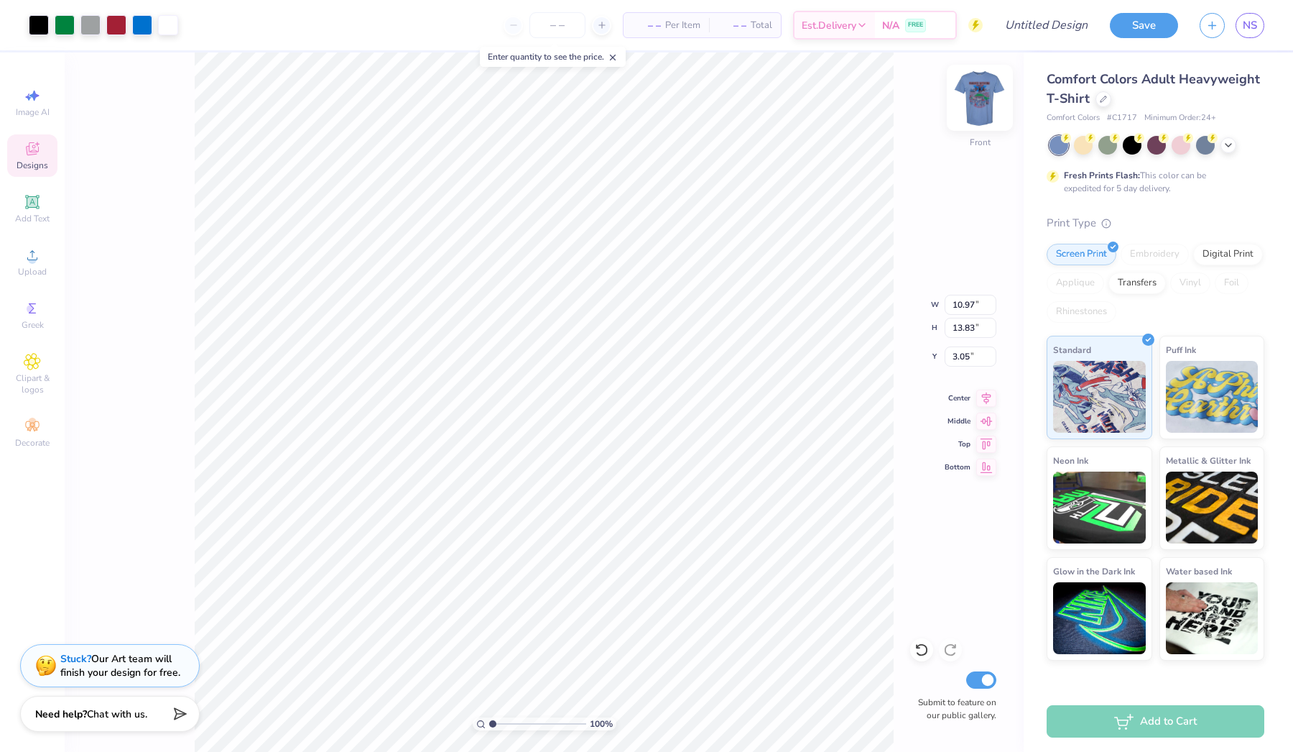
click at [979, 88] on img at bounding box center [979, 97] width 57 height 57
click at [976, 93] on img at bounding box center [979, 97] width 57 height 57
type input "4.73"
type input "1.67"
type input "2.53"
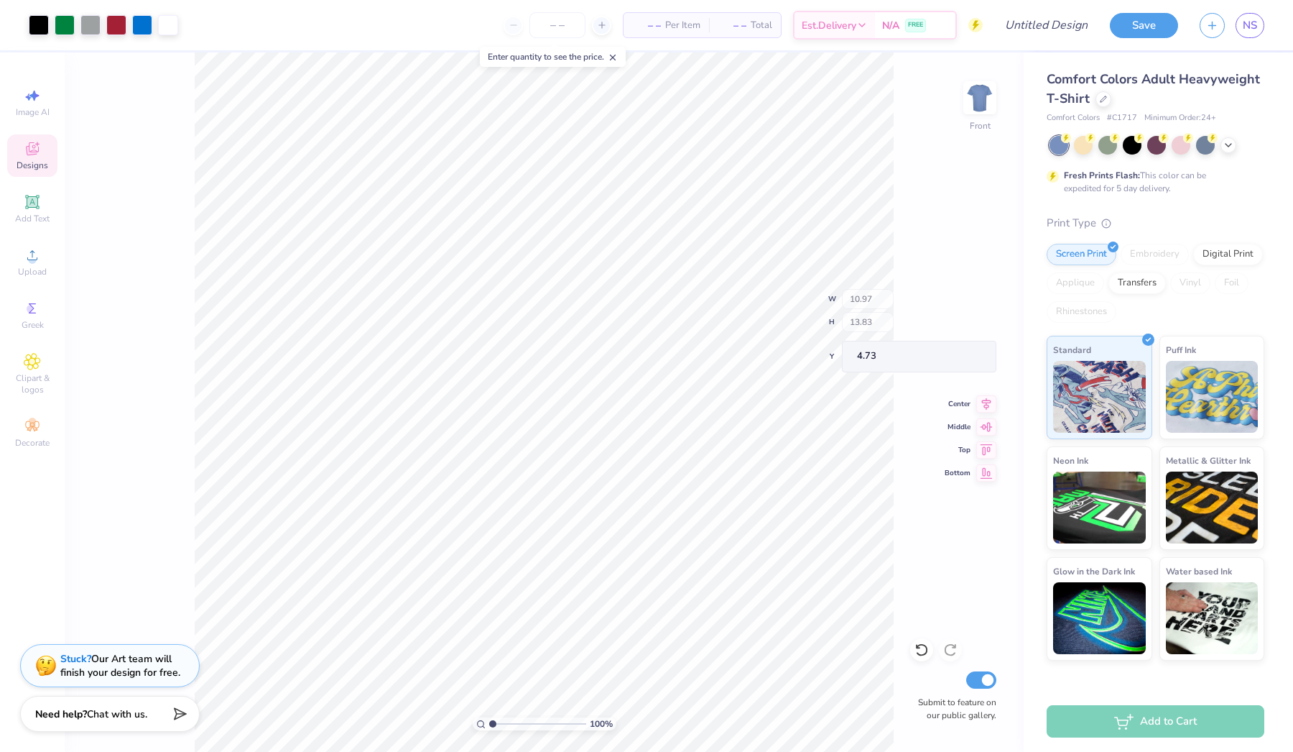
type input "7.42"
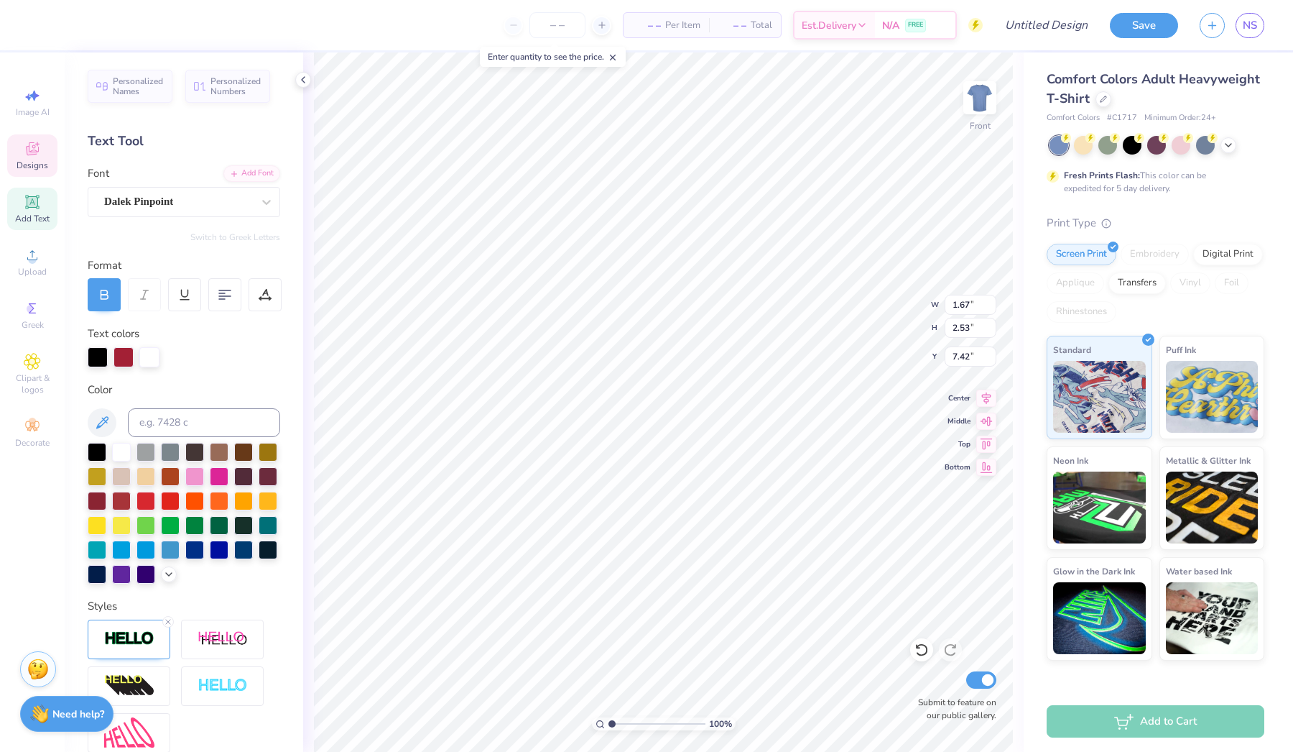
type textarea "A"
type input "1.94"
type input "3.07"
type input "7.23"
type textarea "X"
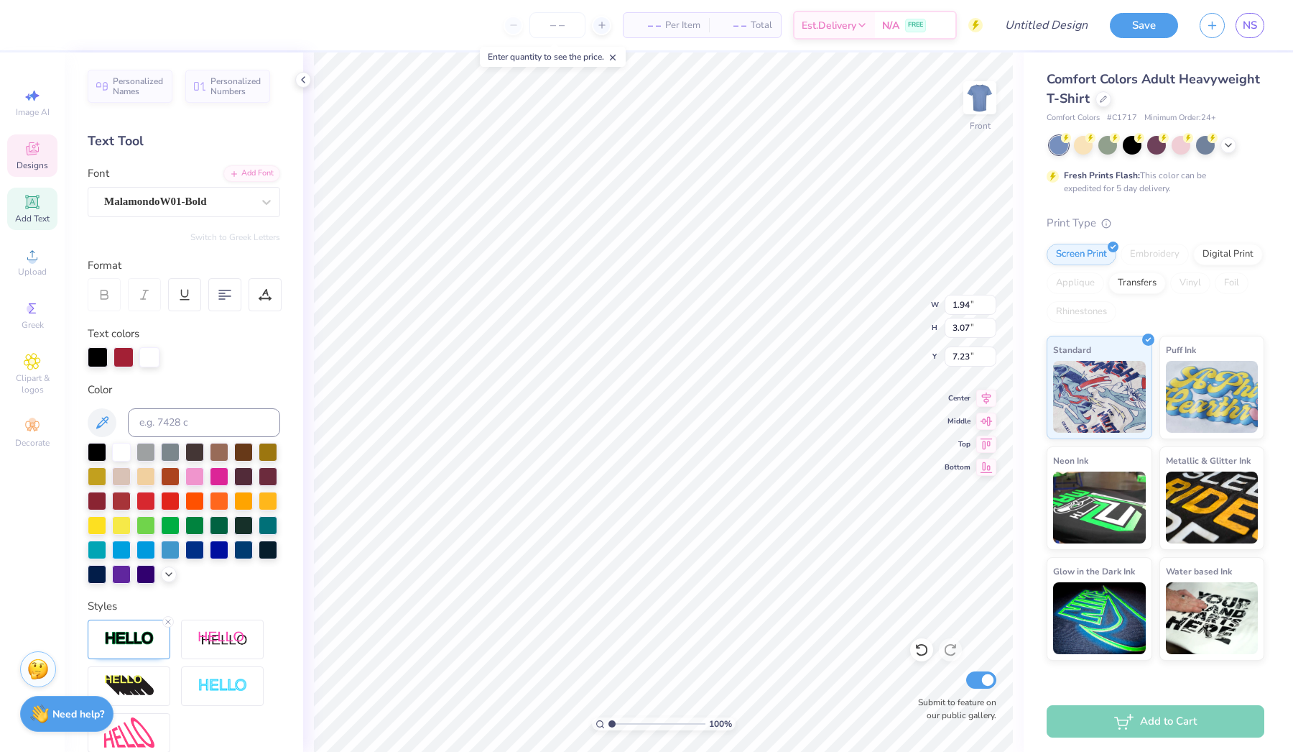
type input "0.61"
type input "0.63"
type input "8.41"
type input "1.64"
type input "2.45"
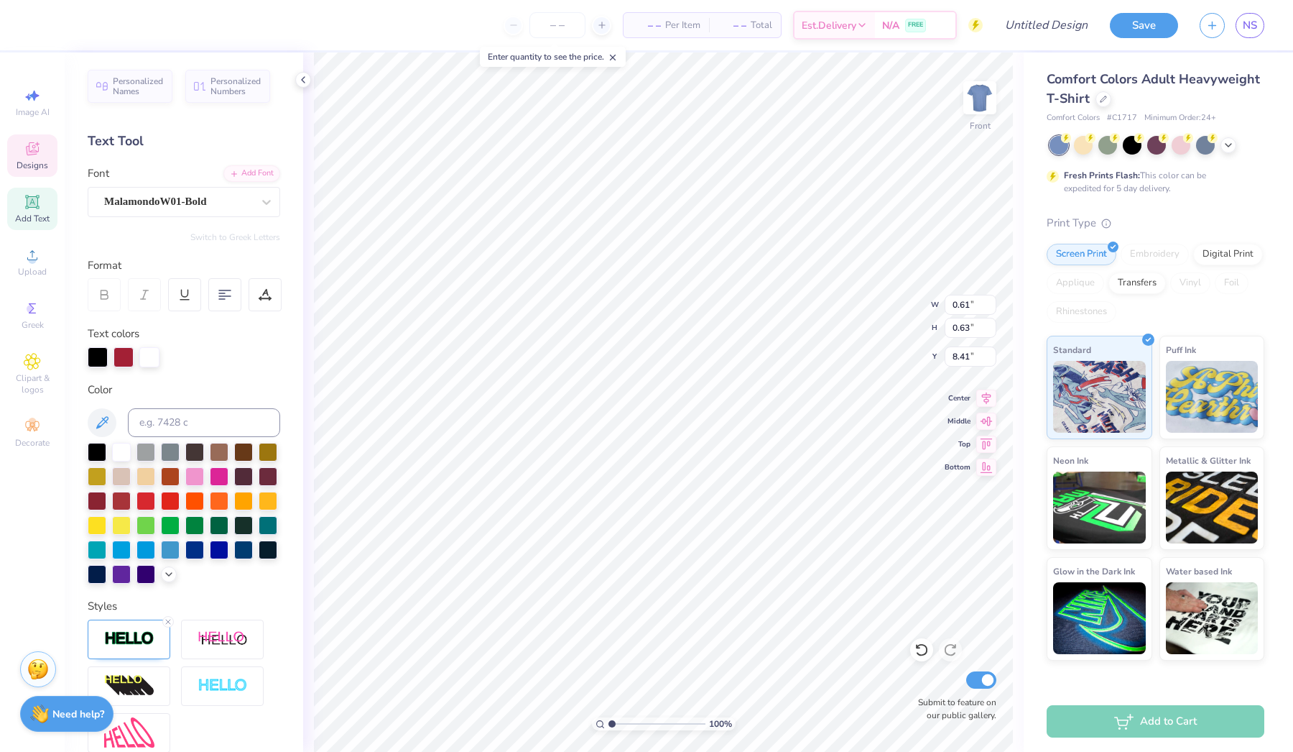
type input "7.46"
type input "2.23"
type input "3.00"
type input "7.18"
type input "1.64"
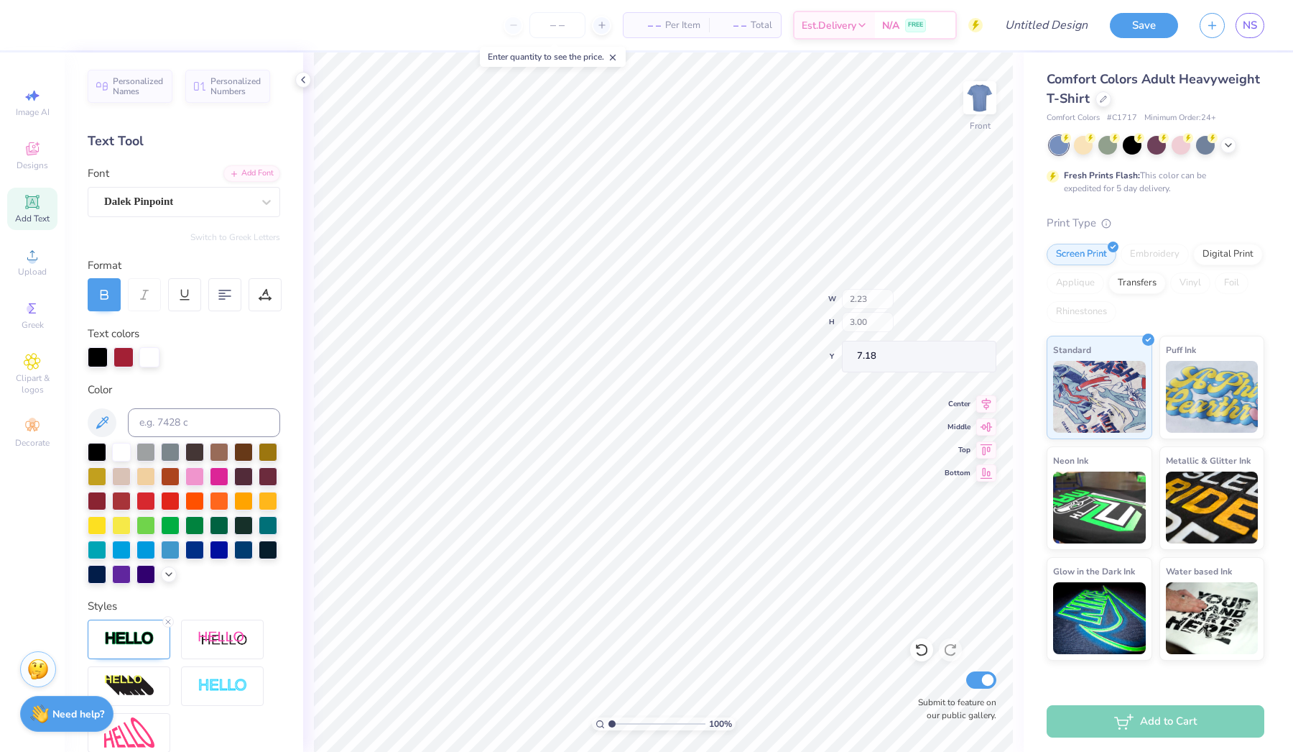
type input "2.45"
type input "7.46"
click at [740, 343] on li "Copy" at bounding box center [769, 339] width 113 height 28
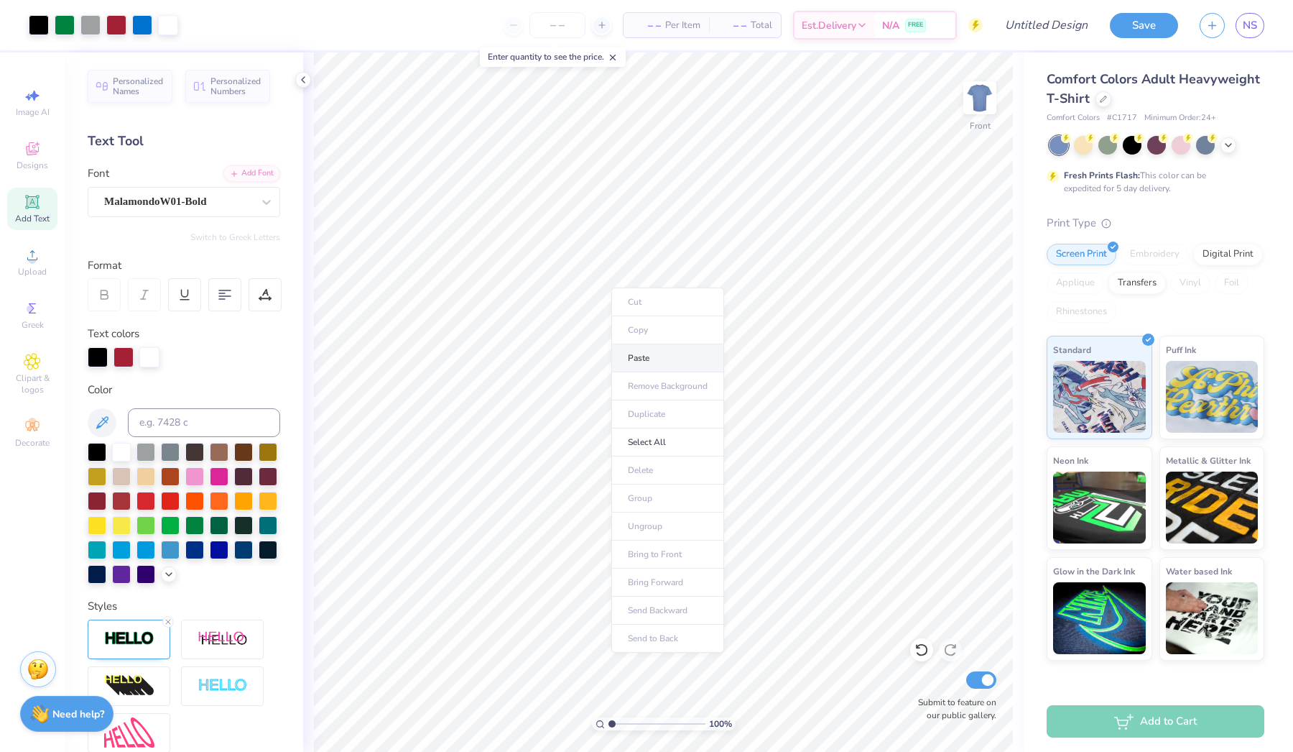
click at [639, 359] on li "Paste" at bounding box center [667, 358] width 113 height 28
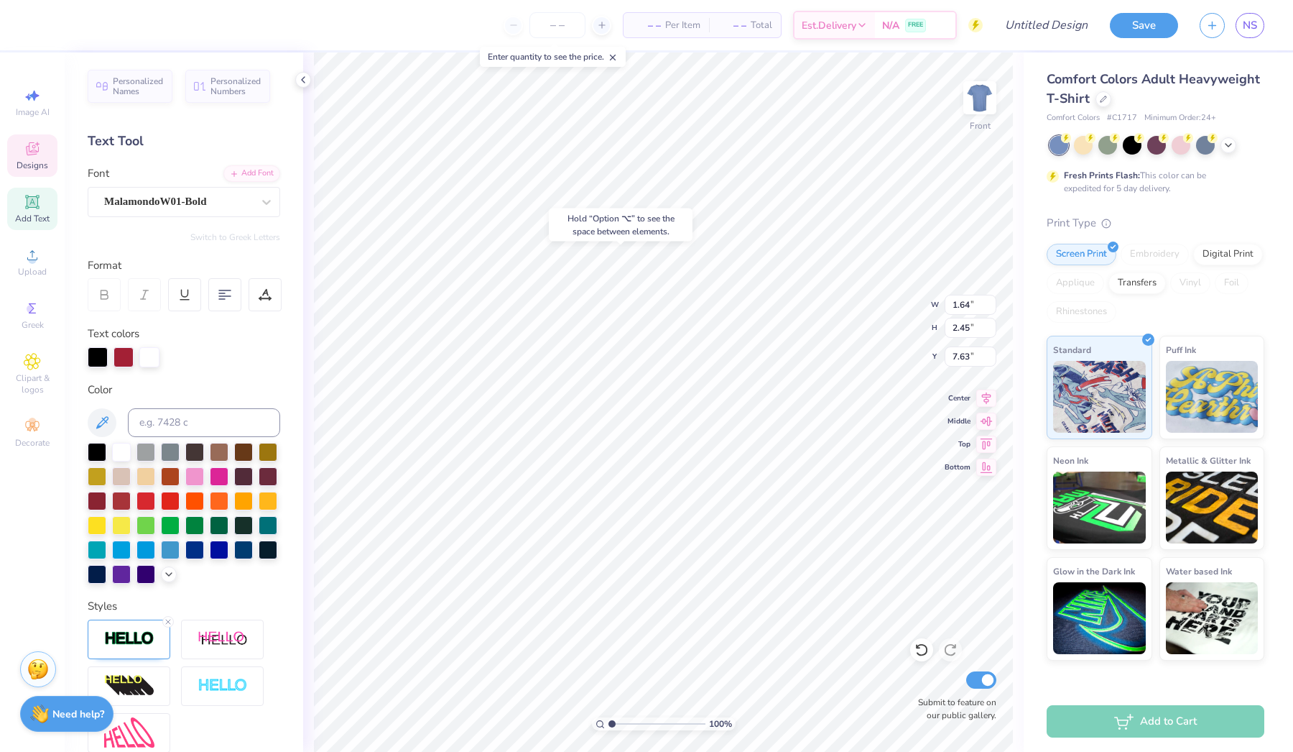
type input "7.50"
type input "8.73"
type input "1.64"
type input "2.45"
type input "7.46"
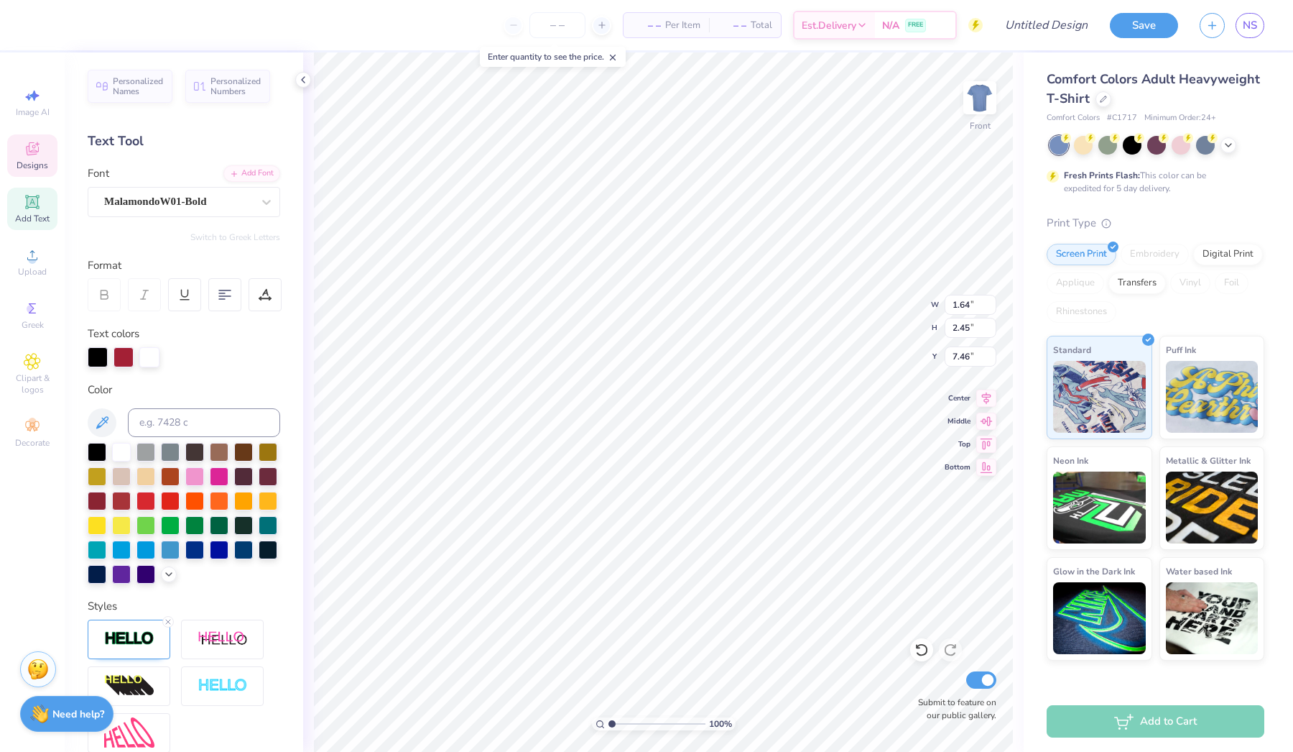
type input "3.46"
type input "3.02"
type input "7.25"
type input "5.09"
type input "7.22"
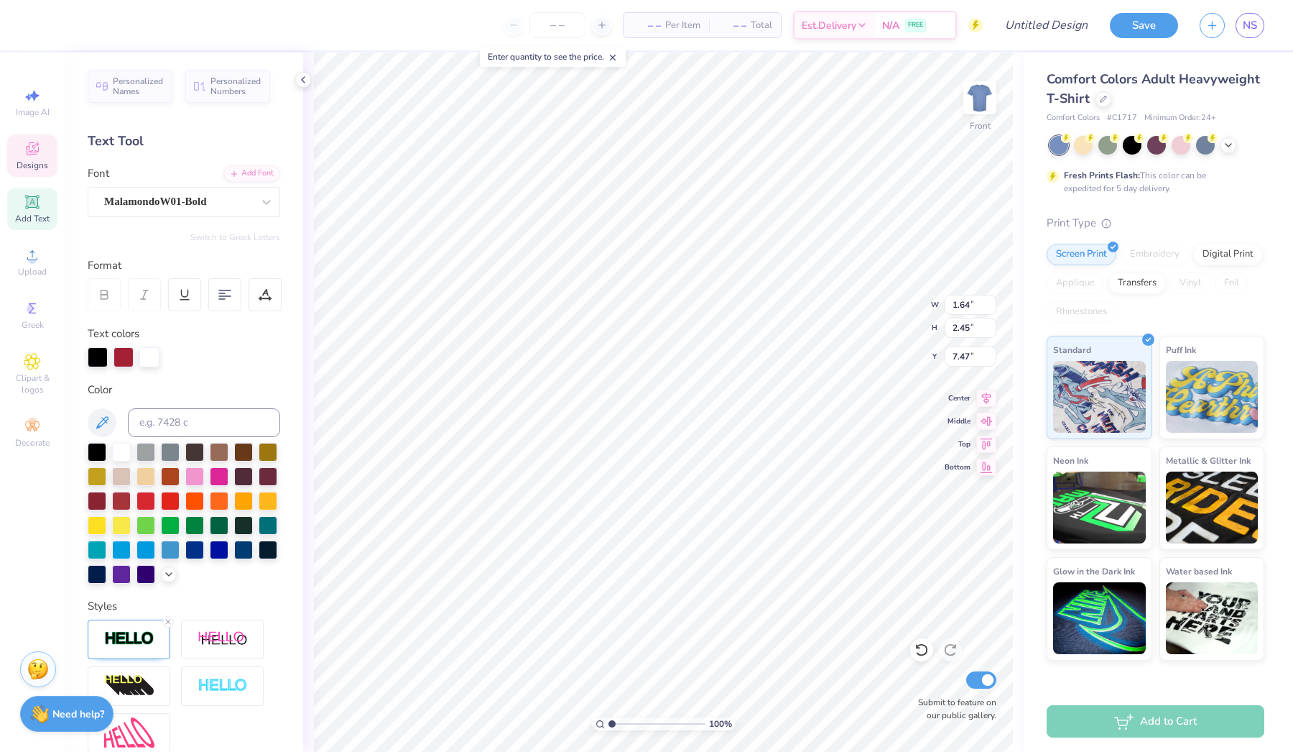
type input "3.70"
type input "3.02"
type input "7.22"
type input "5.09"
click at [65, 25] on div at bounding box center [65, 24] width 20 height 20
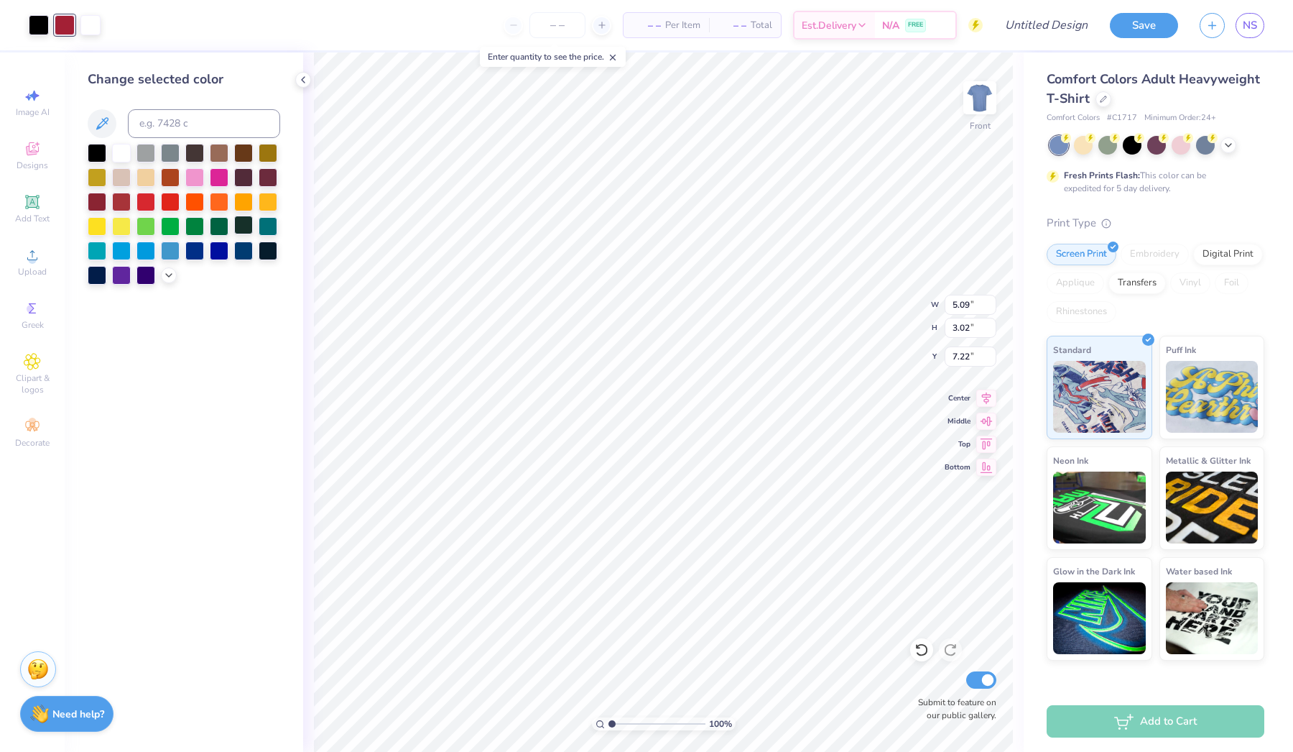
click at [246, 218] on div at bounding box center [243, 225] width 19 height 19
click at [246, 221] on div at bounding box center [243, 225] width 19 height 19
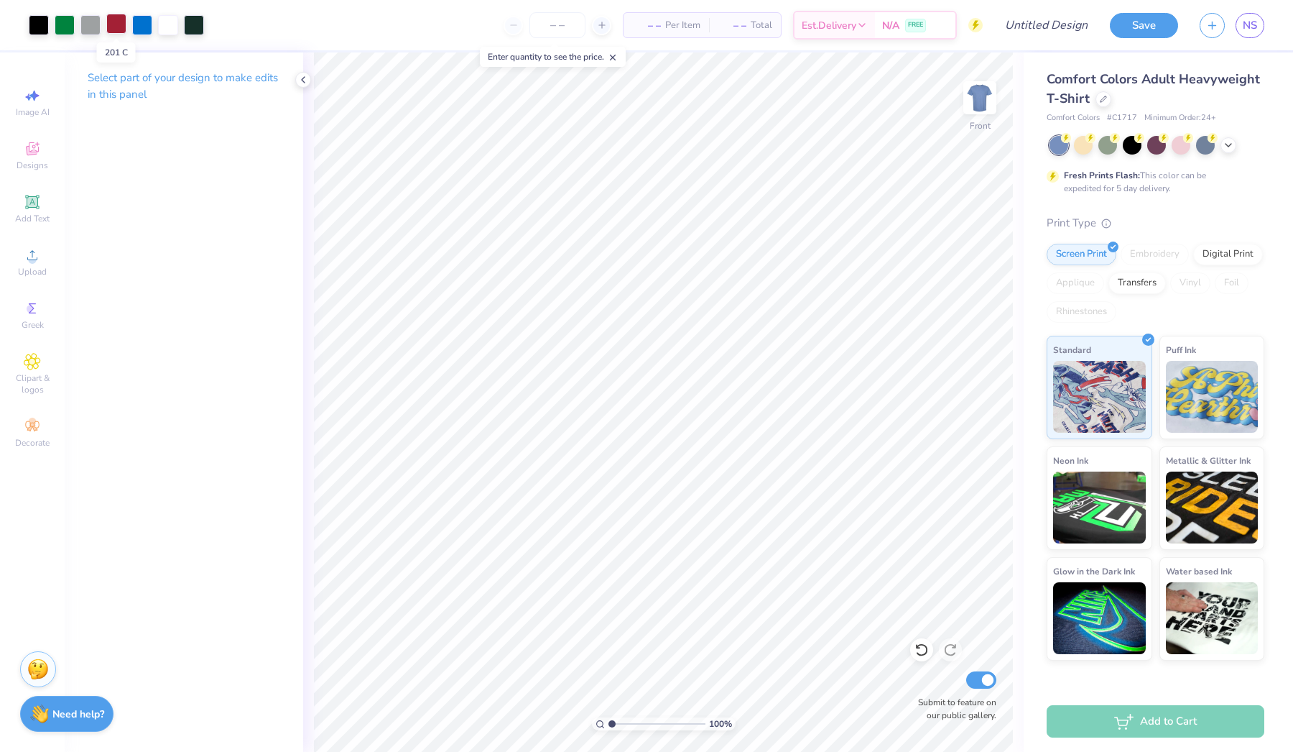
click at [126, 24] on div at bounding box center [116, 24] width 20 height 20
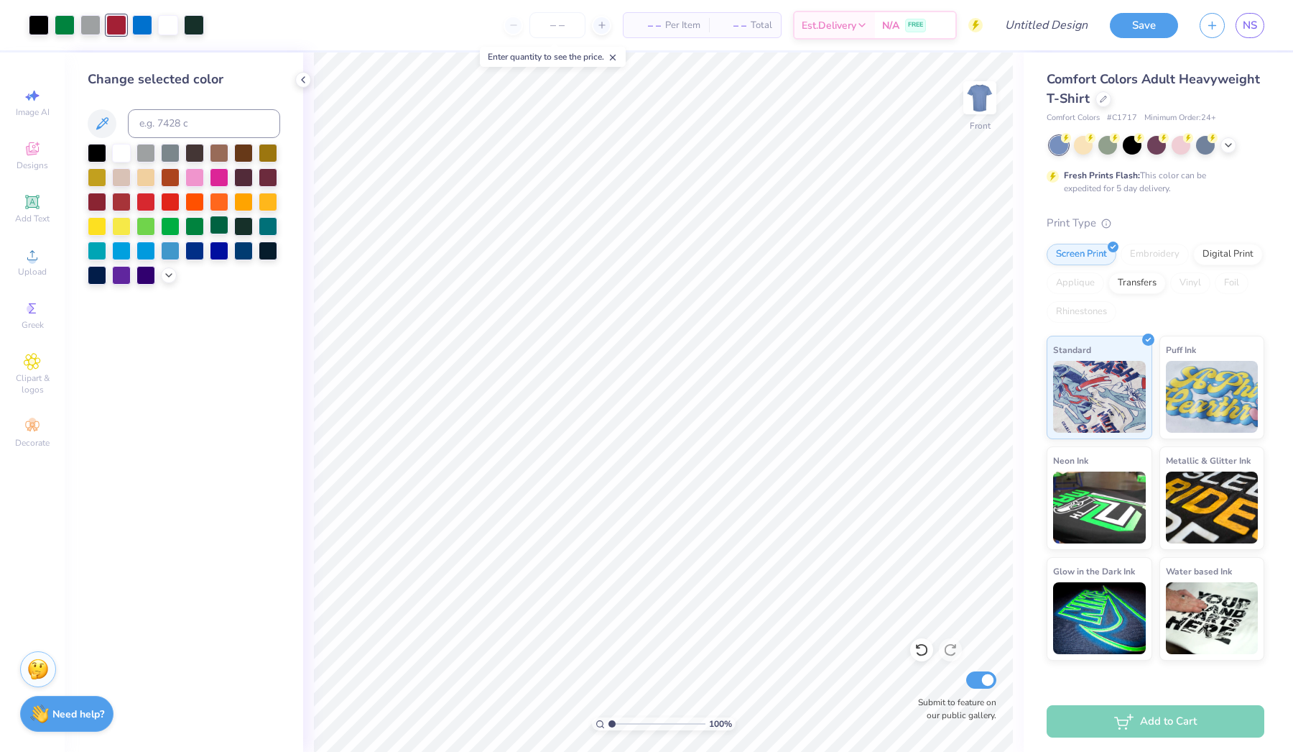
click at [216, 224] on div at bounding box center [219, 225] width 19 height 19
click at [240, 229] on div at bounding box center [243, 225] width 19 height 19
click at [142, 24] on div at bounding box center [142, 24] width 20 height 20
click at [226, 158] on div at bounding box center [219, 151] width 19 height 19
click at [116, 181] on div at bounding box center [121, 176] width 19 height 19
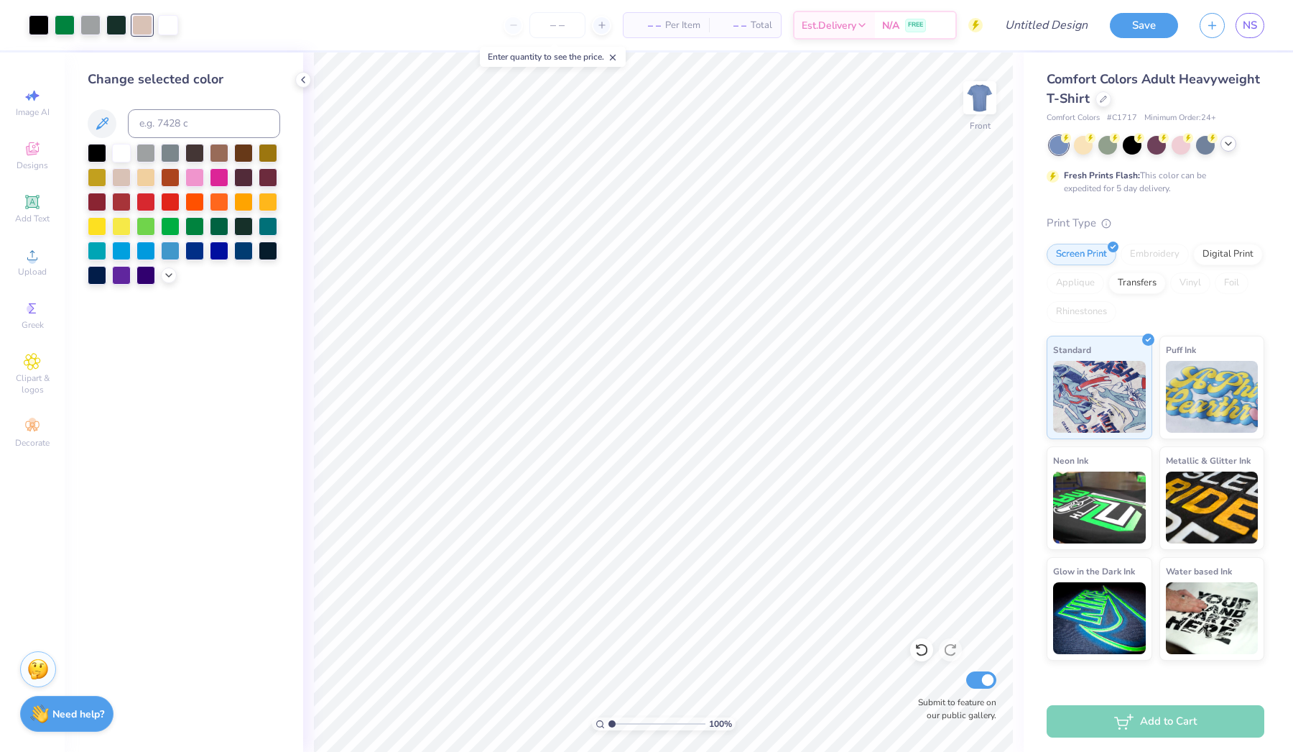
click at [1230, 142] on icon at bounding box center [1228, 143] width 11 height 11
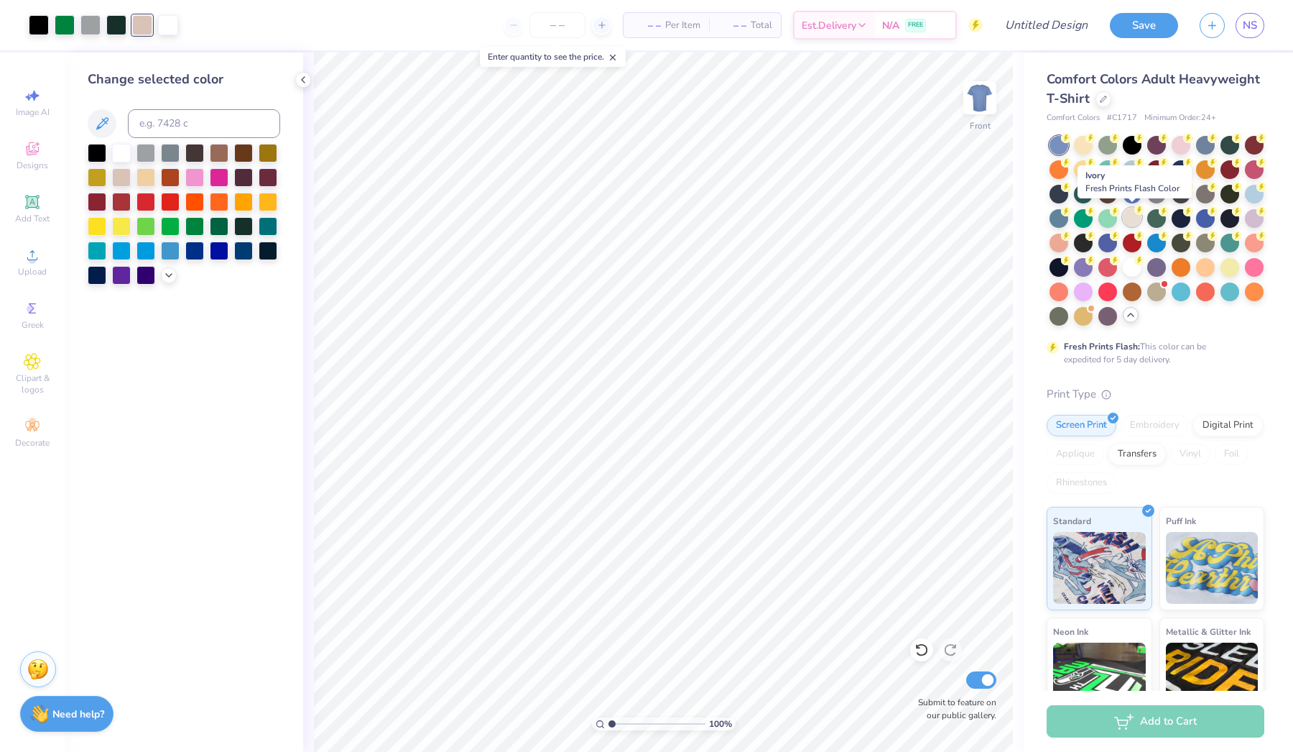
click at [1126, 216] on div at bounding box center [1132, 217] width 19 height 19
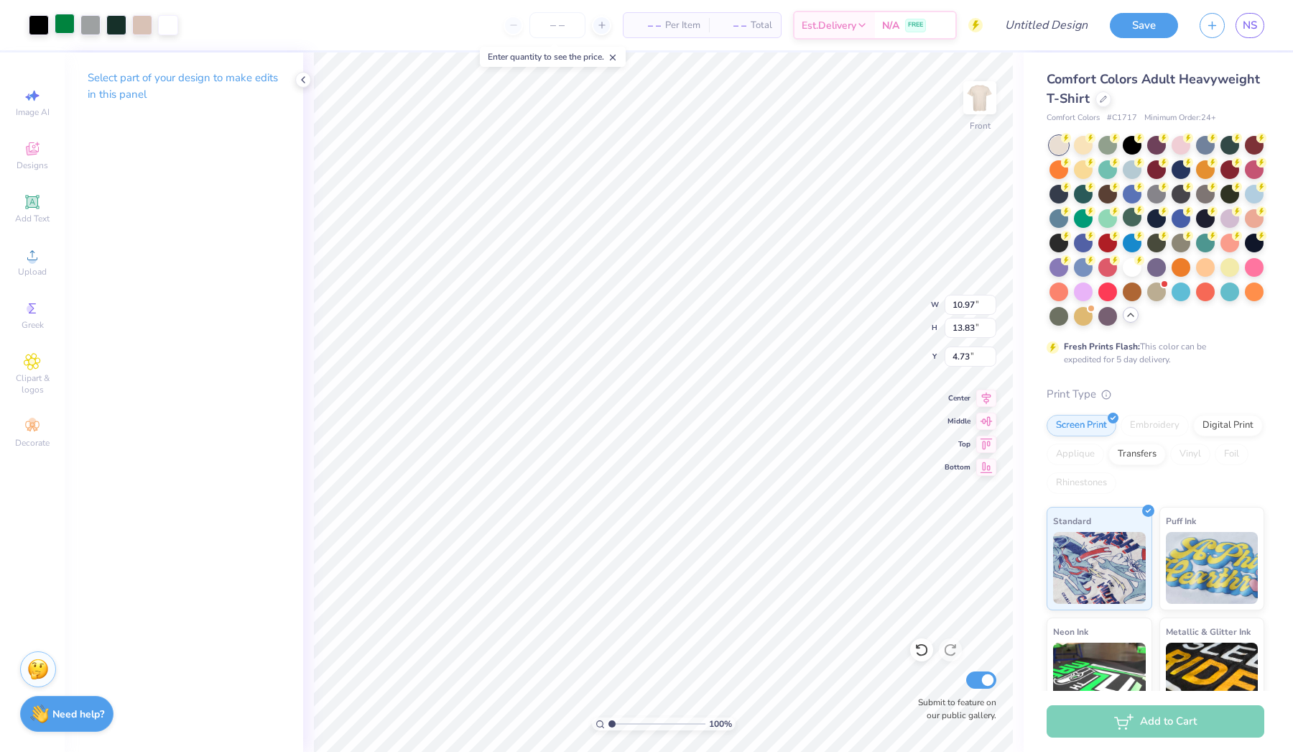
click at [63, 20] on div at bounding box center [65, 24] width 20 height 20
click at [36, 25] on div at bounding box center [39, 24] width 20 height 20
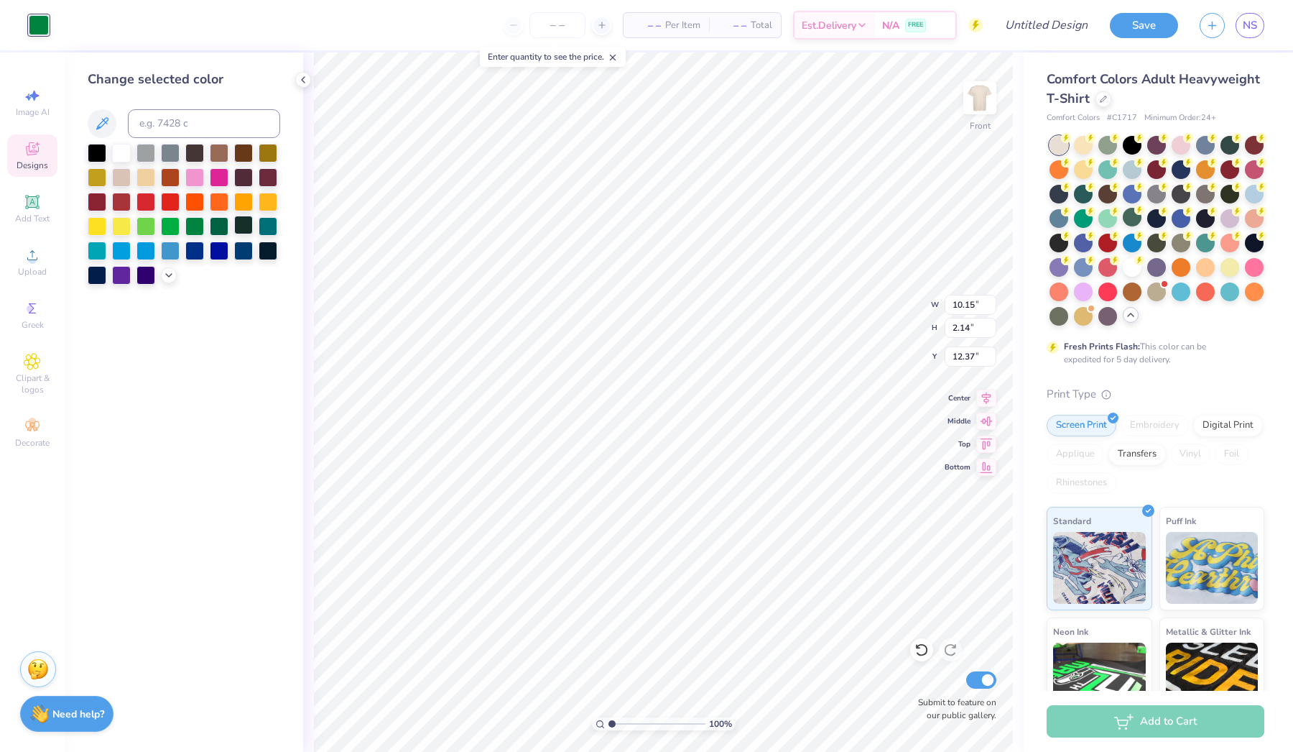
click at [246, 227] on div at bounding box center [243, 225] width 19 height 19
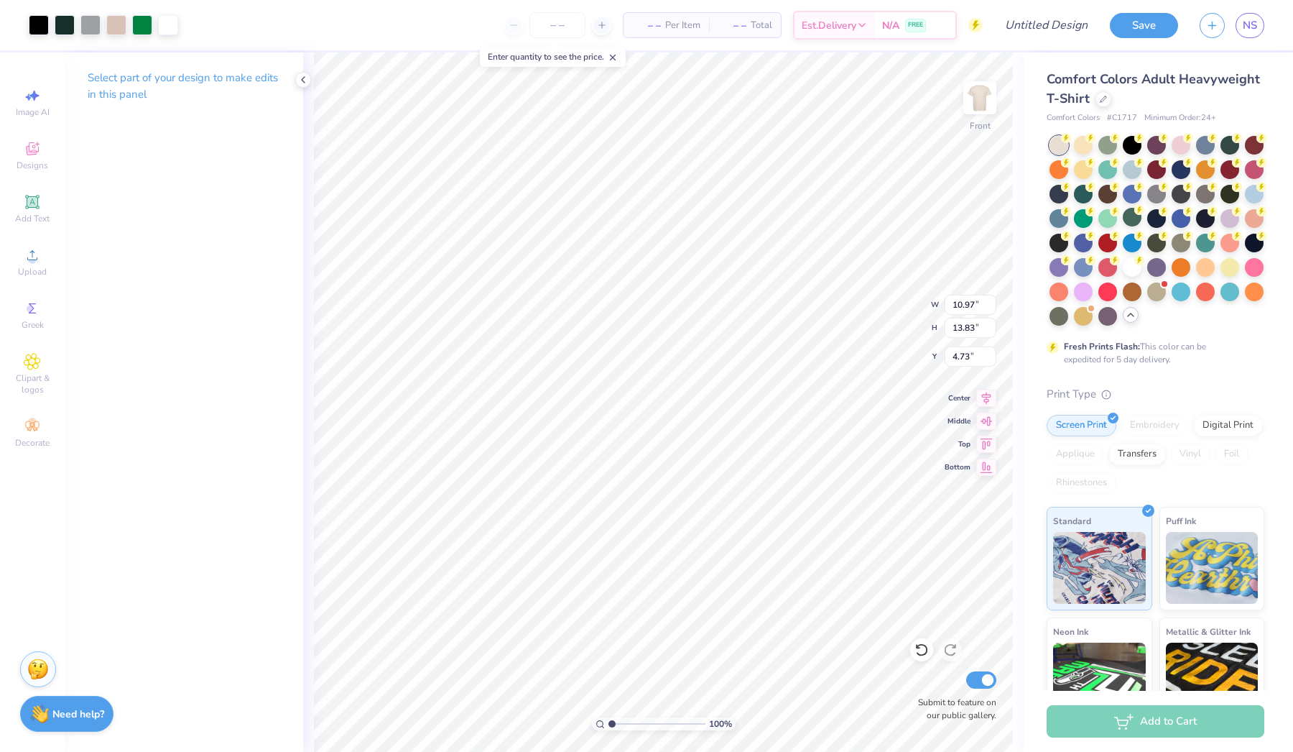
type input "11.51"
type input "14.51"
type input "4.05"
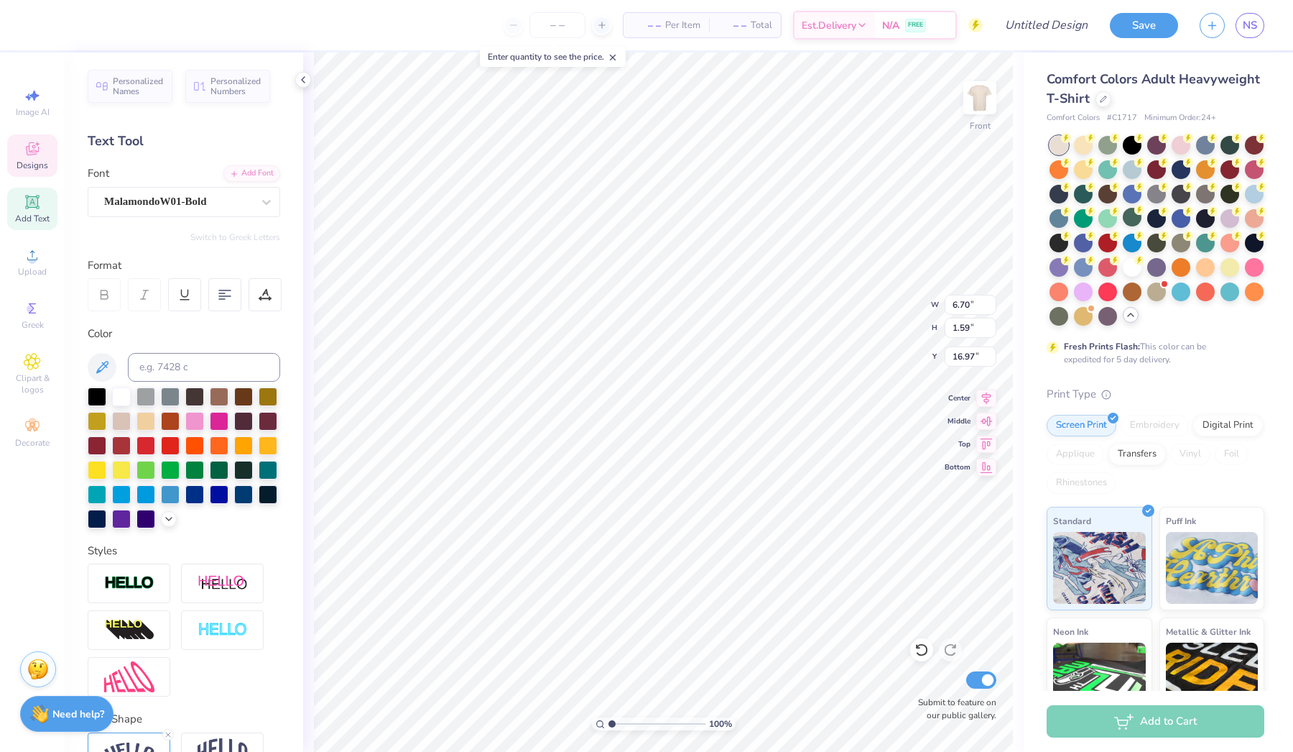
scroll to position [0, 3]
type textarea "[US_STATE] STATE"
